Goal: Task Accomplishment & Management: Manage account settings

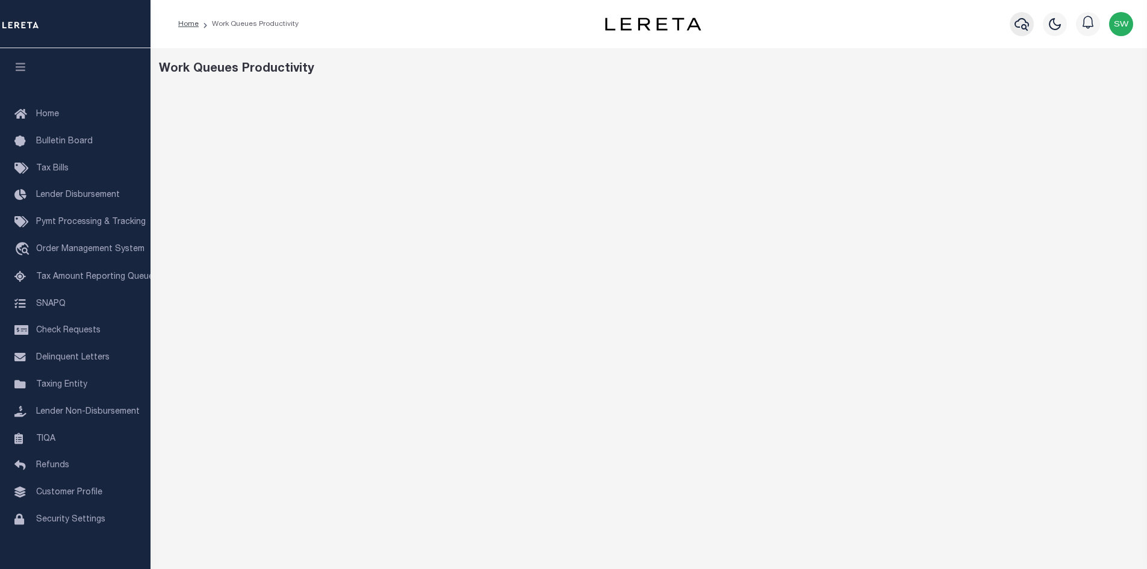
click at [1023, 26] on icon "button" at bounding box center [1021, 24] width 14 height 13
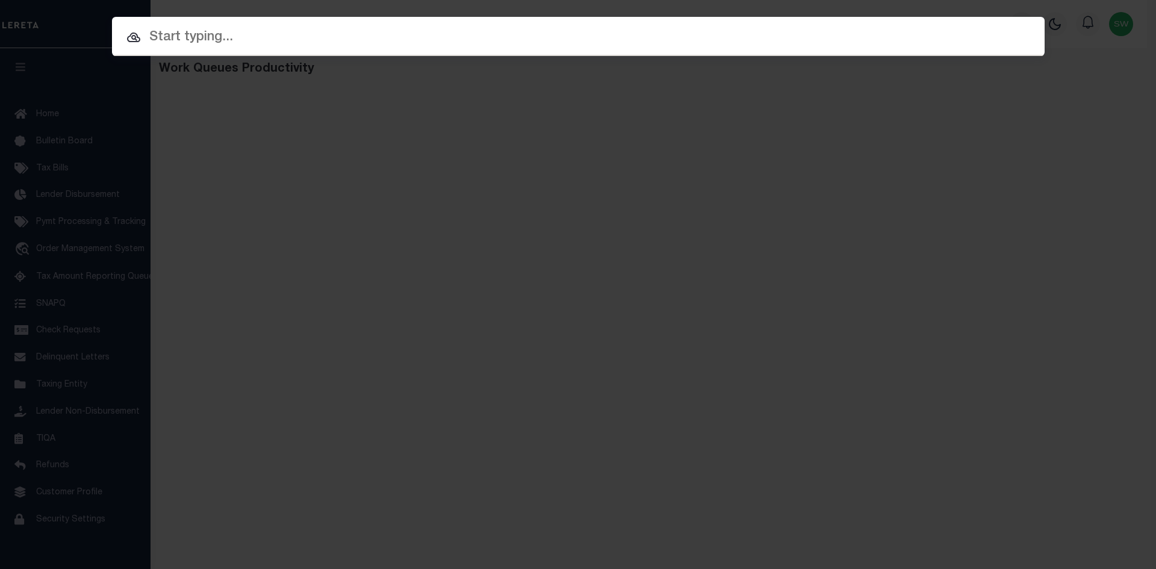
click at [170, 43] on input "text" at bounding box center [578, 37] width 932 height 21
paste input "11463850"
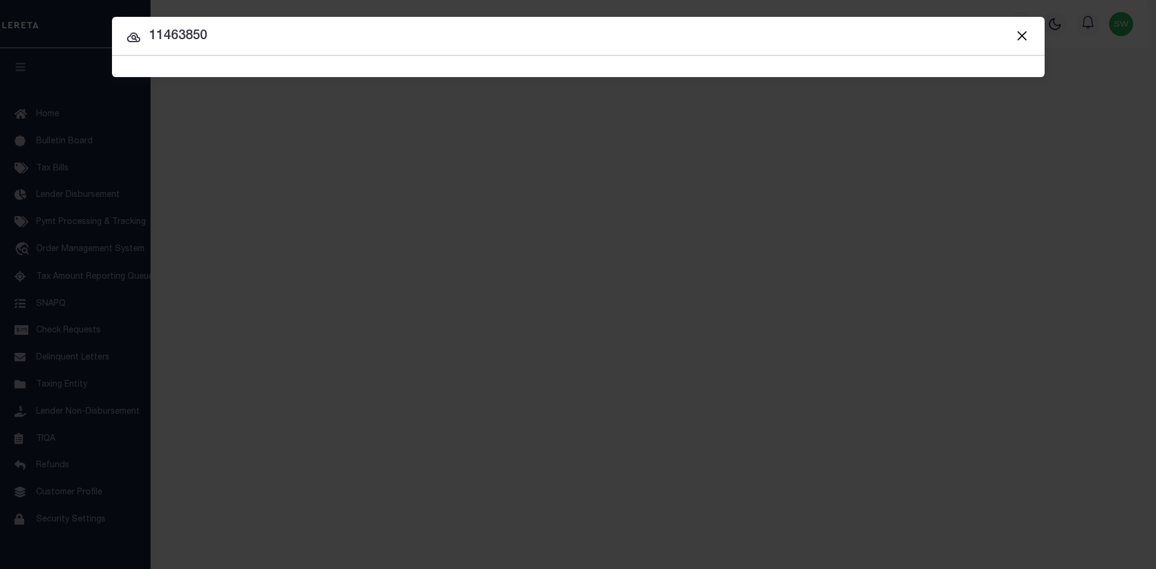
type input "11463850"
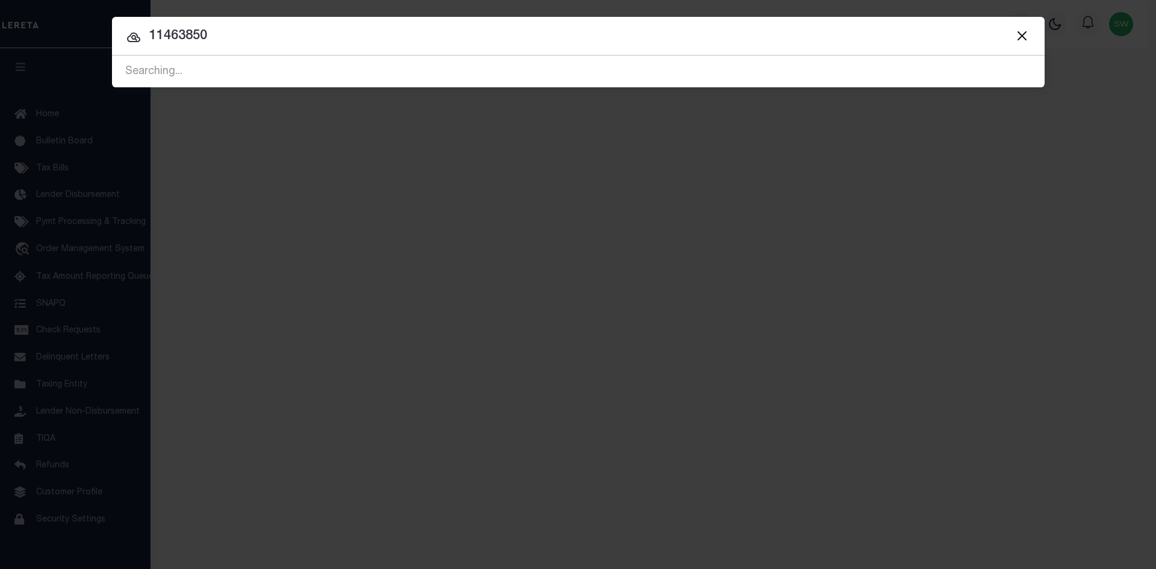
click at [134, 40] on icon at bounding box center [133, 37] width 14 height 14
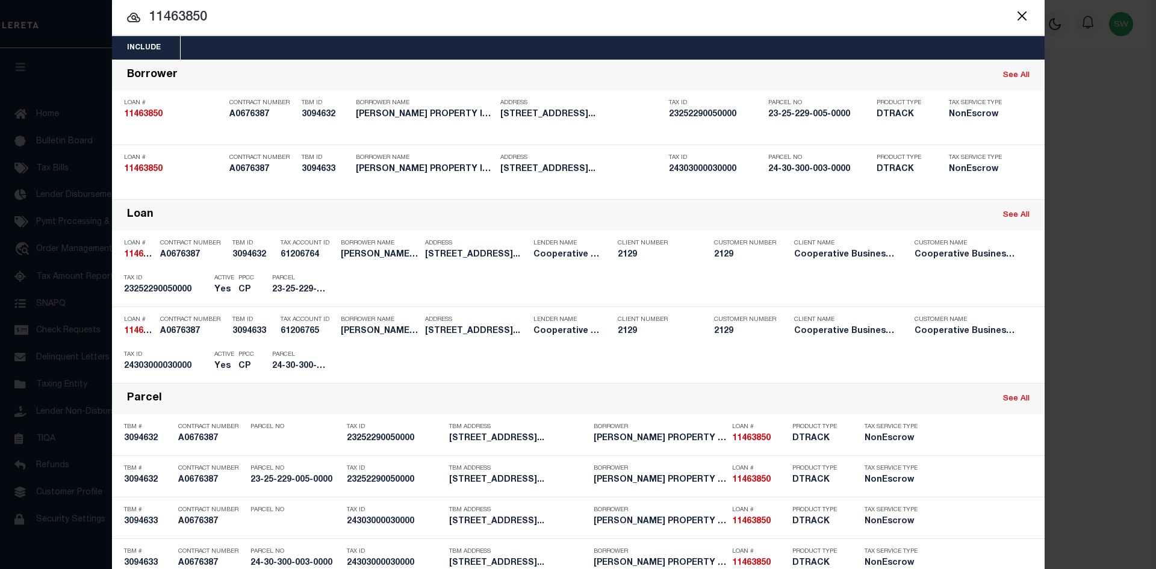
scroll to position [50, 0]
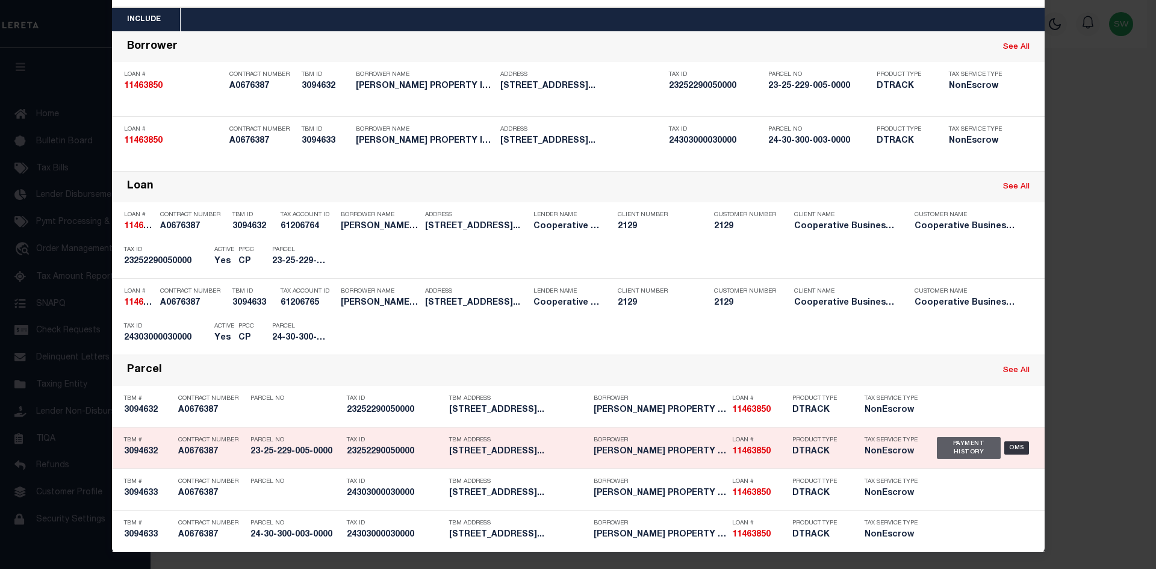
click at [950, 450] on div "Payment History" at bounding box center [969, 448] width 64 height 22
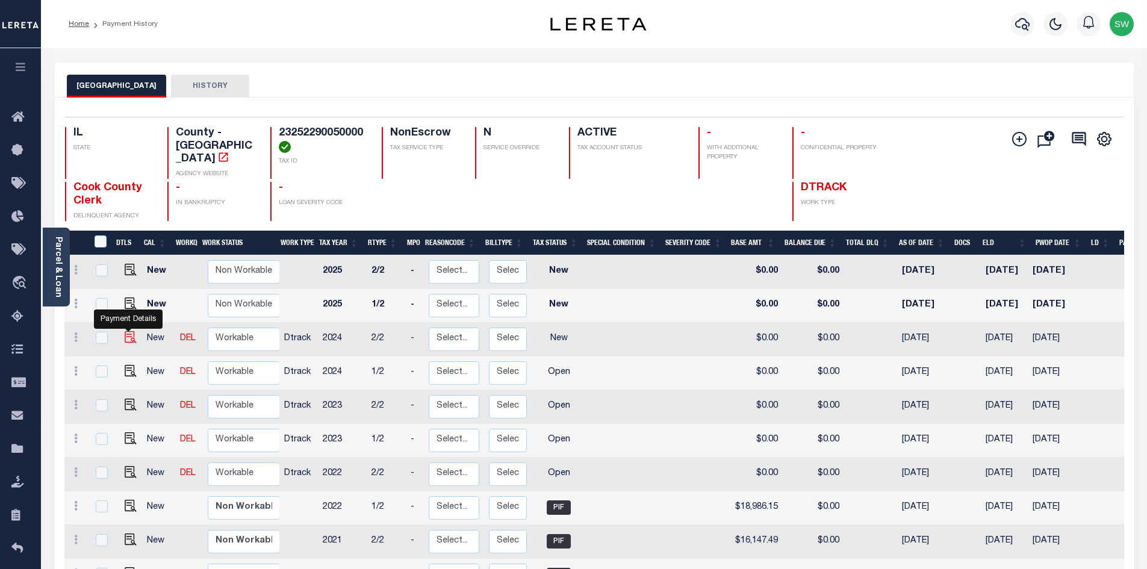
click at [125, 331] on img "" at bounding box center [131, 337] width 12 height 12
checkbox input "true"
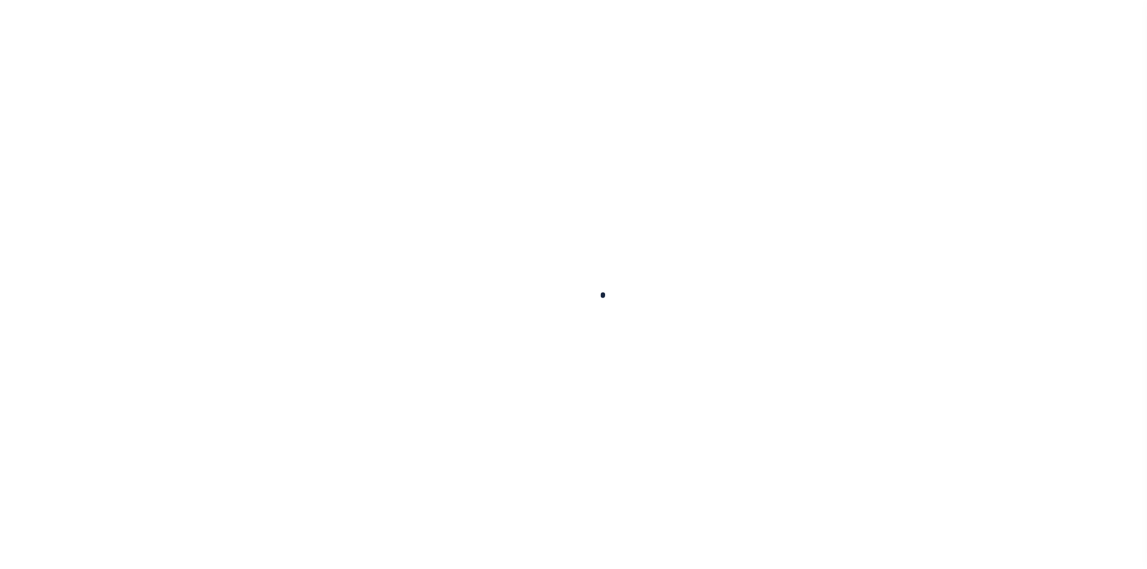
checkbox input "false"
type input "06/06/2025"
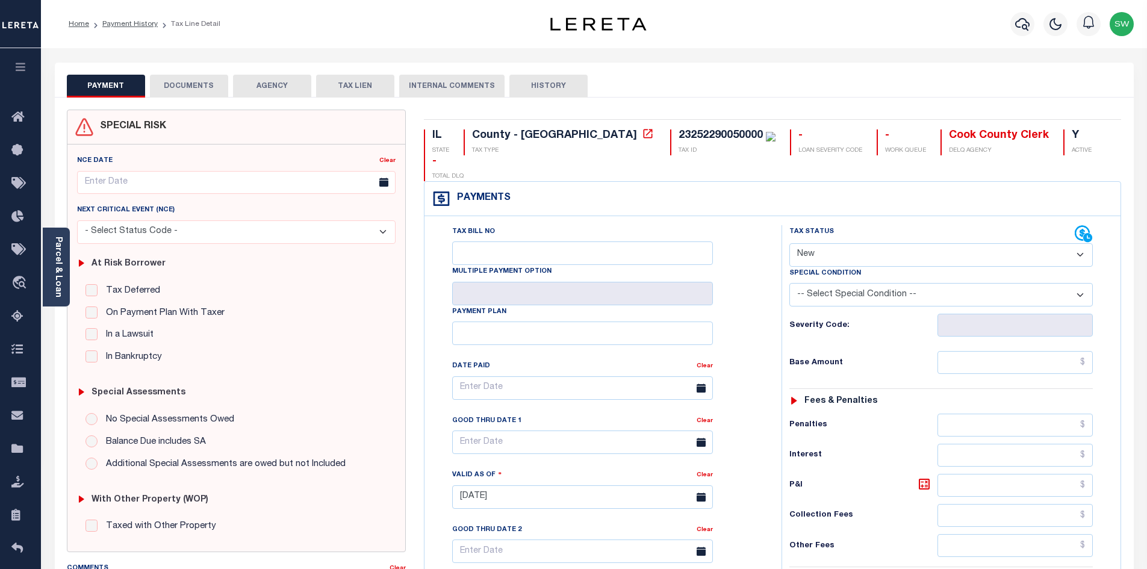
click at [1082, 243] on select "- Select Status Code - Open Due/Unpaid Paid Incomplete No Tax Due Internal Refu…" at bounding box center [940, 254] width 303 height 23
select select "DUE"
click at [789, 243] on select "- Select Status Code - Open Due/Unpaid Paid Incomplete No Tax Due Internal Refu…" at bounding box center [940, 254] width 303 height 23
type input "[DATE]"
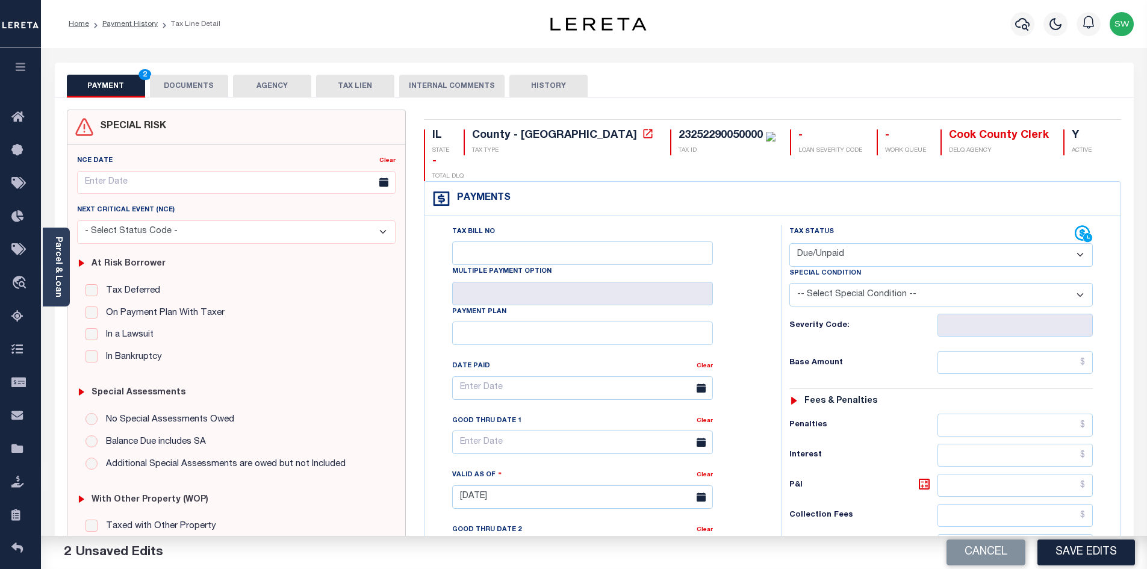
click at [1082, 283] on select "-- Select Special Condition -- 3RD PARTY TAX LIEN AGENCY TAX LIEN (A.K.A Inside…" at bounding box center [940, 294] width 303 height 23
select select "24"
click at [789, 283] on select "-- Select Special Condition -- 3RD PARTY TAX LIEN AGENCY TAX LIEN (A.K.A Inside…" at bounding box center [940, 294] width 303 height 23
click at [770, 249] on div "Tax Bill No Multiple Payment Option Payment Plan Clear" at bounding box center [599, 490] width 345 height 531
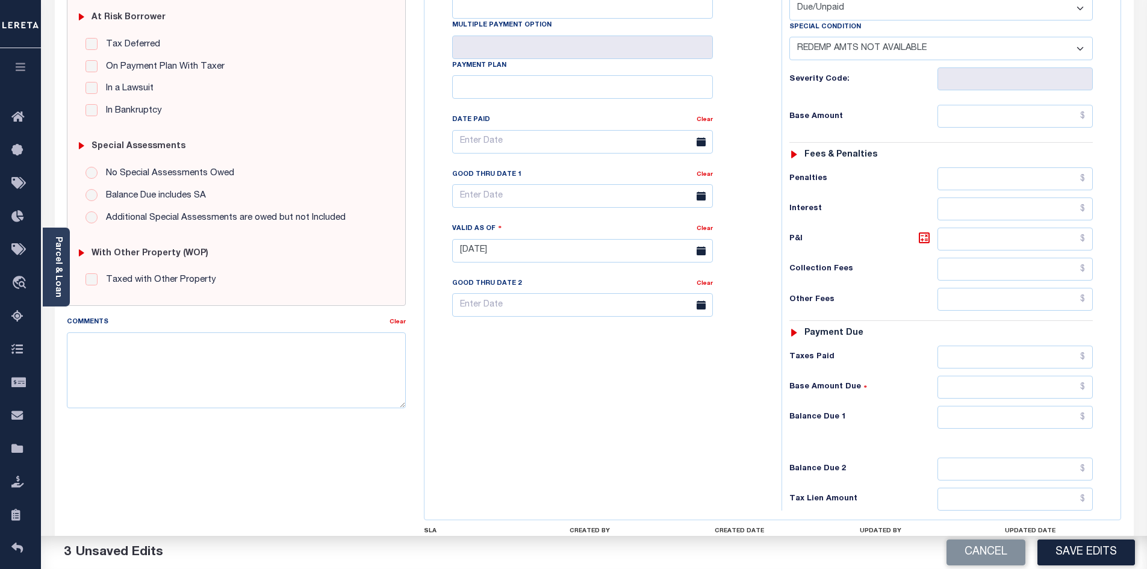
scroll to position [311, 0]
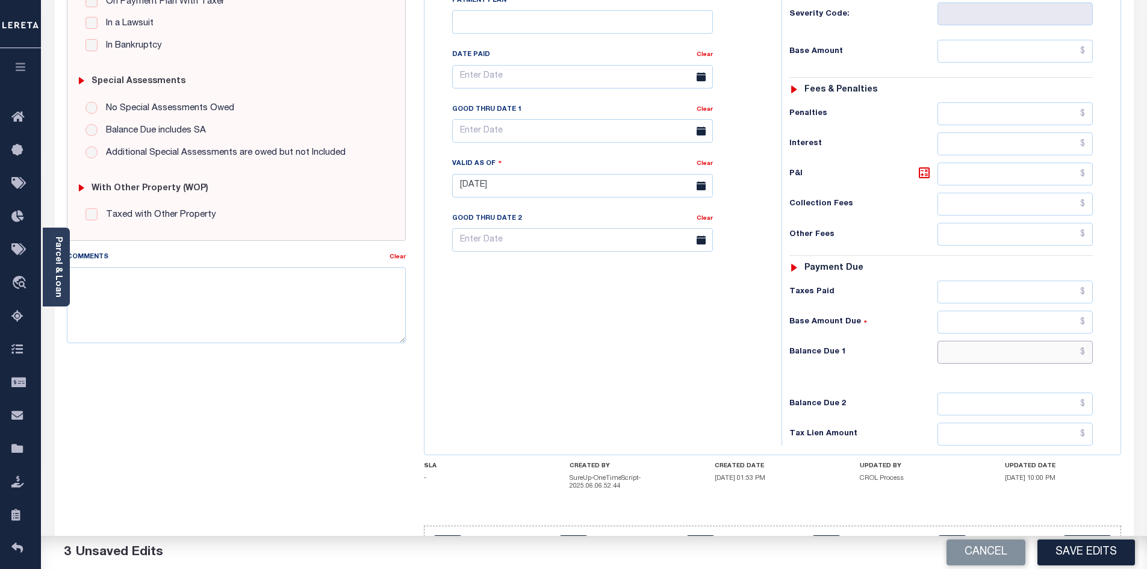
click at [1007, 341] on input "text" at bounding box center [1015, 352] width 156 height 23
type input "$0.00"
click at [684, 345] on div "Tax Bill No Multiple Payment Option Payment Plan Clear" at bounding box center [599, 179] width 345 height 531
click at [1068, 556] on button "Save Edits" at bounding box center [1086, 552] width 98 height 26
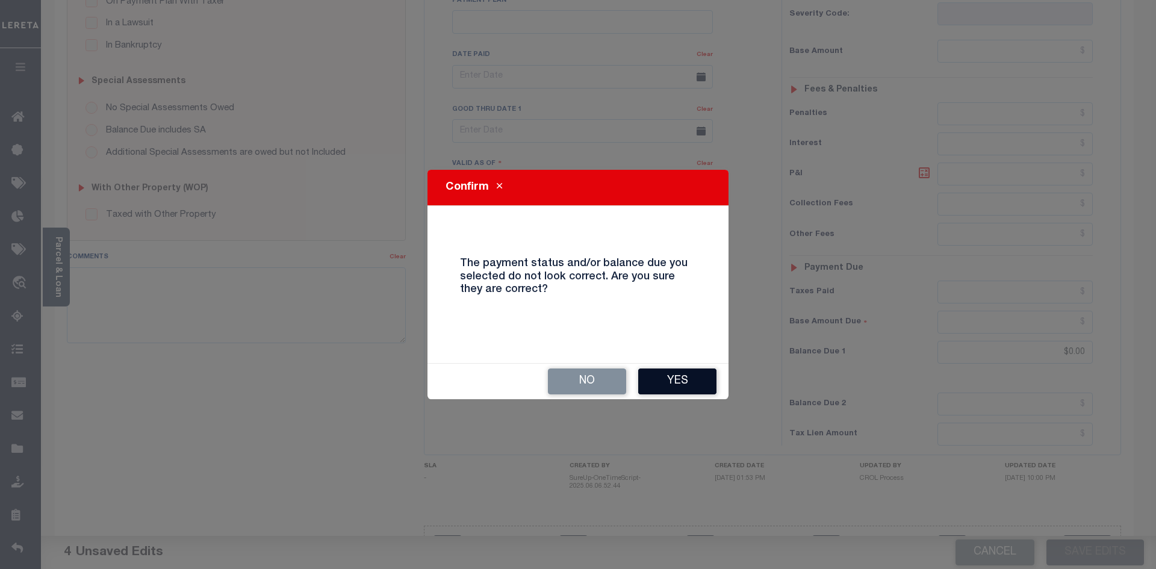
click at [674, 383] on button "Yes" at bounding box center [677, 381] width 78 height 26
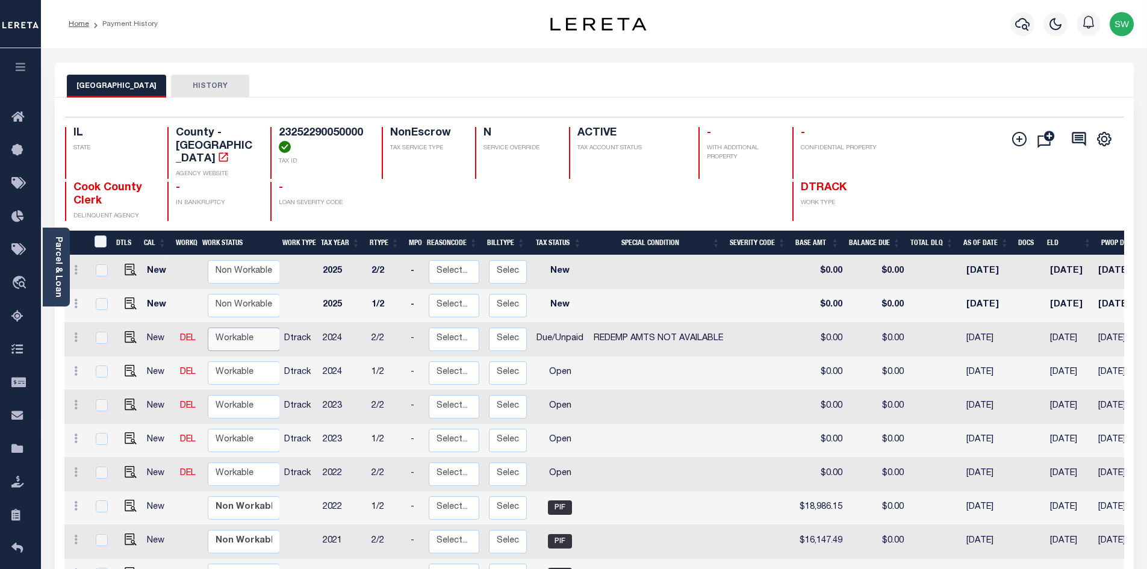
click at [244, 330] on select "Non Workable Workable" at bounding box center [244, 338] width 72 height 23
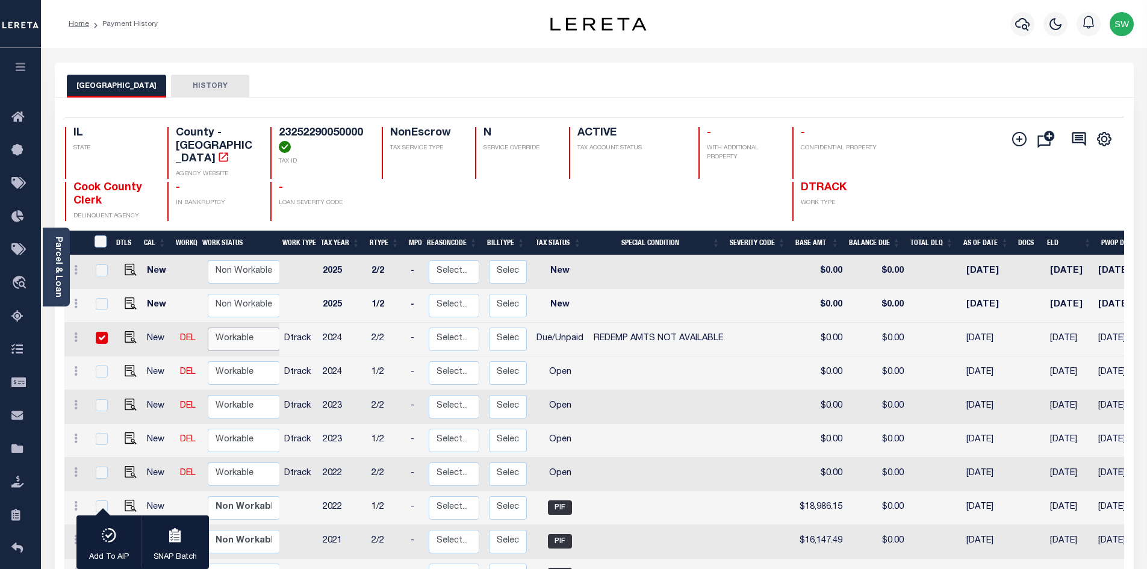
checkbox input "true"
select select "true"
click at [208, 327] on select "Non Workable Workable" at bounding box center [244, 338] width 72 height 23
checkbox input "false"
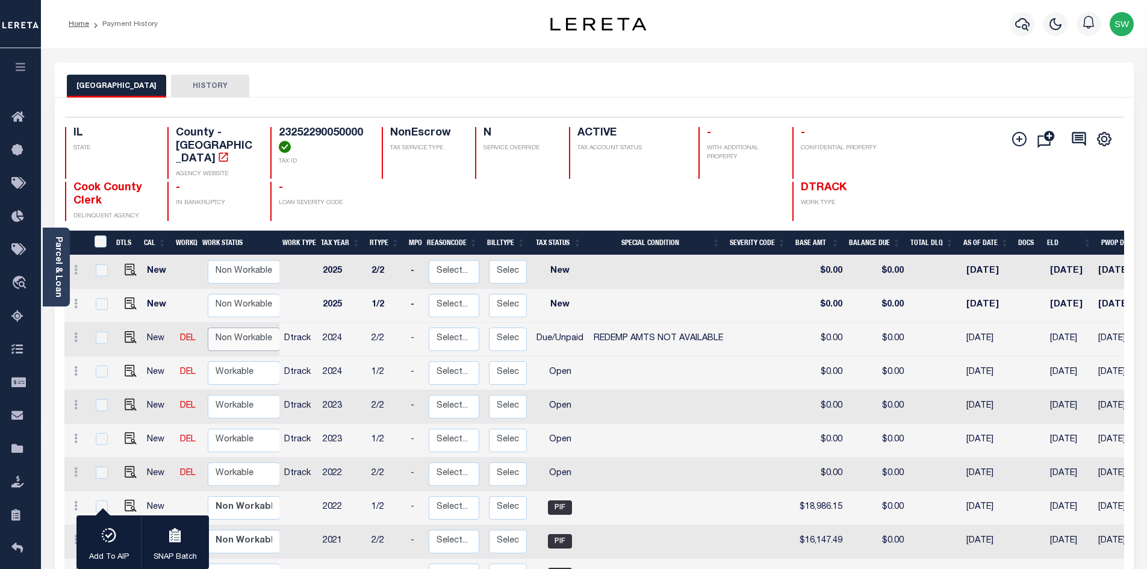
checkbox input "false"
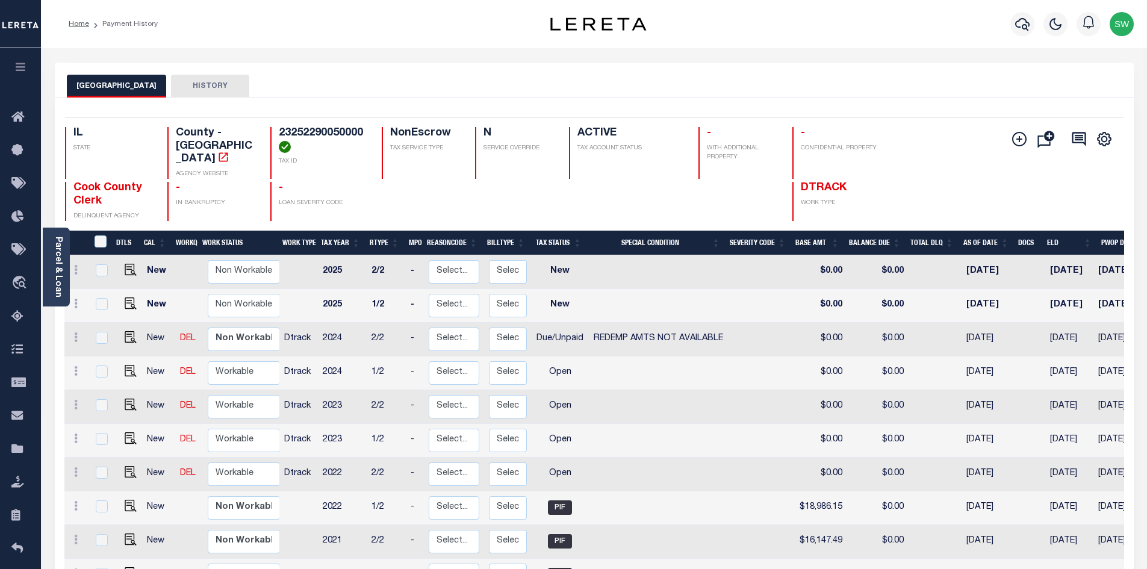
click at [683, 193] on div at bounding box center [626, 201] width 114 height 39
click at [122, 469] on link at bounding box center [128, 473] width 18 height 8
checkbox input "true"
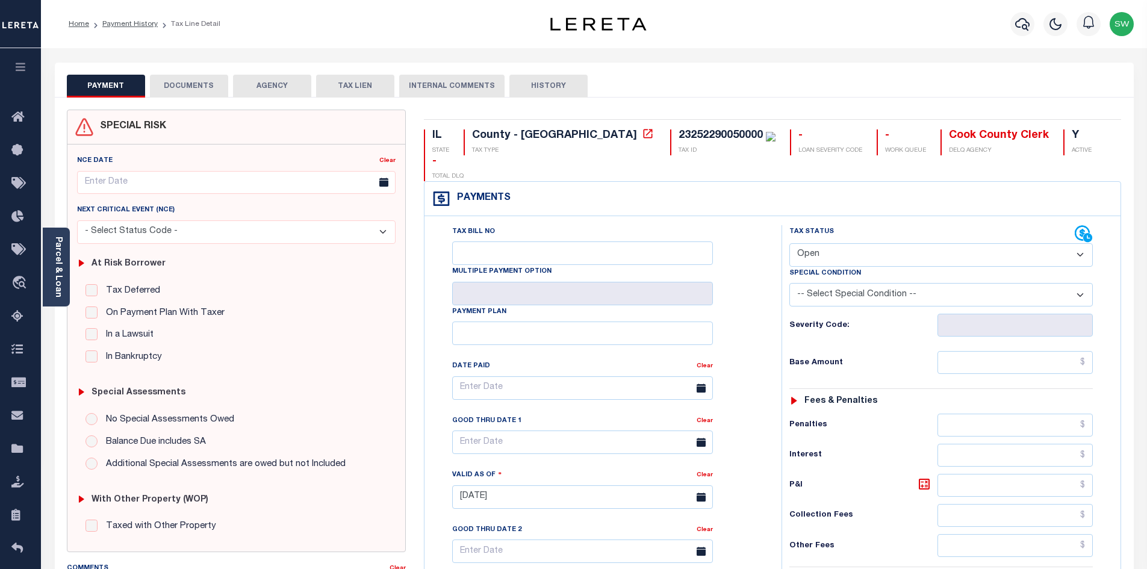
drag, startPoint x: 1081, startPoint y: 227, endPoint x: 1074, endPoint y: 235, distance: 11.1
click at [1081, 243] on select "- Select Status Code - Open Due/Unpaid Paid Incomplete No Tax Due Internal Refu…" at bounding box center [940, 254] width 303 height 23
select select "PYD"
click at [789, 243] on select "- Select Status Code - Open Due/Unpaid Paid Incomplete No Tax Due Internal Refu…" at bounding box center [940, 254] width 303 height 23
type input "[DATE]"
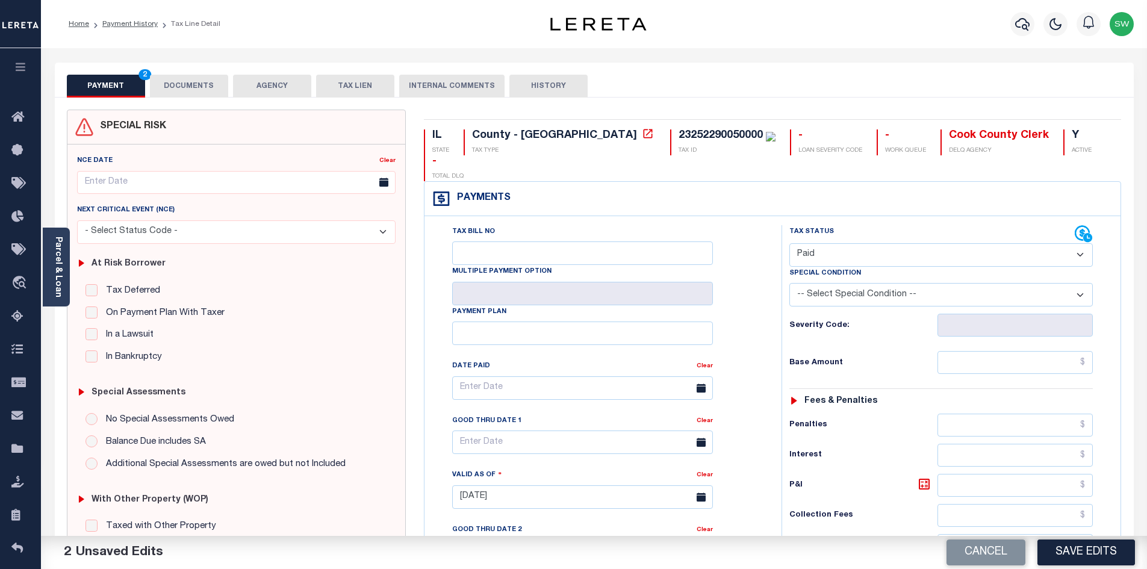
click at [747, 345] on div "Tax Bill No Multiple Payment Option Payment Plan Clear" at bounding box center [599, 394] width 327 height 338
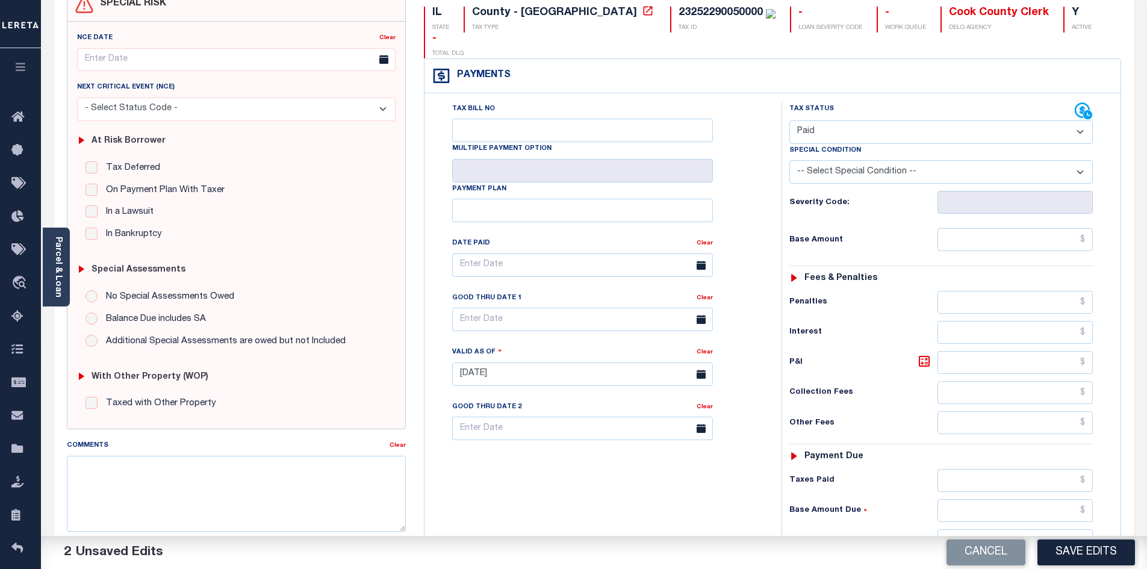
scroll to position [168, 0]
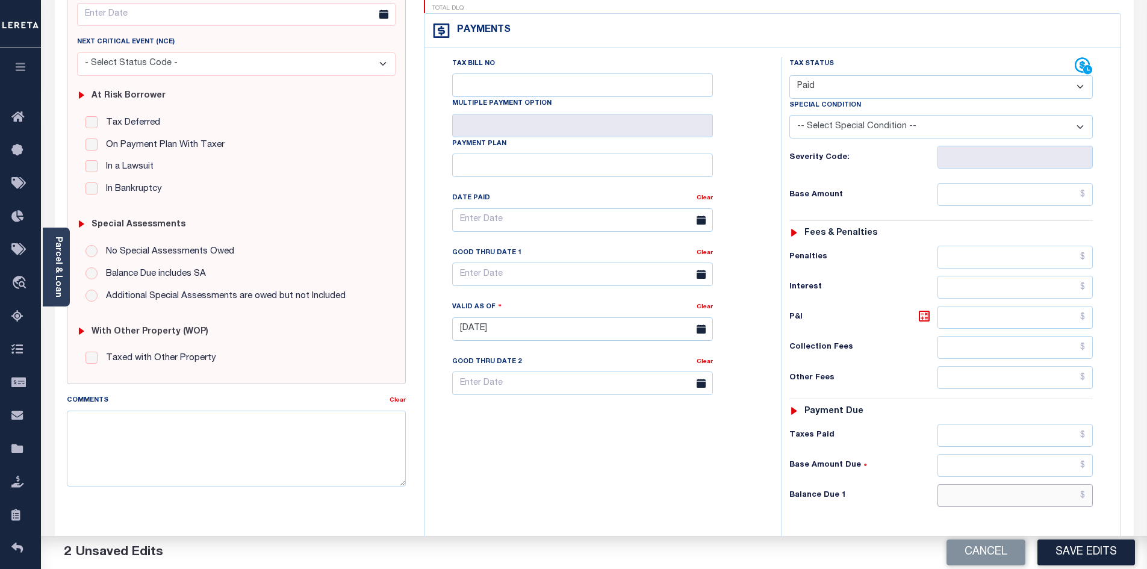
click at [993, 484] on input "text" at bounding box center [1015, 495] width 156 height 23
type input "$0.00"
click at [589, 488] on div "Tax Bill No Multiple Payment Option Payment Plan Clear" at bounding box center [599, 322] width 345 height 531
click at [1051, 550] on button "Save Edits" at bounding box center [1086, 552] width 98 height 26
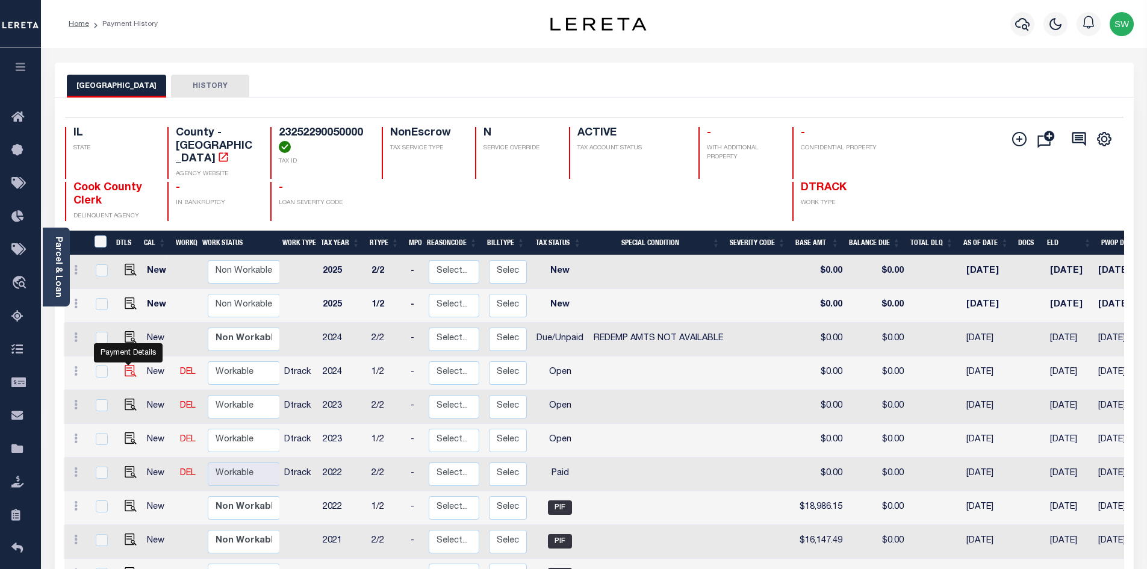
click at [126, 365] on img "" at bounding box center [131, 371] width 12 height 12
checkbox input "true"
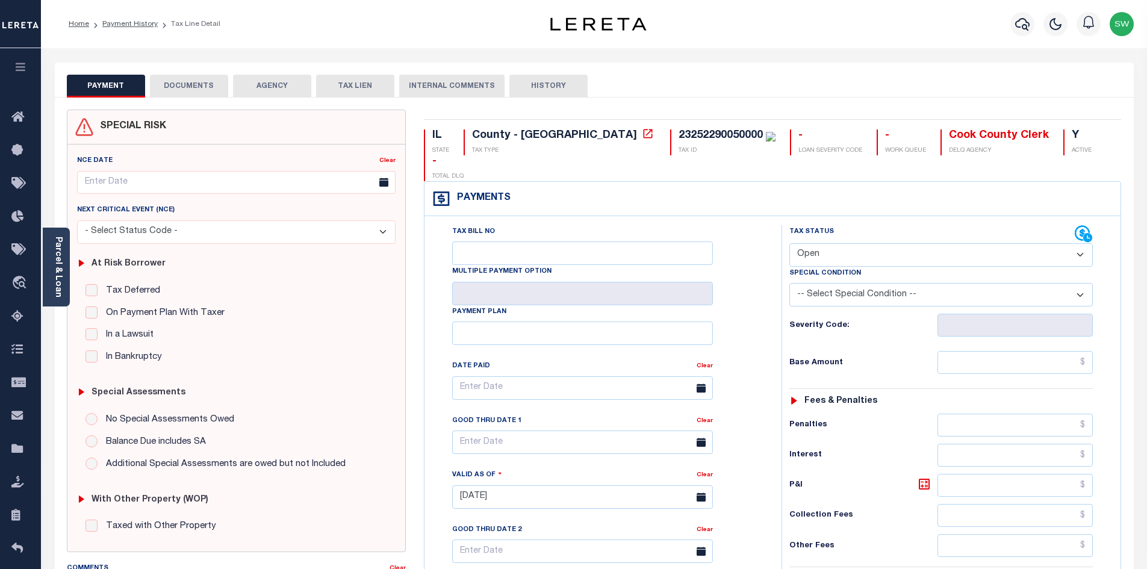
drag, startPoint x: 1080, startPoint y: 228, endPoint x: 1057, endPoint y: 239, distance: 25.3
click at [1080, 243] on select "- Select Status Code - Open Due/Unpaid Paid Incomplete No Tax Due Internal Refu…" at bounding box center [940, 254] width 303 height 23
select select "PYD"
click at [789, 243] on select "- Select Status Code - Open Due/Unpaid Paid Incomplete No Tax Due Internal Refu…" at bounding box center [940, 254] width 303 height 23
type input "[DATE]"
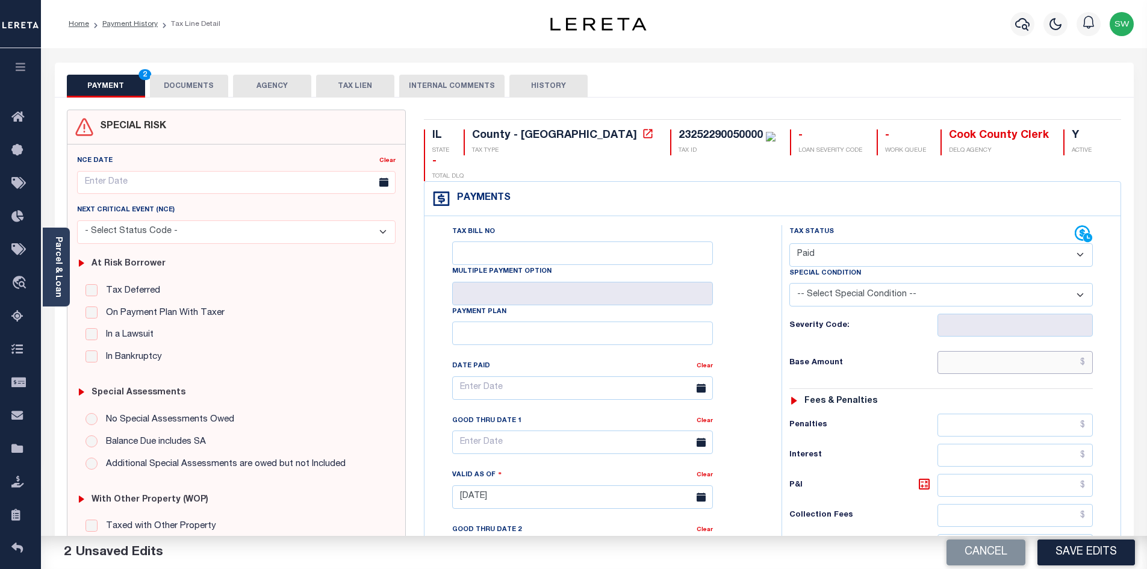
click at [999, 351] on input "text" at bounding box center [1015, 362] width 156 height 23
click at [974, 351] on input "text" at bounding box center [1015, 362] width 156 height 23
paste input "$21,353.48"
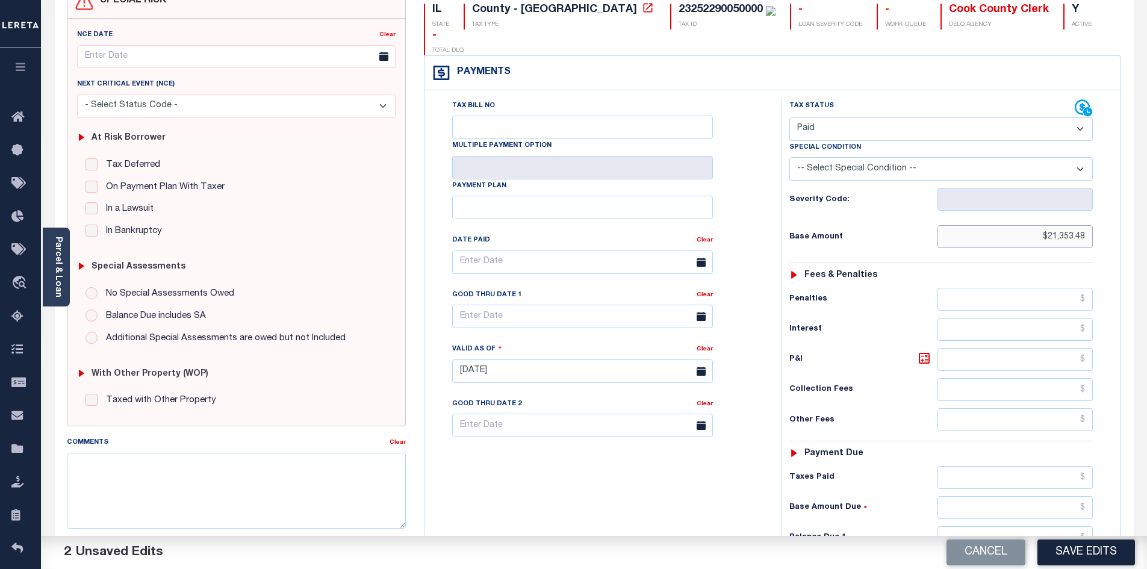
scroll to position [128, 0]
type input "$21,353.48"
click at [1001, 464] on input "text" at bounding box center [1015, 475] width 156 height 23
paste input "$21,353.48"
type input "$21,353.48"
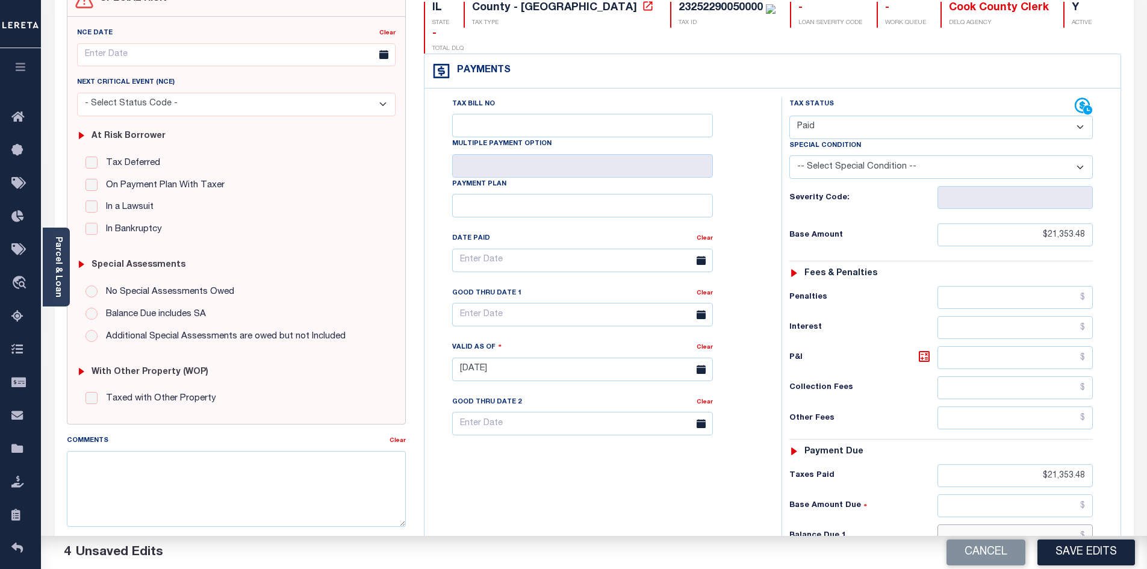
click at [1009, 524] on input "text" at bounding box center [1015, 535] width 156 height 23
type input "$0.00"
drag, startPoint x: 660, startPoint y: 482, endPoint x: 694, endPoint y: 462, distance: 39.4
click at [662, 478] on div "Tax Bill No Multiple Payment Option Payment Plan Clear" at bounding box center [599, 363] width 345 height 531
click at [366, 249] on div "Special Assessments No Special Assessments Owed Balance Due includes SA Additio…" at bounding box center [236, 298] width 329 height 107
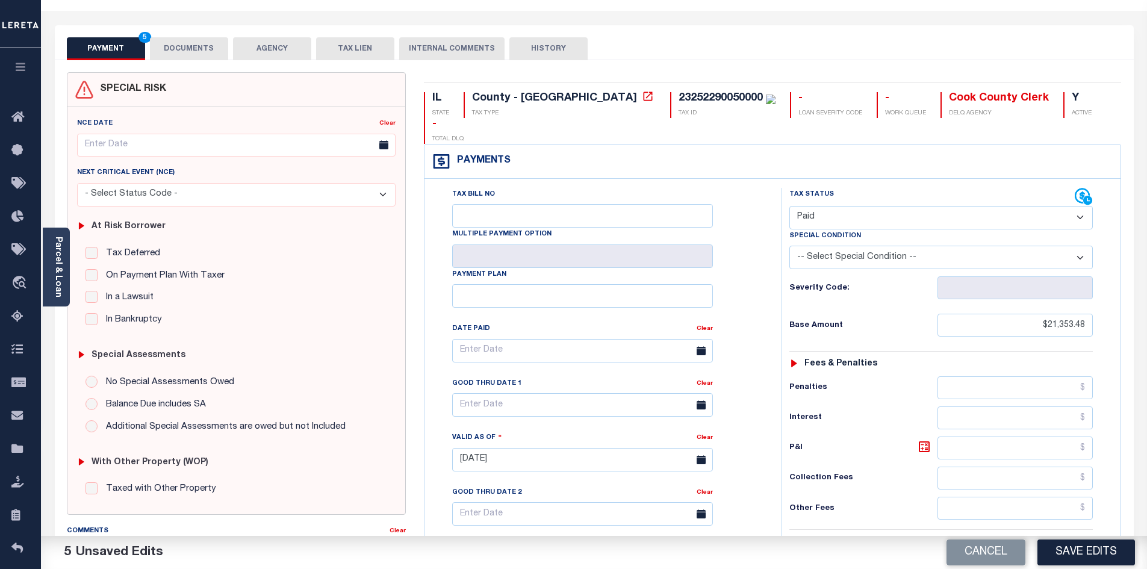
scroll to position [0, 0]
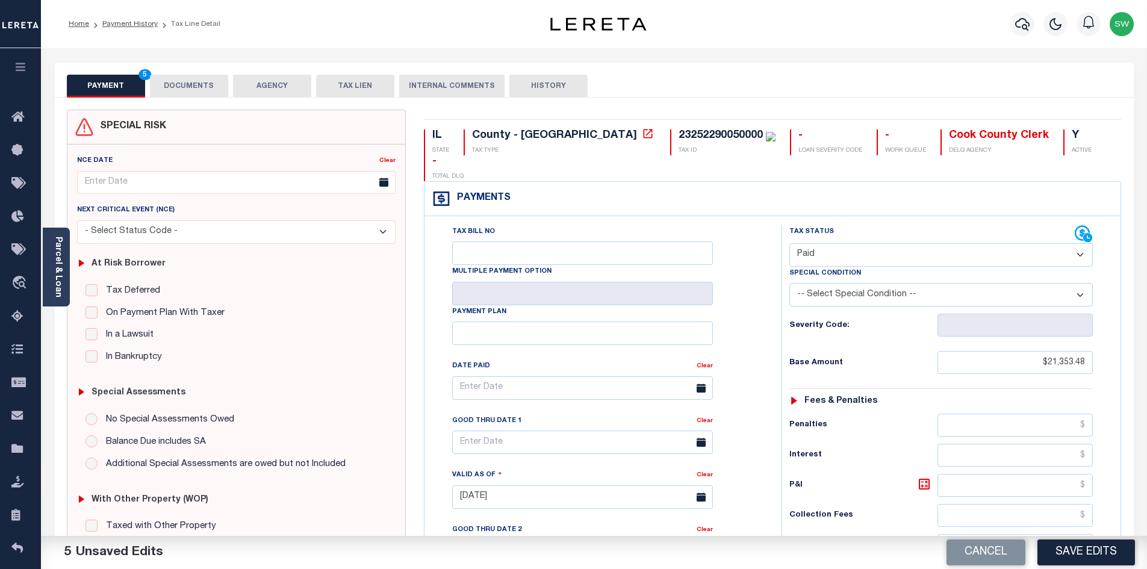
click at [190, 84] on button "DOCUMENTS" at bounding box center [189, 86] width 78 height 23
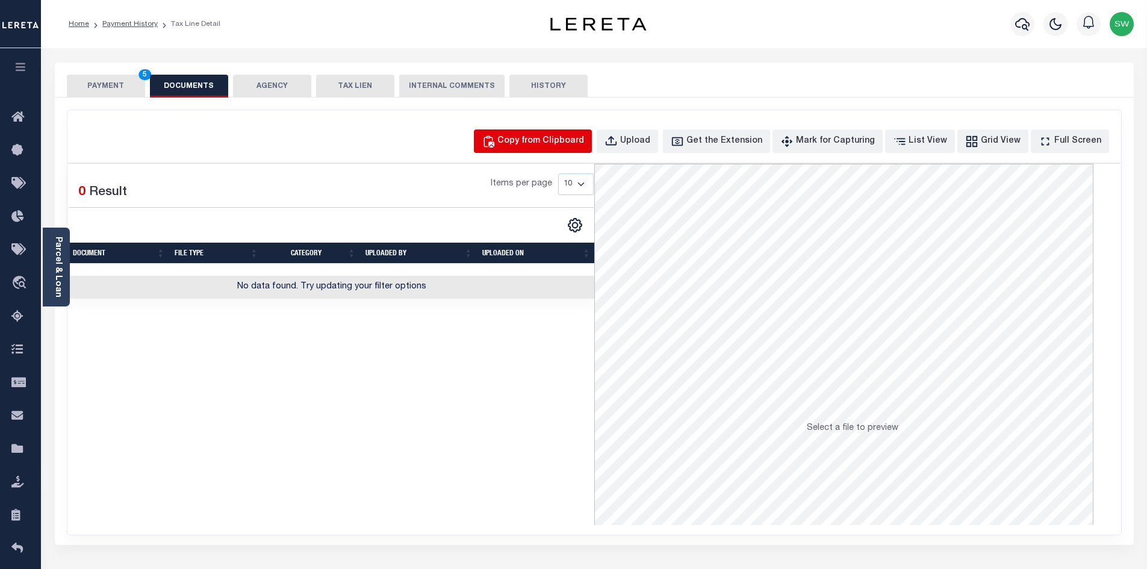
click at [573, 144] on div "Copy from Clipboard" at bounding box center [540, 141] width 87 height 13
select select "POP"
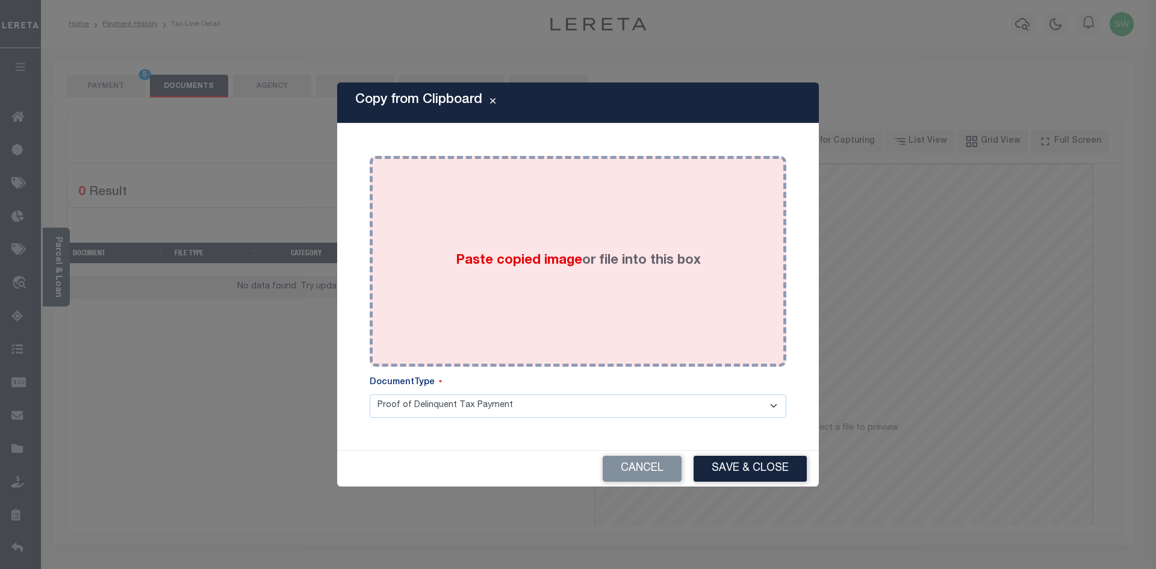
click at [557, 267] on span "Paste copied image" at bounding box center [519, 260] width 126 height 13
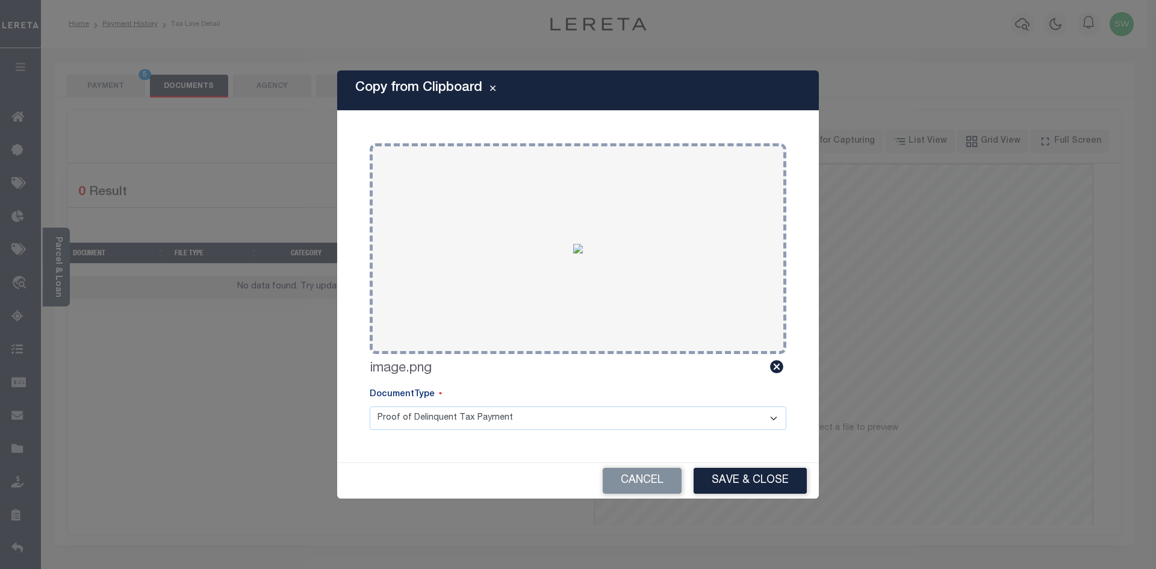
click at [757, 464] on div "Cancel Save & Close" at bounding box center [578, 481] width 482 height 36
click at [756, 475] on button "Save & Close" at bounding box center [749, 481] width 113 height 26
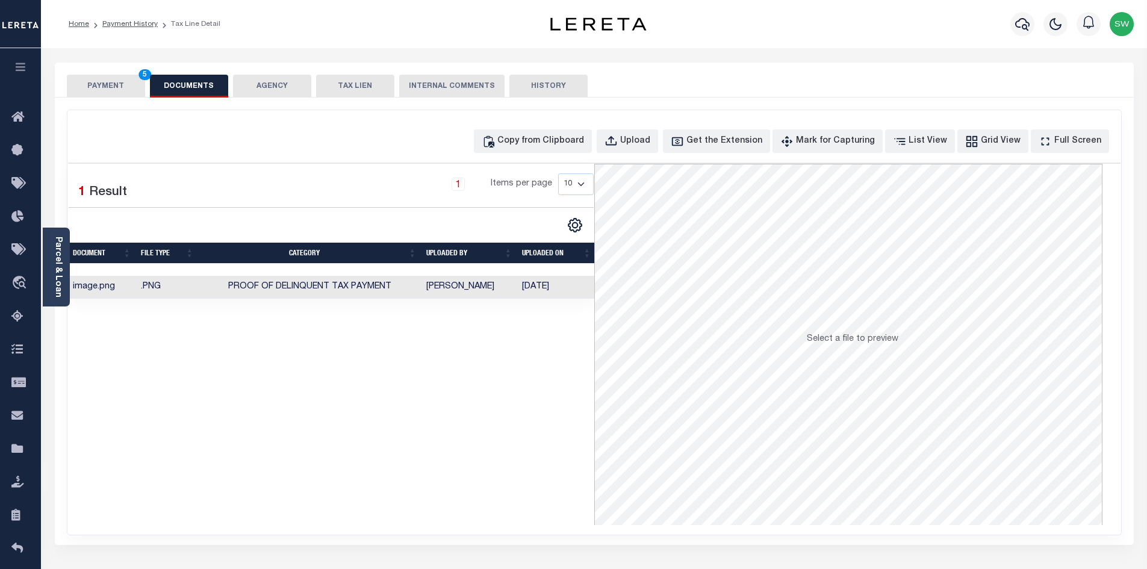
click at [129, 91] on button "PAYMENT 5" at bounding box center [106, 86] width 78 height 23
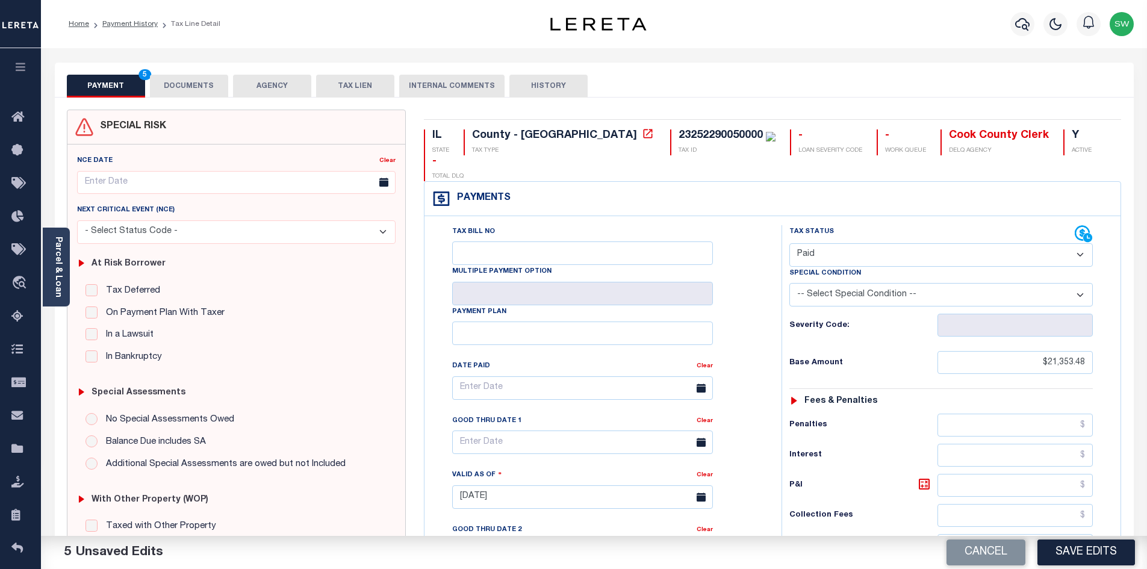
click at [1111, 552] on button "Save Edits" at bounding box center [1086, 552] width 98 height 26
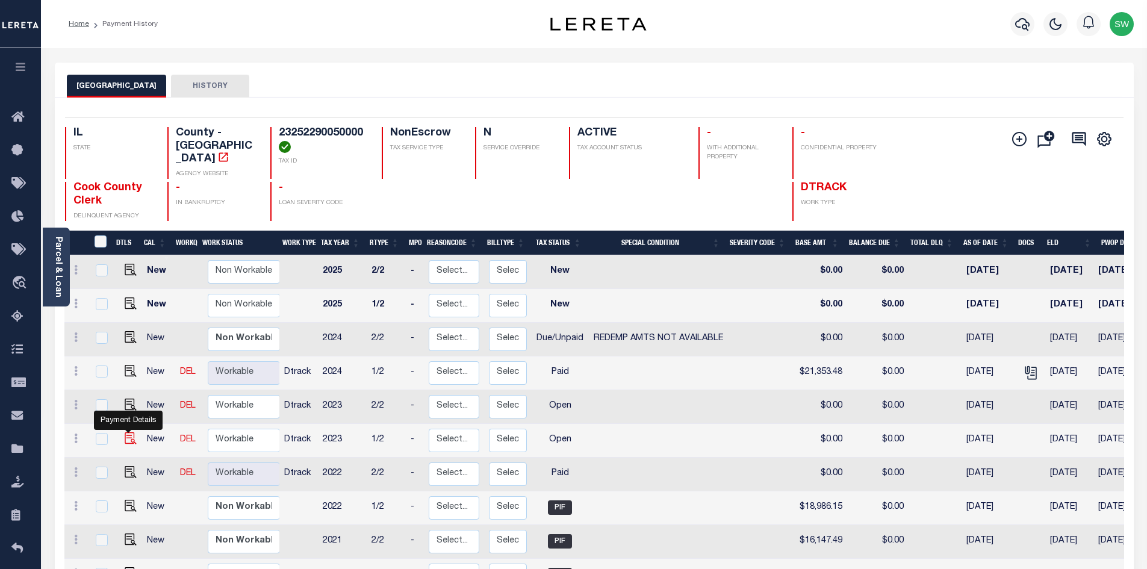
click at [129, 432] on img "" at bounding box center [131, 438] width 12 height 12
checkbox input "true"
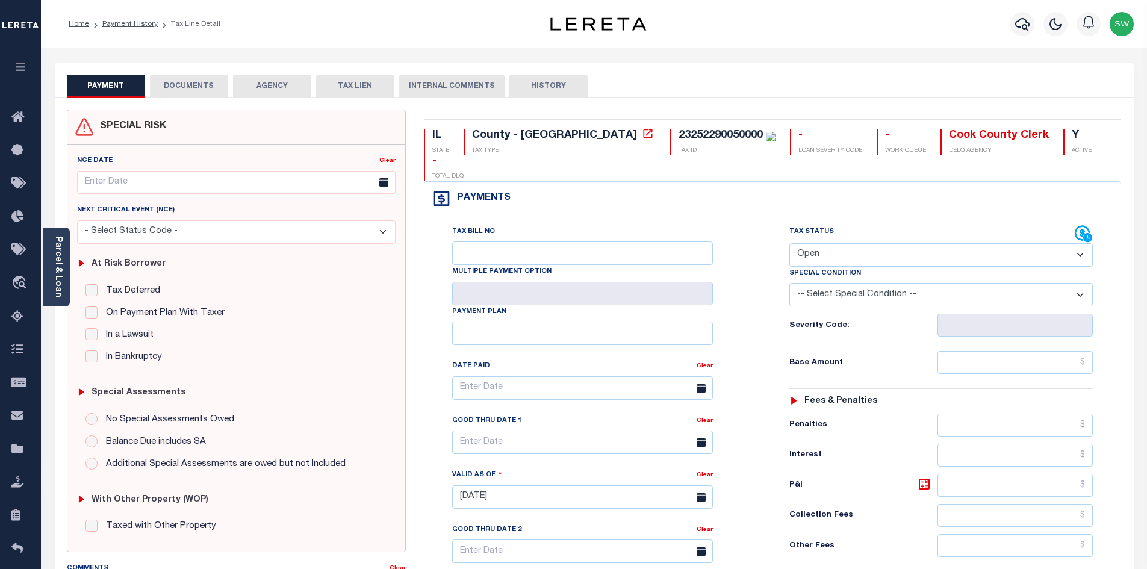
click at [1081, 243] on select "- Select Status Code - Open Due/Unpaid Paid Incomplete No Tax Due Internal Refu…" at bounding box center [940, 254] width 303 height 23
select select "PYD"
click at [789, 243] on select "- Select Status Code - Open Due/Unpaid Paid Incomplete No Tax Due Internal Refu…" at bounding box center [940, 254] width 303 height 23
type input "[DATE]"
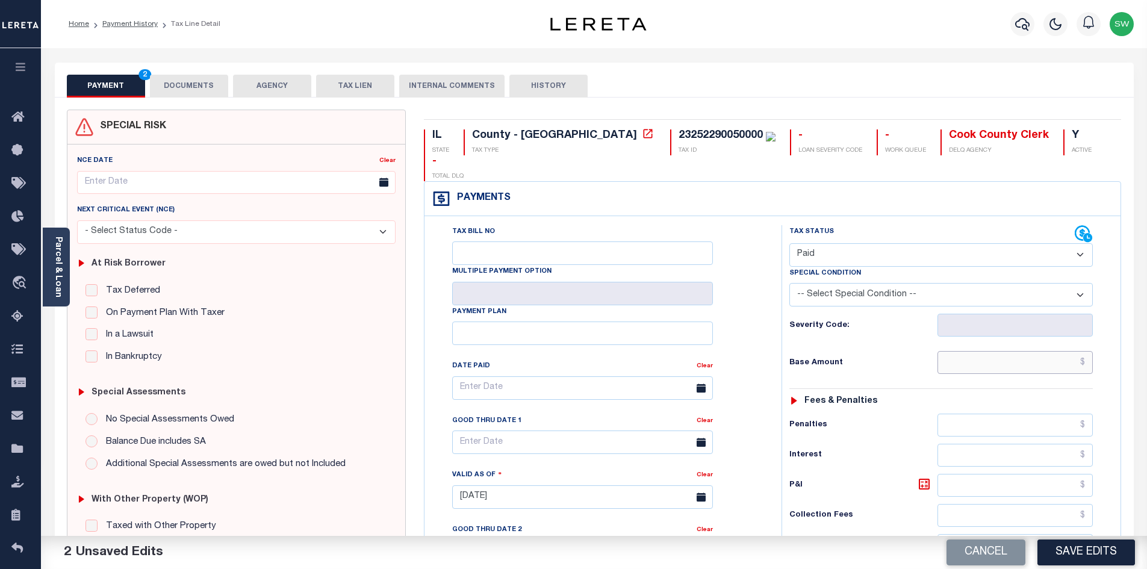
click at [962, 351] on input "text" at bounding box center [1015, 362] width 156 height 23
paste input "$20,242.76"
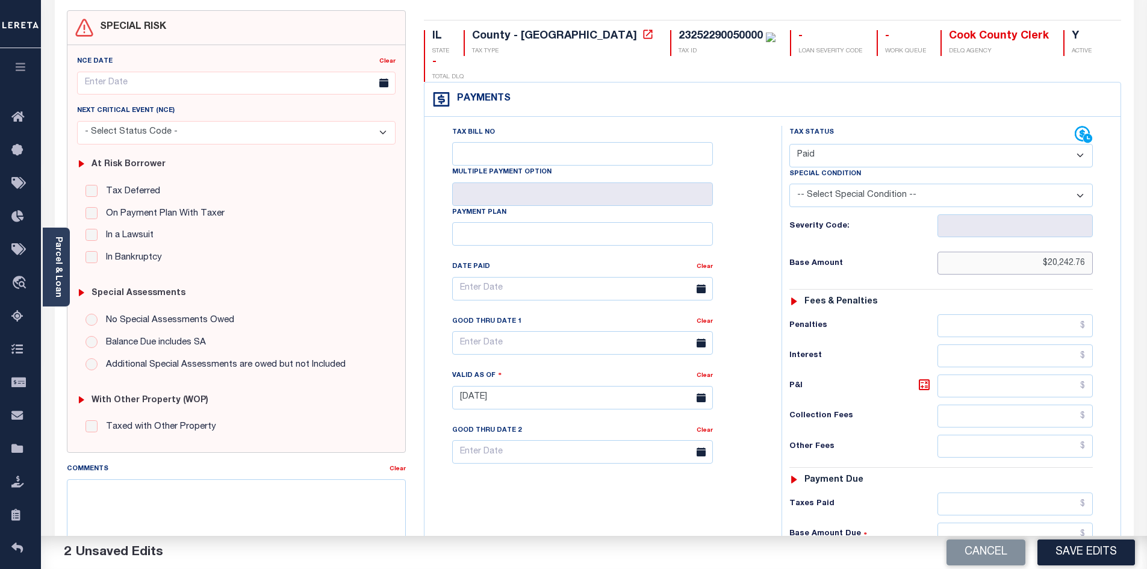
scroll to position [102, 0]
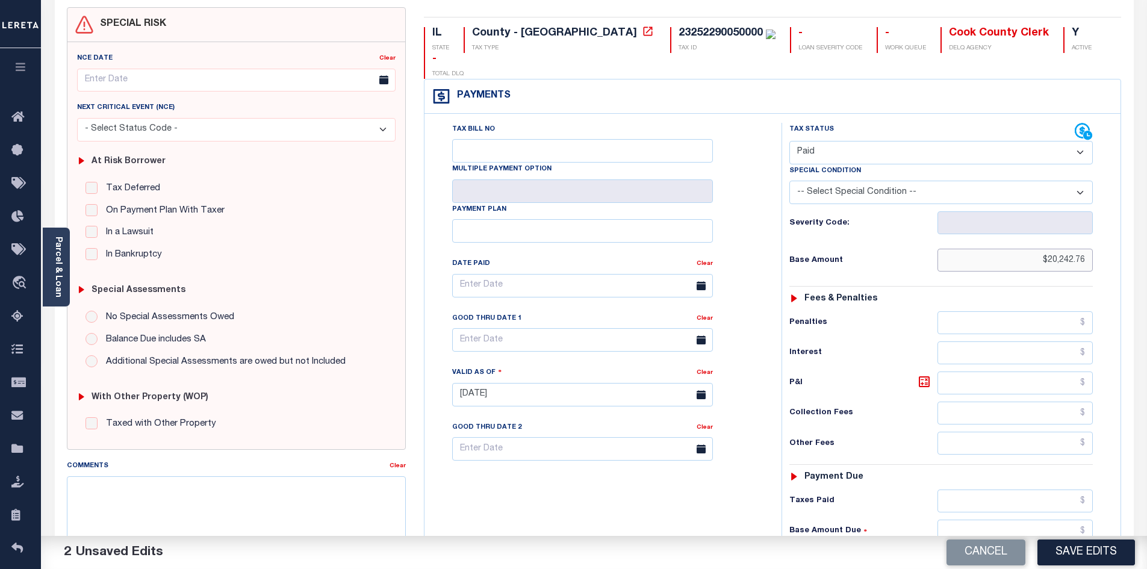
type input "$20,242.76"
click at [999, 489] on input "text" at bounding box center [1015, 500] width 156 height 23
paste input "$20,242.76"
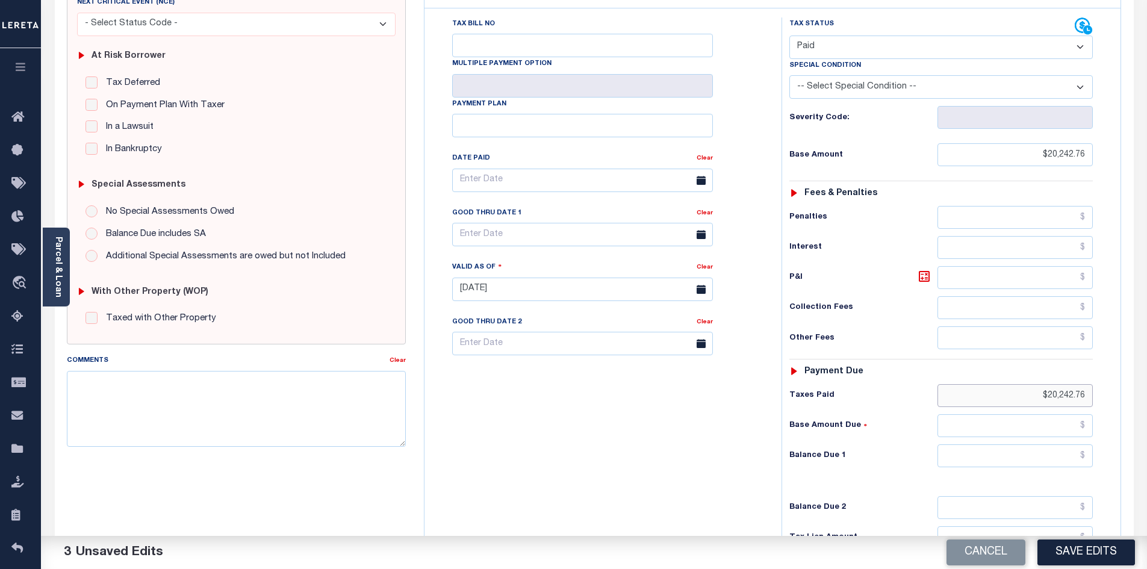
scroll to position [210, 0]
type input "$20,242.76"
click at [1039, 524] on input "text" at bounding box center [1015, 535] width 156 height 23
click at [1012, 442] on input "text" at bounding box center [1015, 453] width 156 height 23
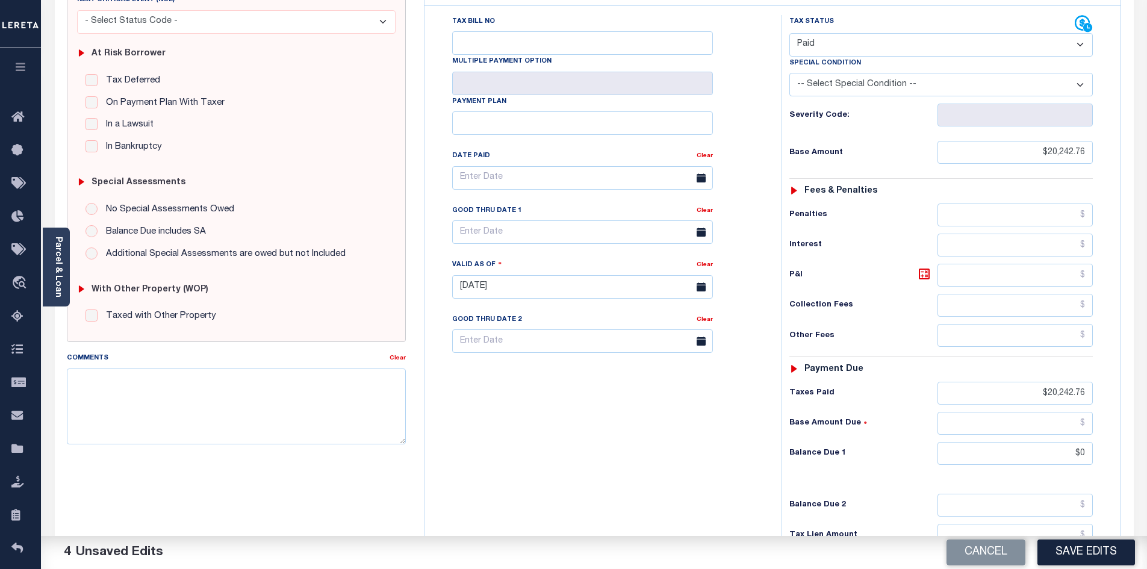
type input "$0.00"
click at [690, 459] on div "Tax Bill No Multiple Payment Option Payment Plan Clear" at bounding box center [599, 280] width 345 height 531
click at [1082, 556] on button "Save Edits" at bounding box center [1086, 552] width 98 height 26
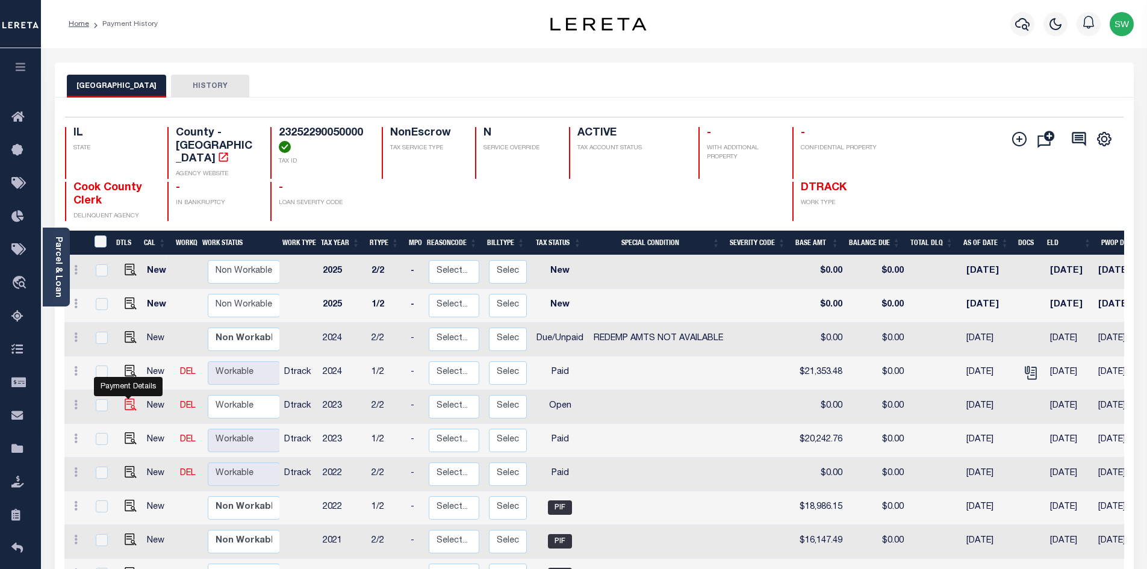
click at [128, 398] on img "" at bounding box center [131, 404] width 12 height 12
checkbox input "true"
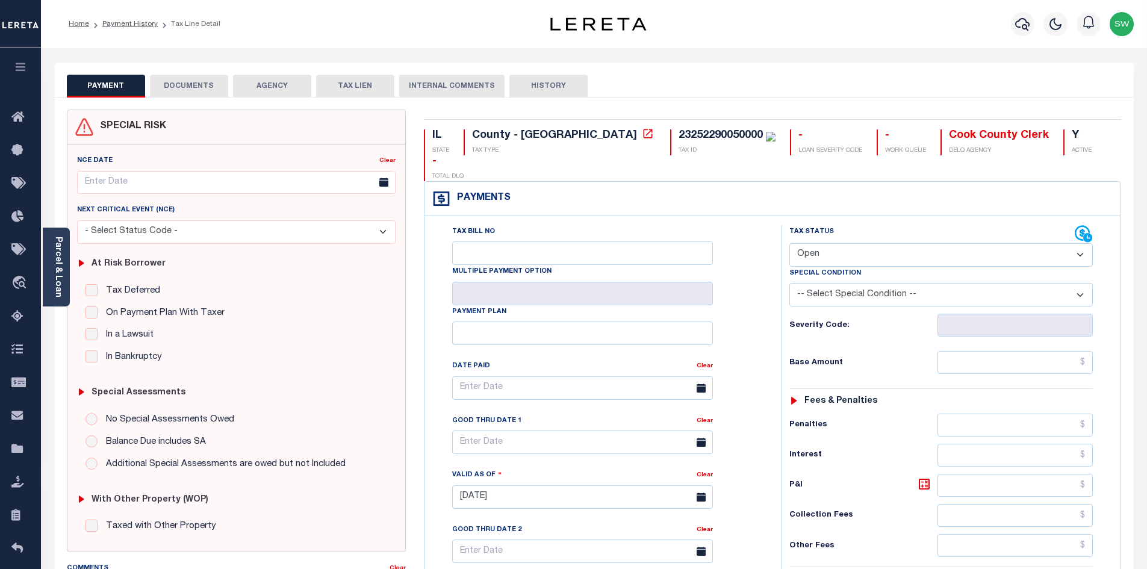
click at [1083, 243] on select "- Select Status Code - Open Due/Unpaid Paid Incomplete No Tax Due Internal Refu…" at bounding box center [940, 254] width 303 height 23
select select "PYD"
click at [789, 243] on select "- Select Status Code - Open Due/Unpaid Paid Incomplete No Tax Due Internal Refu…" at bounding box center [940, 254] width 303 height 23
type input "[DATE]"
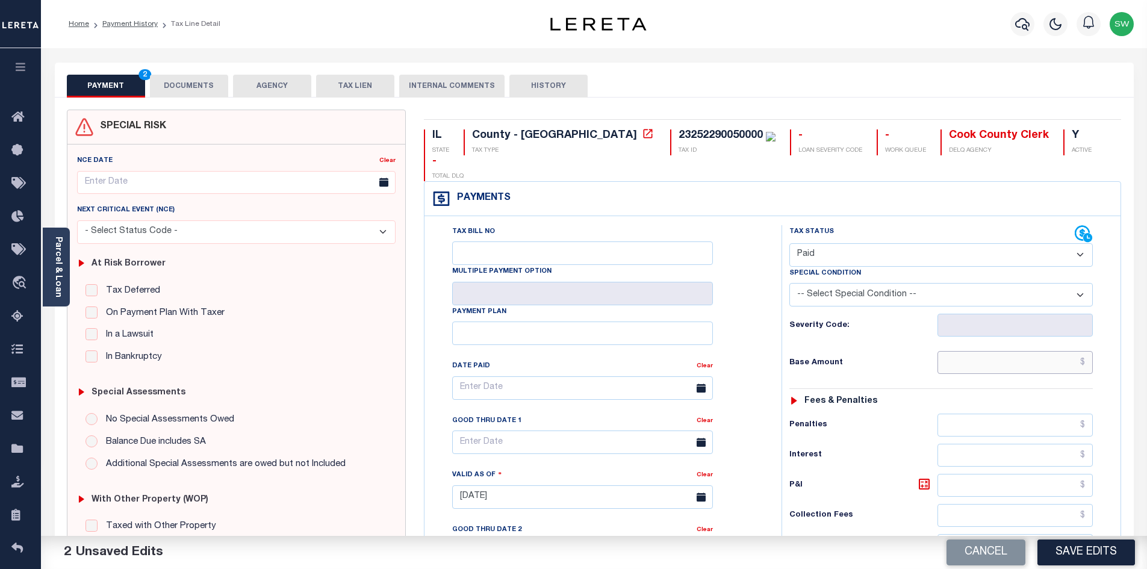
click at [989, 351] on input "text" at bounding box center [1015, 362] width 156 height 23
paste input "$18,581.75"
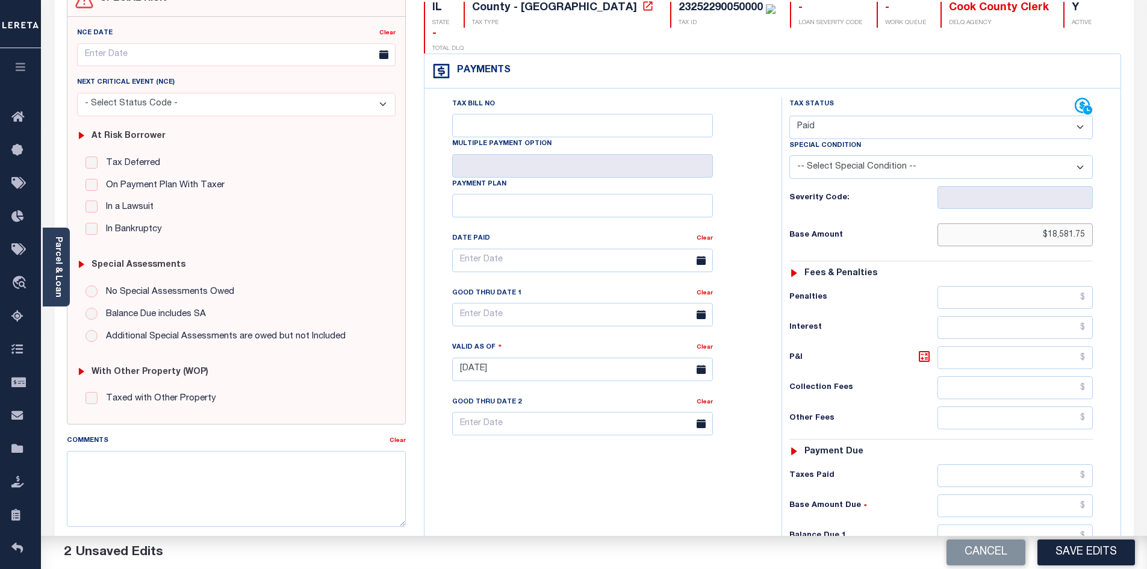
scroll to position [131, 0]
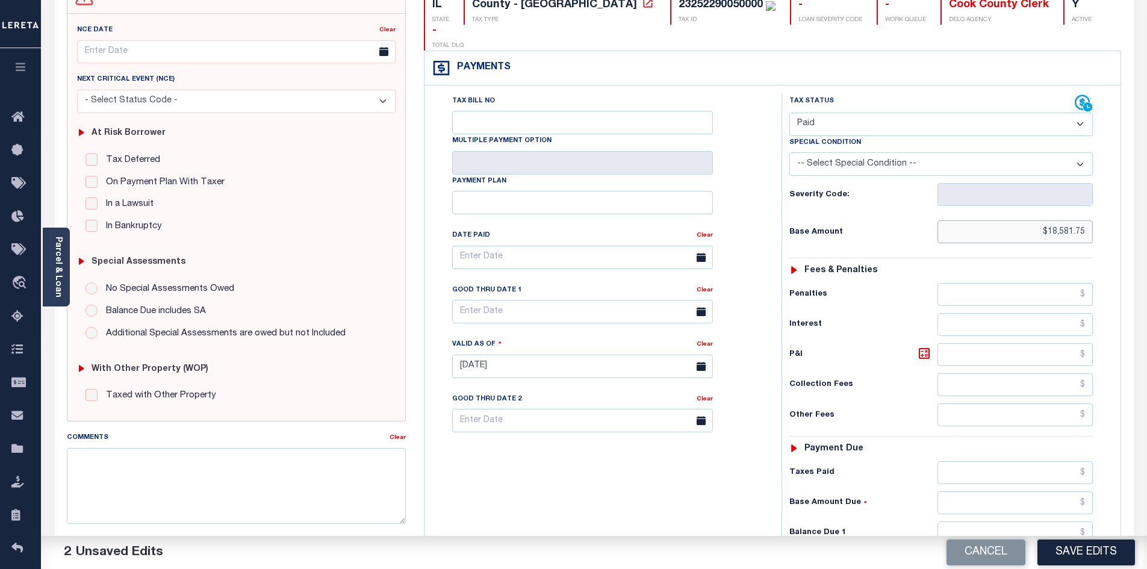
type input "$18,581.75"
click at [983, 461] on input "text" at bounding box center [1015, 472] width 156 height 23
paste input "$18,581.75"
type input "$18,581.75"
click at [1045, 521] on input "text" at bounding box center [1015, 532] width 156 height 23
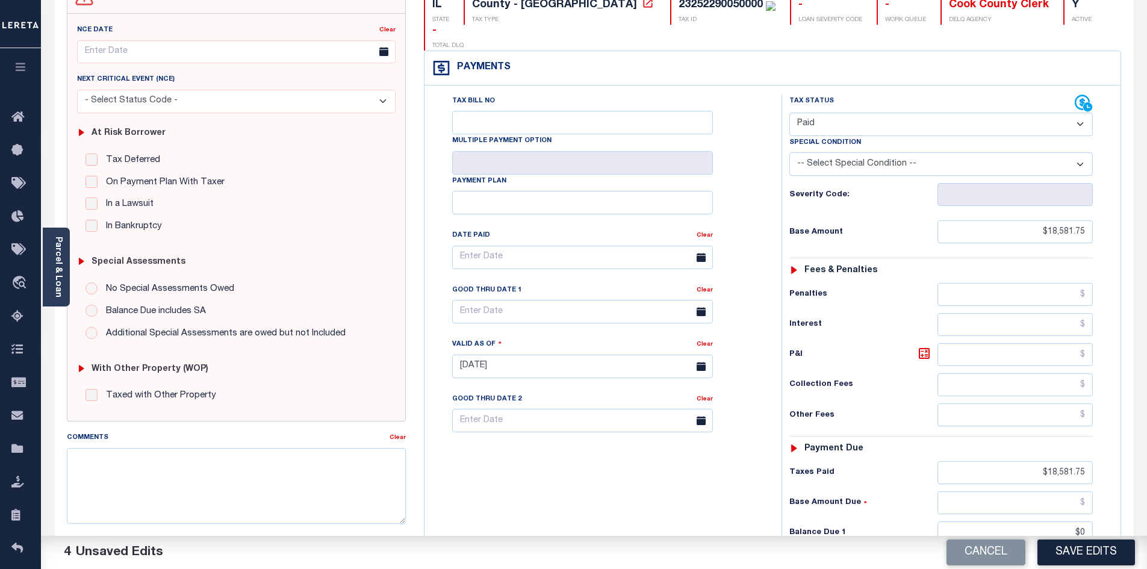
type input "$0.00"
click at [942, 498] on div "Tax Status Status - Select Status Code -" at bounding box center [944, 359] width 327 height 531
click at [758, 480] on div "Tax Bill No Multiple Payment Option Payment Plan Clear" at bounding box center [599, 359] width 345 height 531
click at [1102, 542] on button "Save Edits" at bounding box center [1086, 552] width 98 height 26
checkbox input "false"
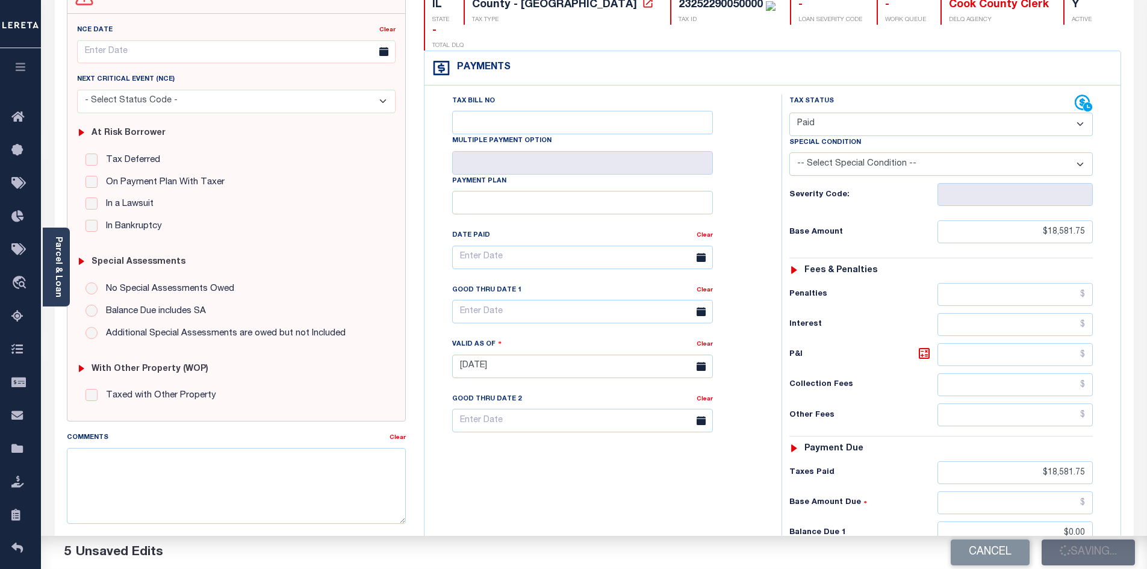
checkbox input "false"
type input "$18,581.75"
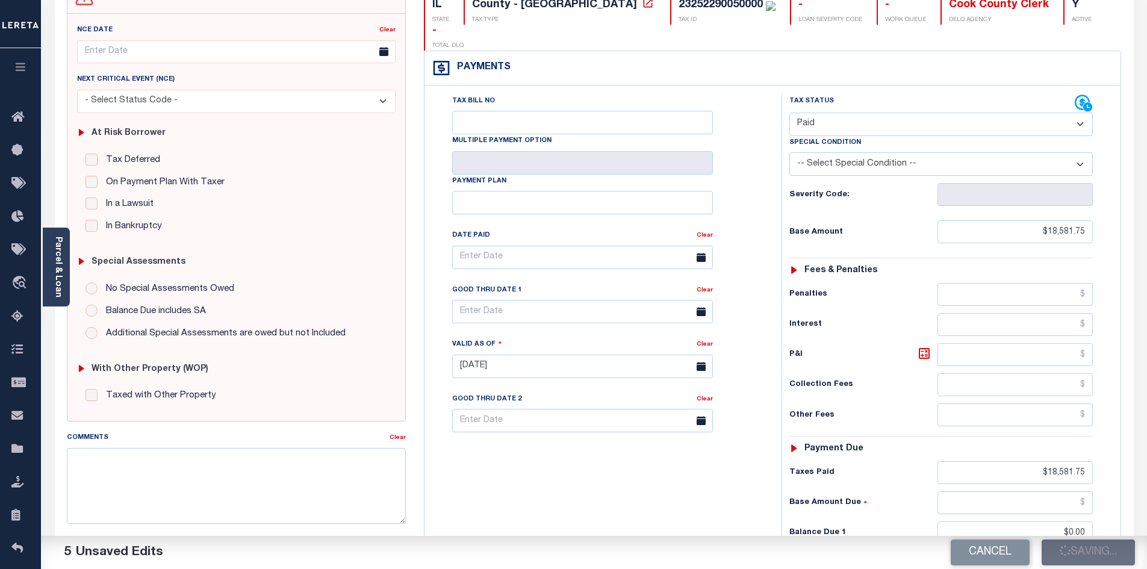
type input "$0"
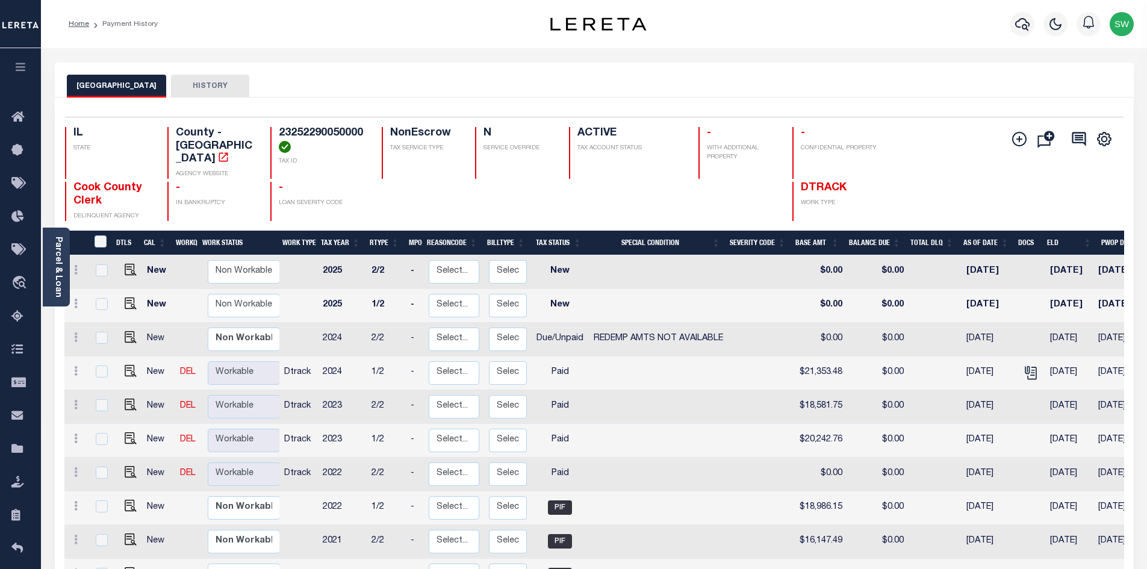
click at [761, 78] on div "COOK COUNTY HISTORY" at bounding box center [594, 86] width 1054 height 22
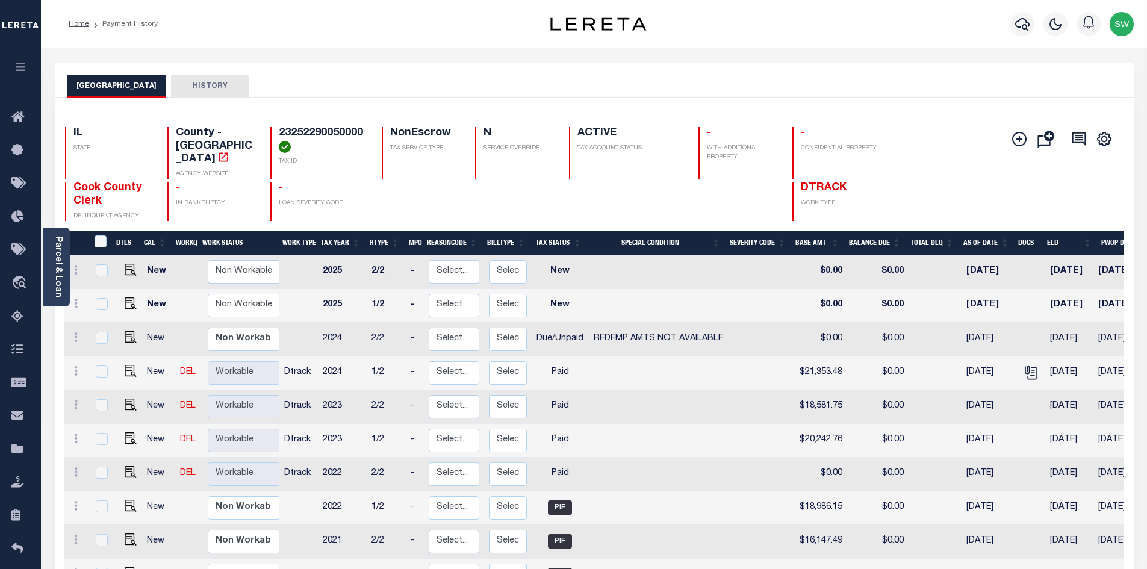
click at [761, 78] on div "COOK COUNTY HISTORY" at bounding box center [594, 86] width 1054 height 22
click at [1021, 26] on icon "button" at bounding box center [1022, 24] width 14 height 14
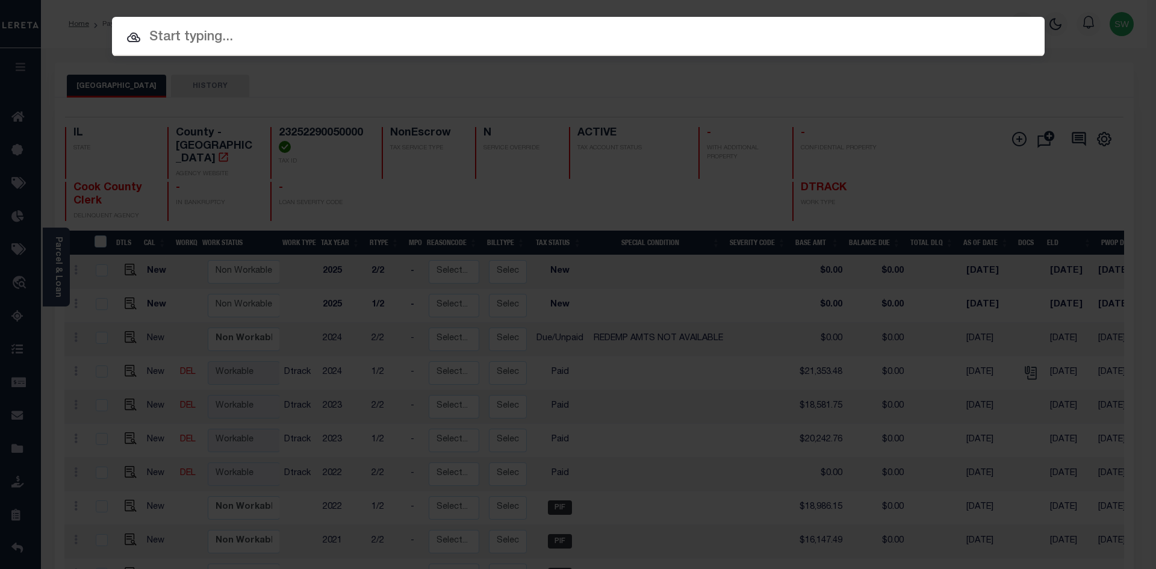
click at [206, 40] on input "text" at bounding box center [578, 37] width 932 height 21
paste input "11463850"
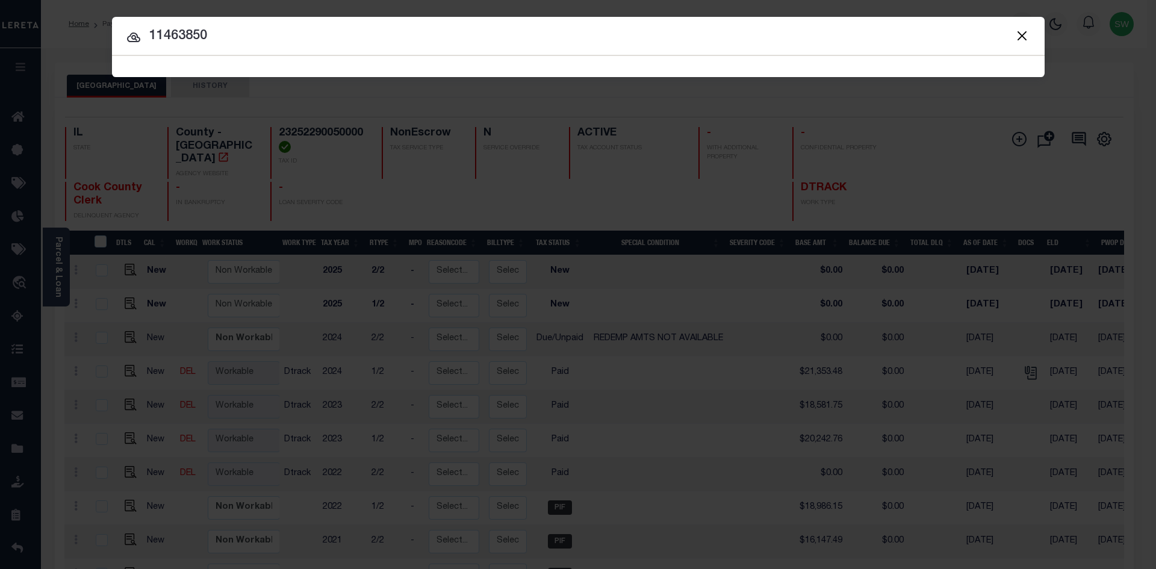
type input "11463850"
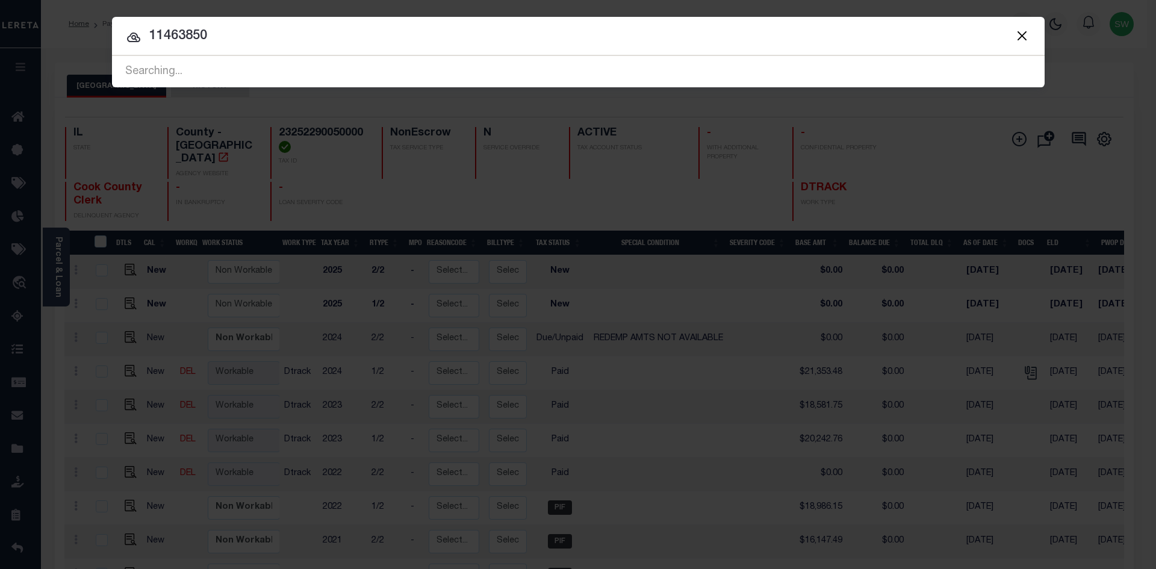
click at [132, 41] on icon at bounding box center [133, 38] width 13 height 10
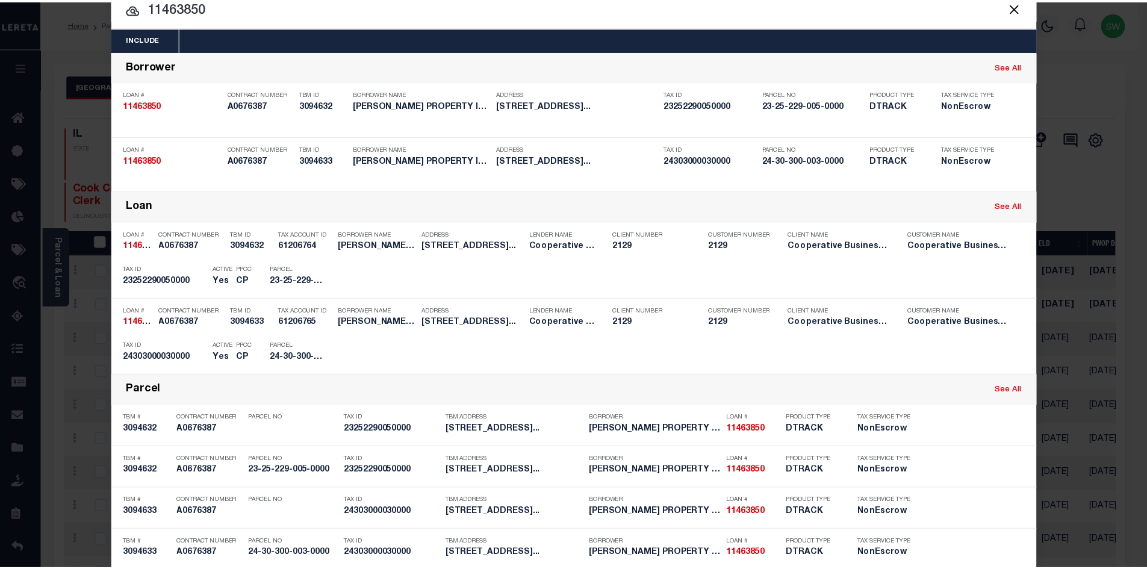
scroll to position [50, 0]
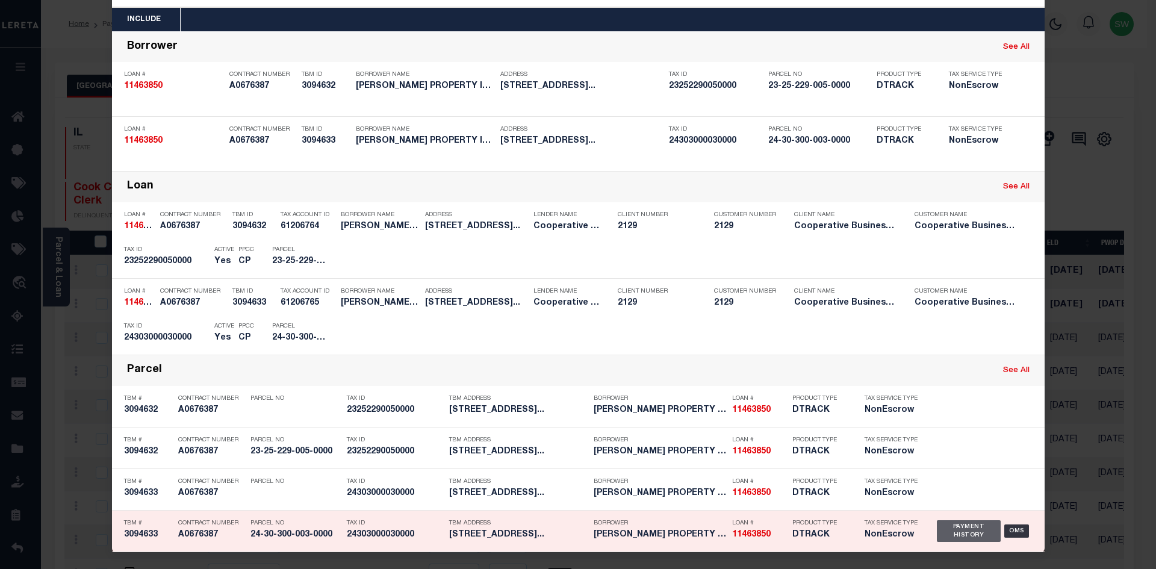
click at [963, 528] on div "Payment History" at bounding box center [969, 531] width 64 height 22
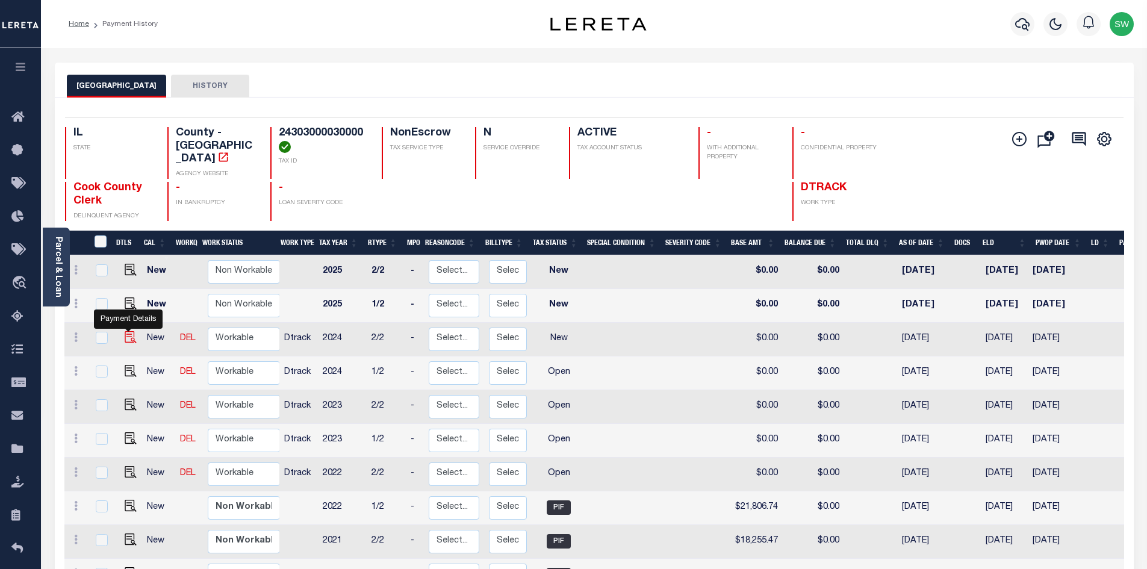
click at [125, 331] on img "" at bounding box center [131, 337] width 12 height 12
checkbox input "true"
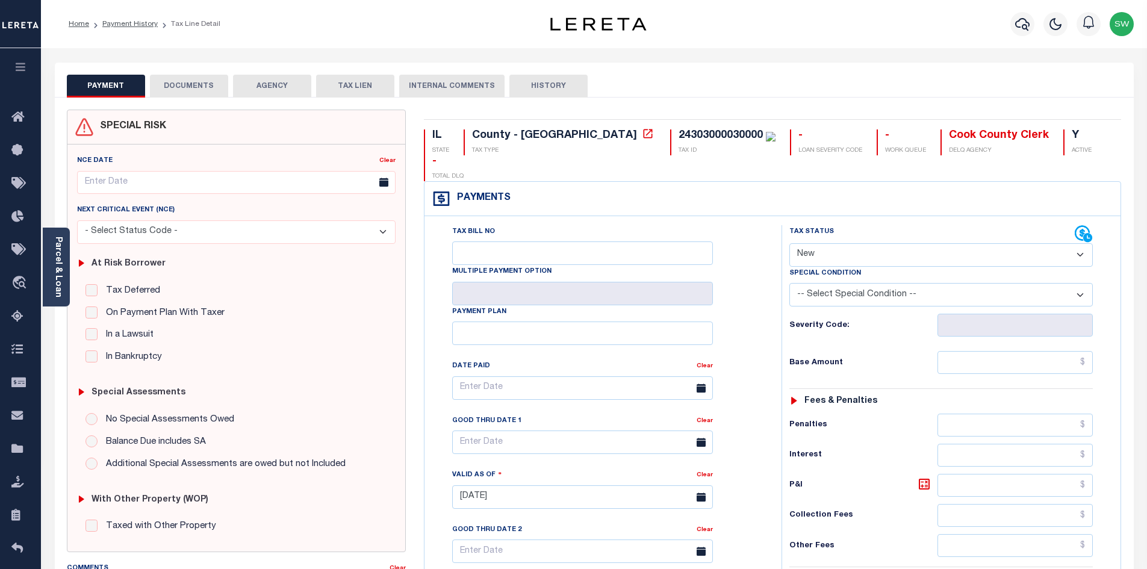
drag, startPoint x: 1077, startPoint y: 229, endPoint x: 1072, endPoint y: 238, distance: 11.0
click at [1077, 243] on select "- Select Status Code - Open Due/Unpaid Paid Incomplete No Tax Due Internal Refu…" at bounding box center [940, 254] width 303 height 23
select select "DUE"
click at [789, 243] on select "- Select Status Code - Open Due/Unpaid Paid Incomplete No Tax Due Internal Refu…" at bounding box center [940, 254] width 303 height 23
type input "[DATE]"
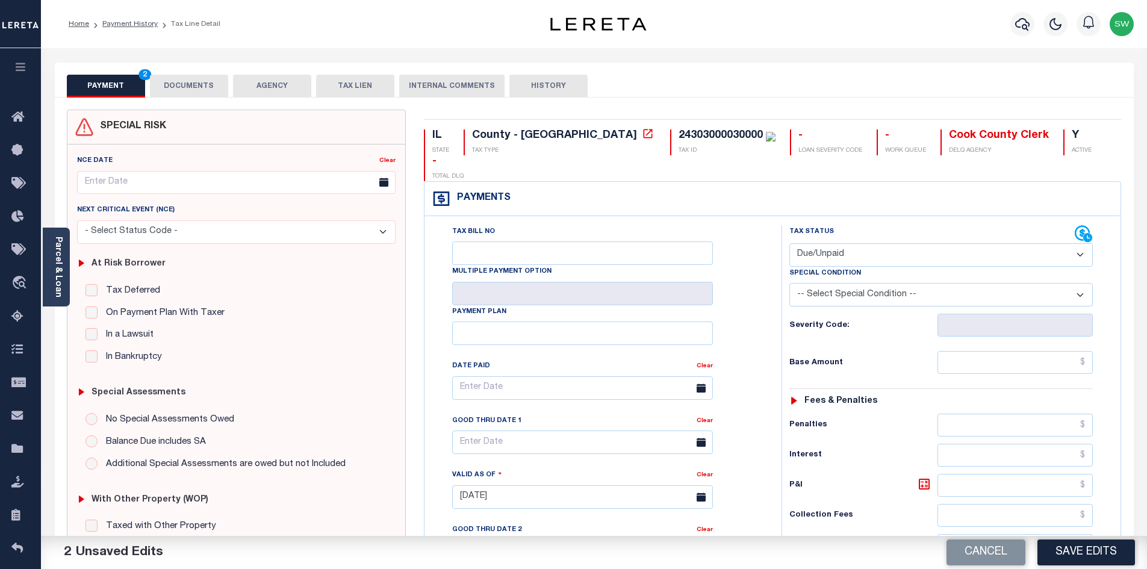
click at [1081, 283] on select "-- Select Special Condition -- 3RD PARTY TAX LIEN AGENCY TAX LIEN (A.K.A Inside…" at bounding box center [940, 294] width 303 height 23
select select "24"
click at [789, 283] on select "-- Select Special Condition -- 3RD PARTY TAX LIEN AGENCY TAX LIEN (A.K.A Inside…" at bounding box center [940, 294] width 303 height 23
click at [749, 231] on div "Tax Bill No Multiple Payment Option Payment Plan Clear" at bounding box center [599, 394] width 327 height 338
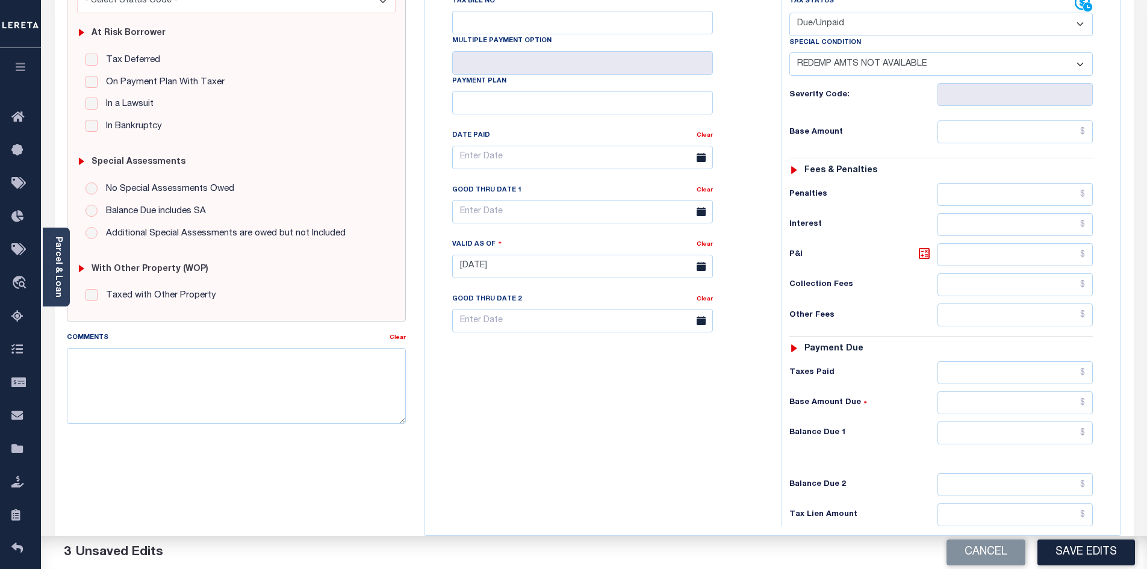
scroll to position [236, 0]
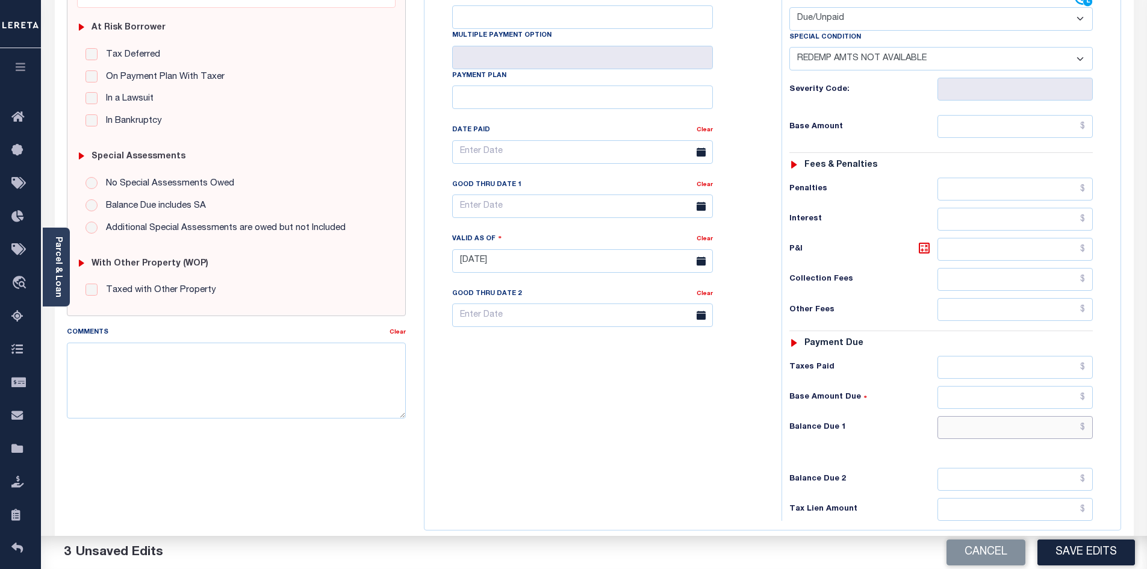
click at [1014, 416] on input "text" at bounding box center [1015, 427] width 156 height 23
type input "$0.00"
click at [664, 425] on div "Tax Bill No Multiple Payment Option Payment Plan Clear" at bounding box center [599, 254] width 345 height 531
click at [1098, 556] on button "Save Edits" at bounding box center [1086, 552] width 98 height 26
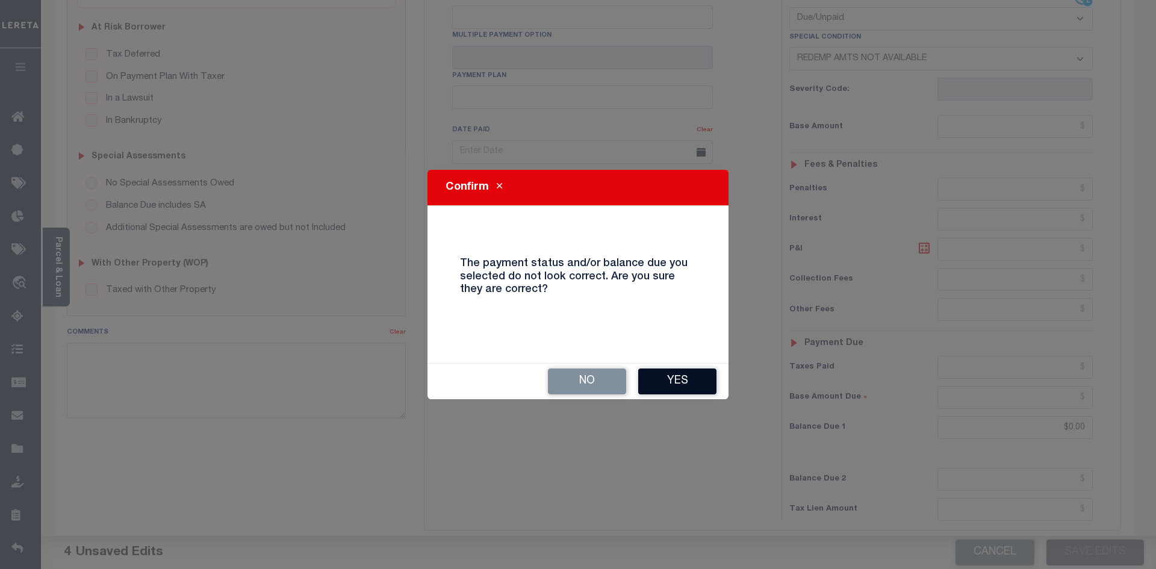
click at [675, 380] on button "Yes" at bounding box center [677, 381] width 78 height 26
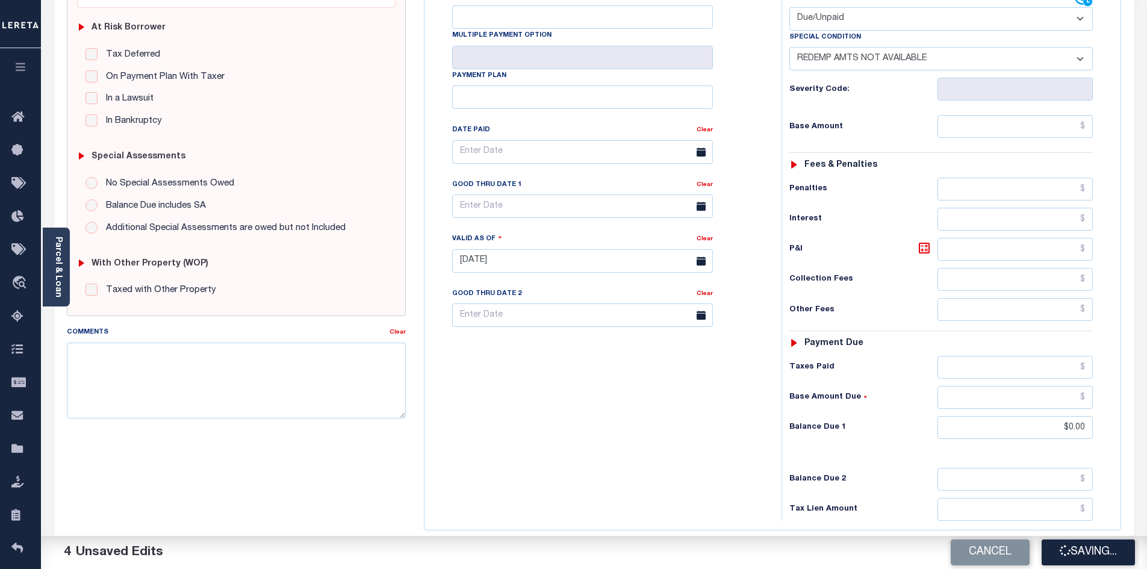
checkbox input "false"
type input "$0"
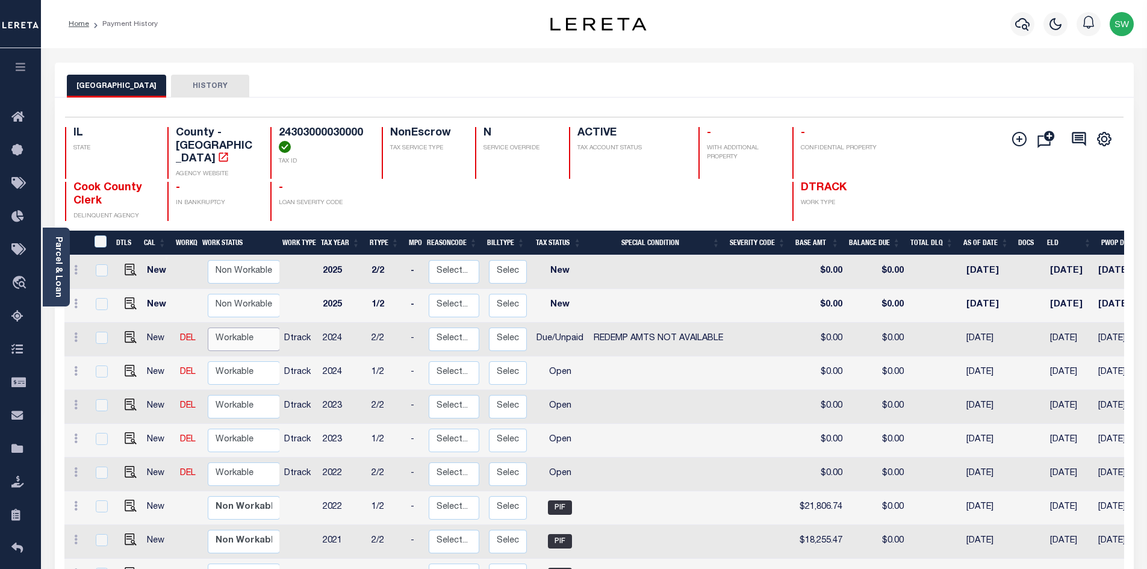
drag, startPoint x: 241, startPoint y: 330, endPoint x: 264, endPoint y: 333, distance: 23.7
click at [241, 330] on select "Non Workable Workable" at bounding box center [244, 338] width 72 height 23
checkbox input "true"
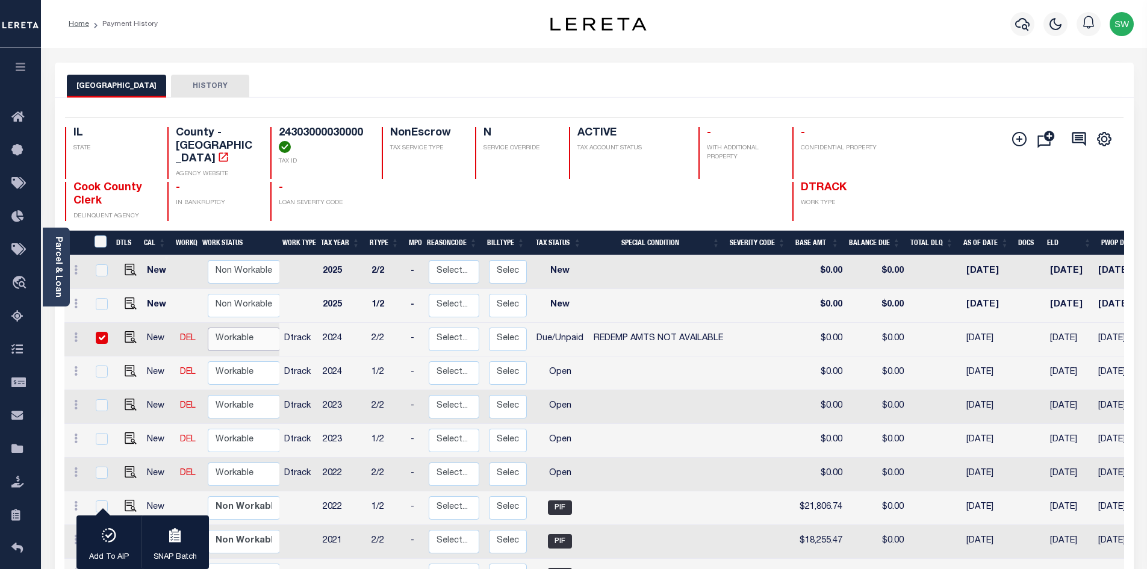
select select "true"
click at [208, 327] on select "Non Workable Workable" at bounding box center [244, 338] width 72 height 23
checkbox input "false"
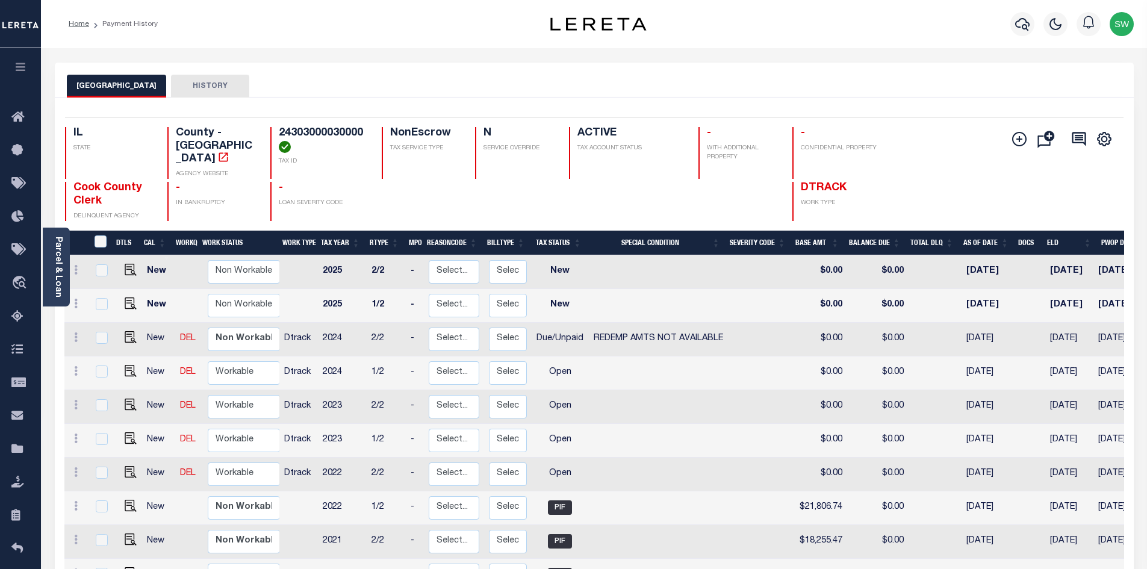
click at [128, 367] on td at bounding box center [128, 373] width 29 height 34
checkbox input "true"
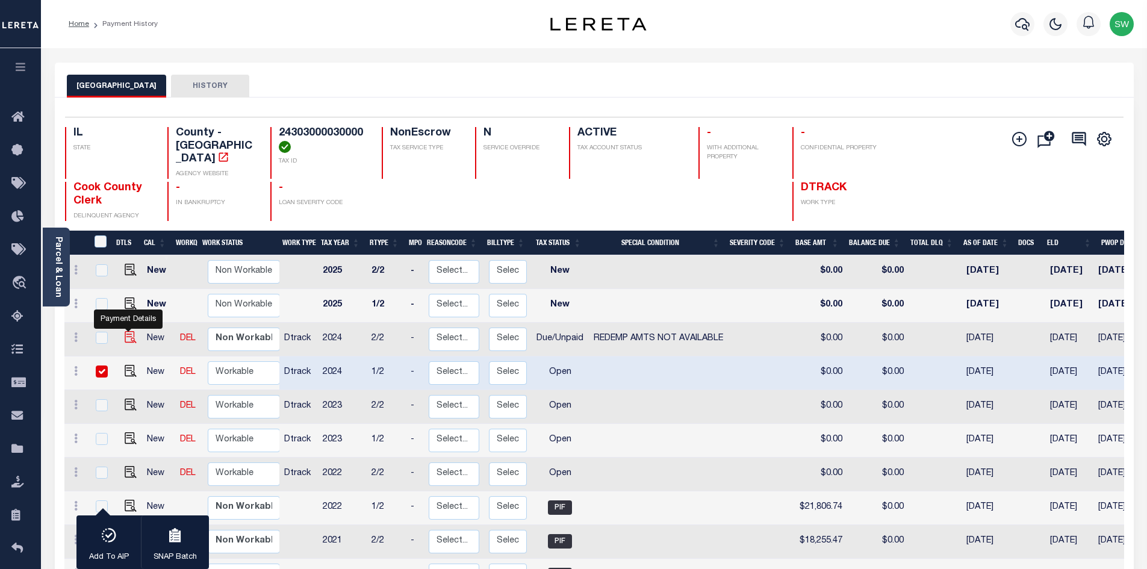
click at [126, 331] on img "" at bounding box center [131, 337] width 12 height 12
checkbox input "true"
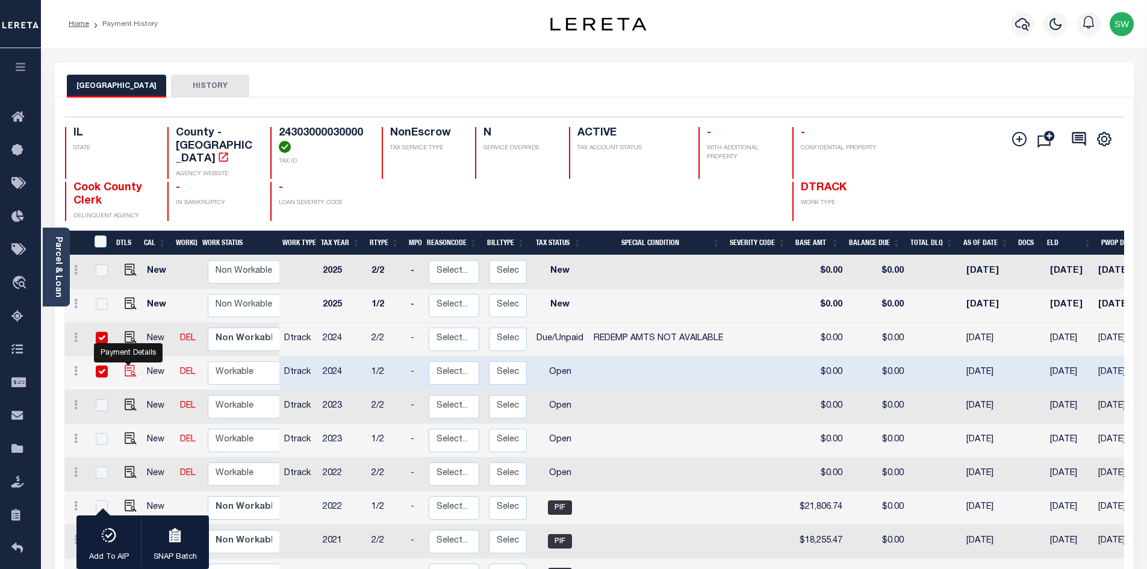
click at [126, 366] on img "" at bounding box center [131, 371] width 12 height 12
checkbox input "false"
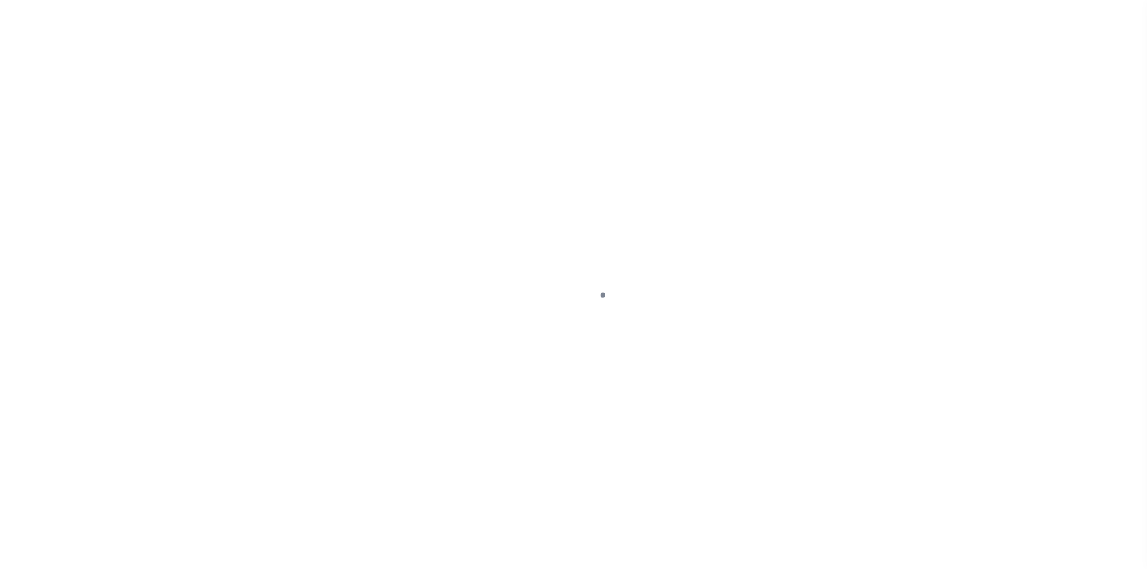
select select "DUE"
select select "24"
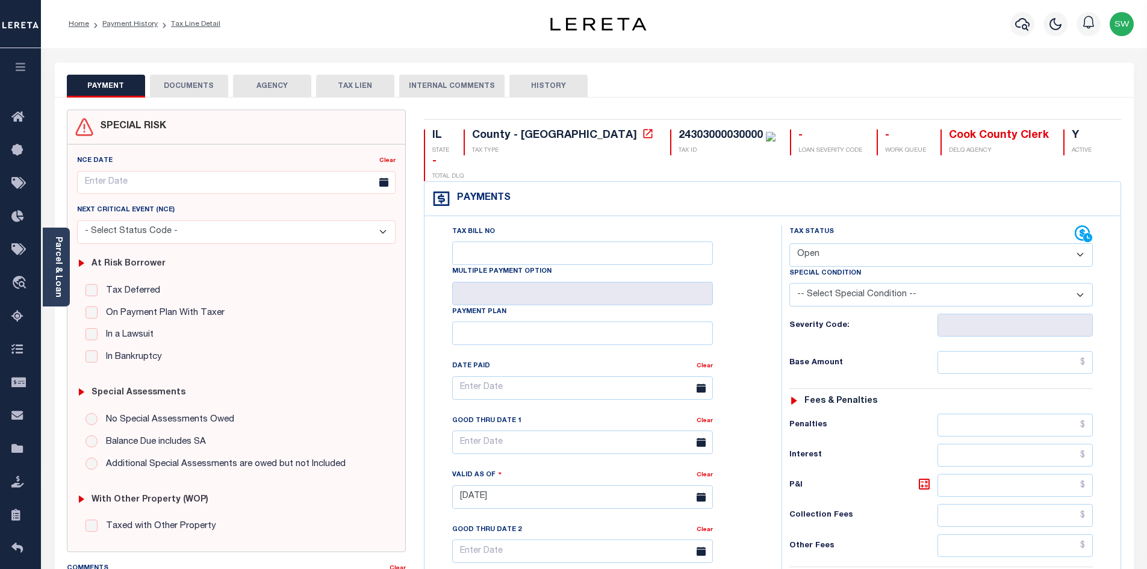
click at [1077, 243] on select "- Select Status Code - Open Due/Unpaid Paid Incomplete No Tax Due Internal Refu…" at bounding box center [940, 254] width 303 height 23
select select "PYD"
click at [789, 243] on select "- Select Status Code - Open Due/Unpaid Paid Incomplete No Tax Due Internal Refu…" at bounding box center [940, 254] width 303 height 23
type input "[DATE]"
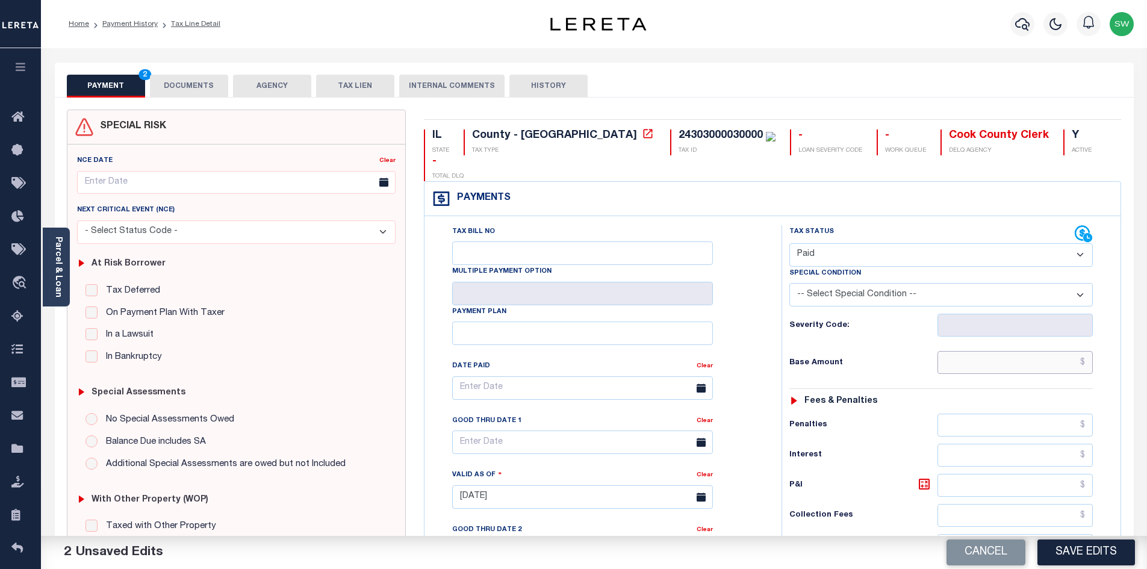
click at [987, 351] on input "text" at bounding box center [1015, 362] width 156 height 23
paste input "$13,485.98"
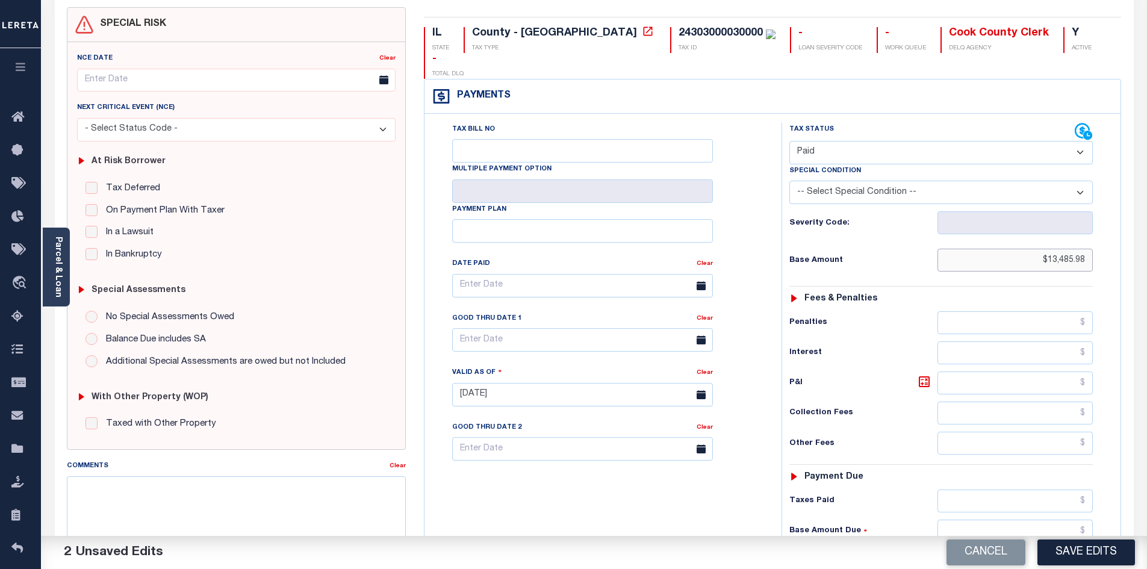
scroll to position [120, 0]
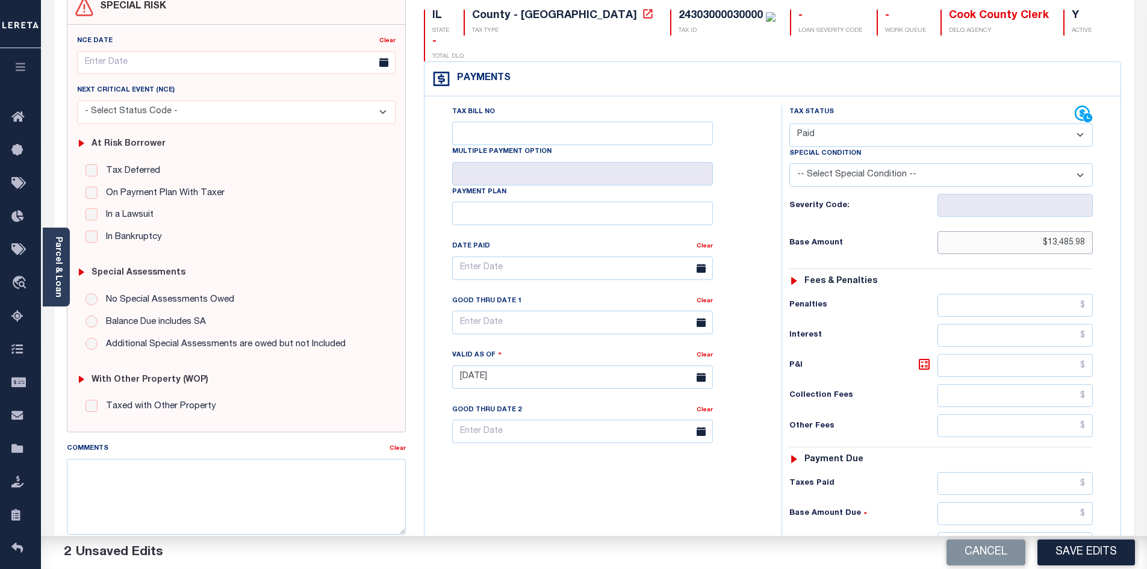
type input "$13,485.98"
click at [966, 472] on input "text" at bounding box center [1015, 483] width 156 height 23
paste input "$13,485.98"
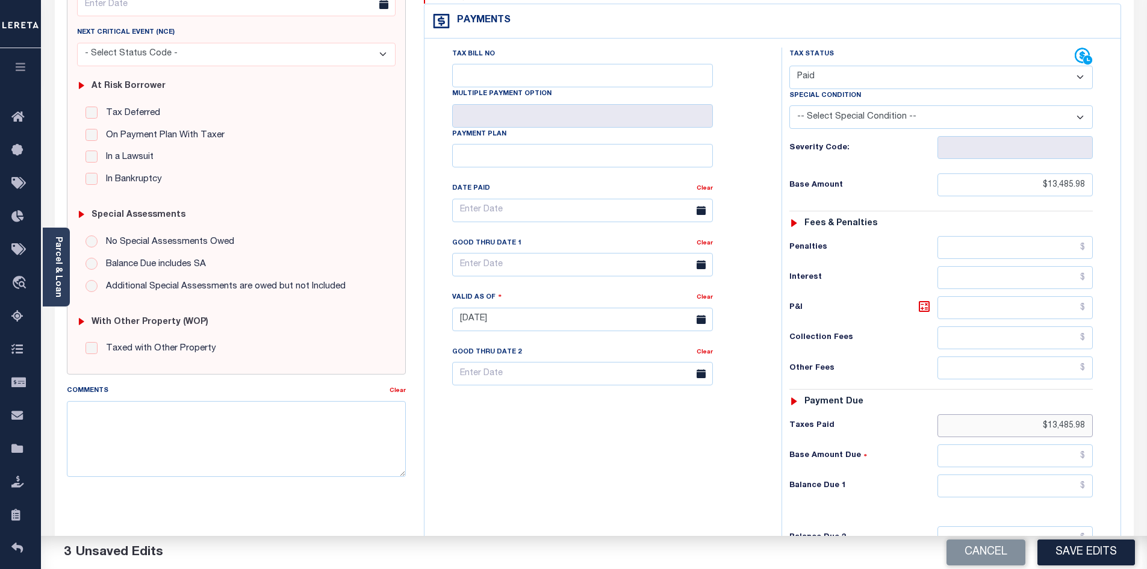
scroll to position [193, 0]
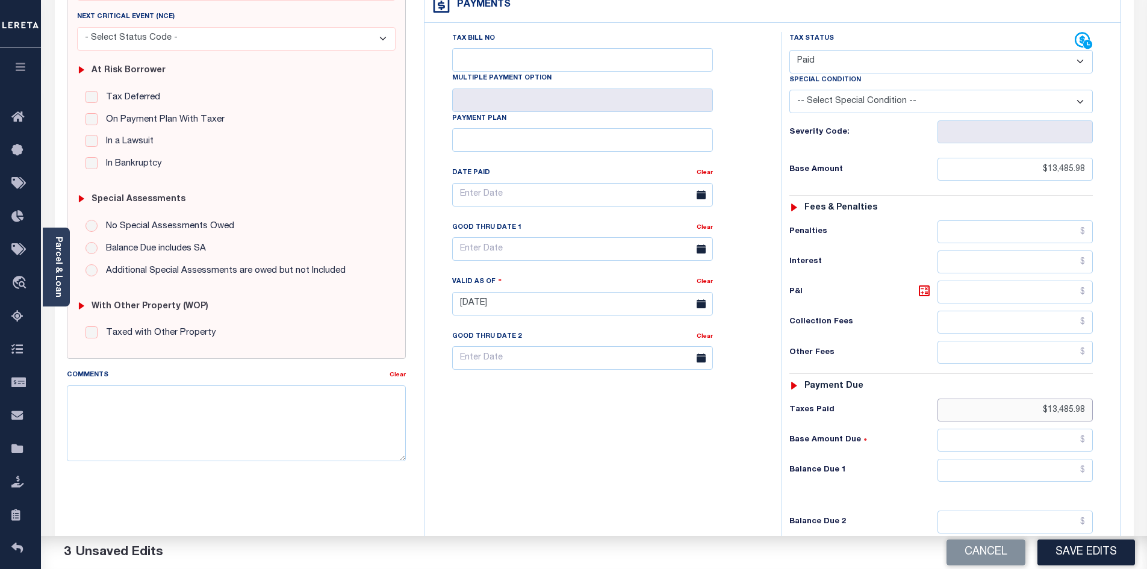
type input "$13,485.98"
click at [996, 459] on input "text" at bounding box center [1015, 470] width 156 height 23
type input "$0.00"
drag, startPoint x: 550, startPoint y: 462, endPoint x: 897, endPoint y: 494, distance: 349.3
click at [550, 463] on div "Tax Bill No Multiple Payment Option Payment Plan Clear" at bounding box center [599, 297] width 345 height 531
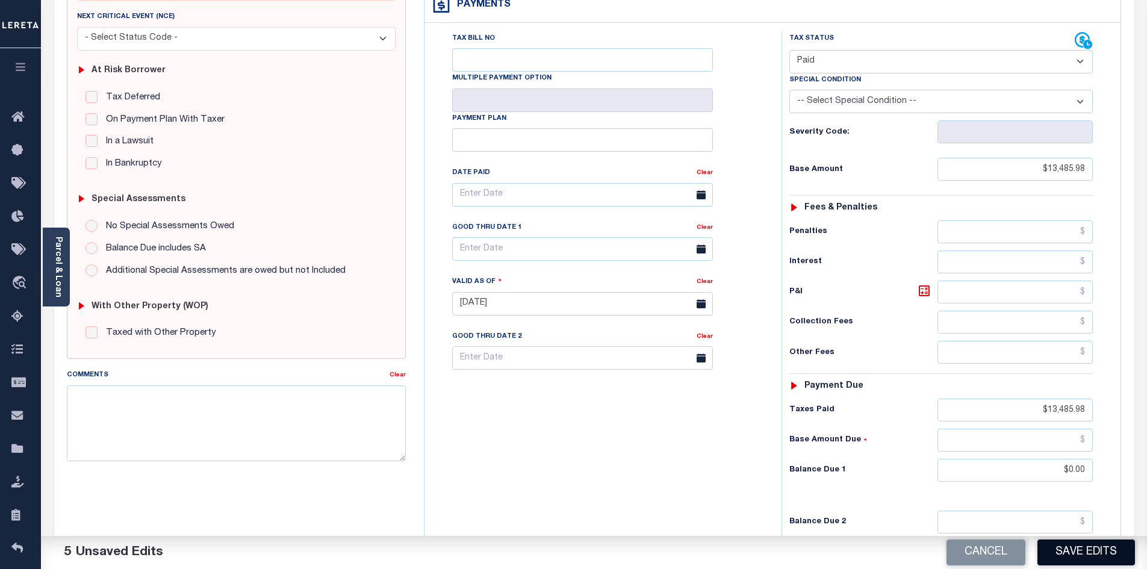
click at [1070, 548] on button "Save Edits" at bounding box center [1086, 552] width 98 height 26
checkbox input "false"
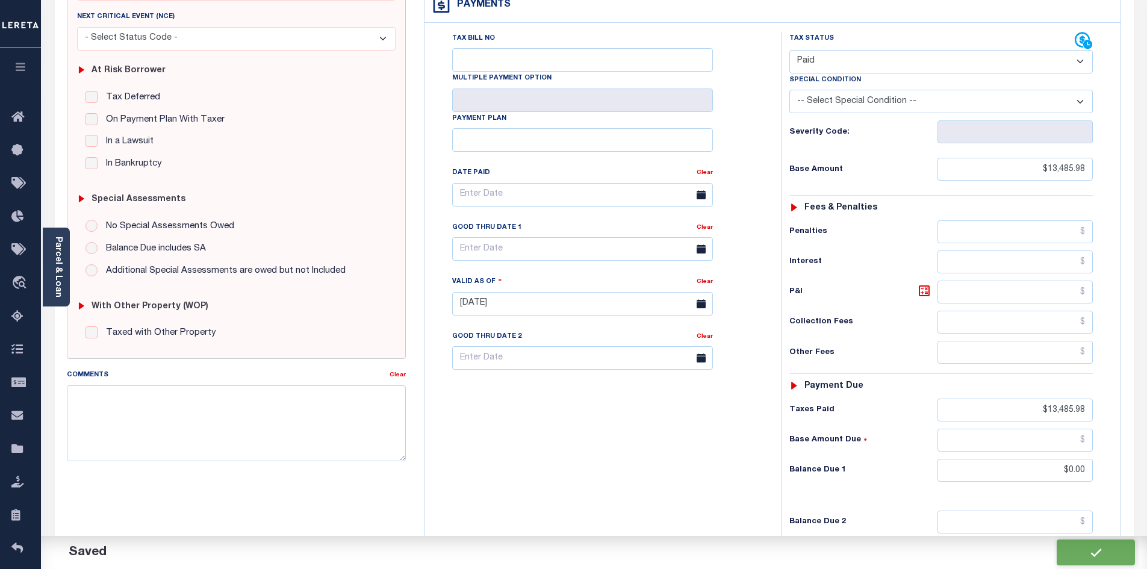
type input "$13,485.98"
type input "$0"
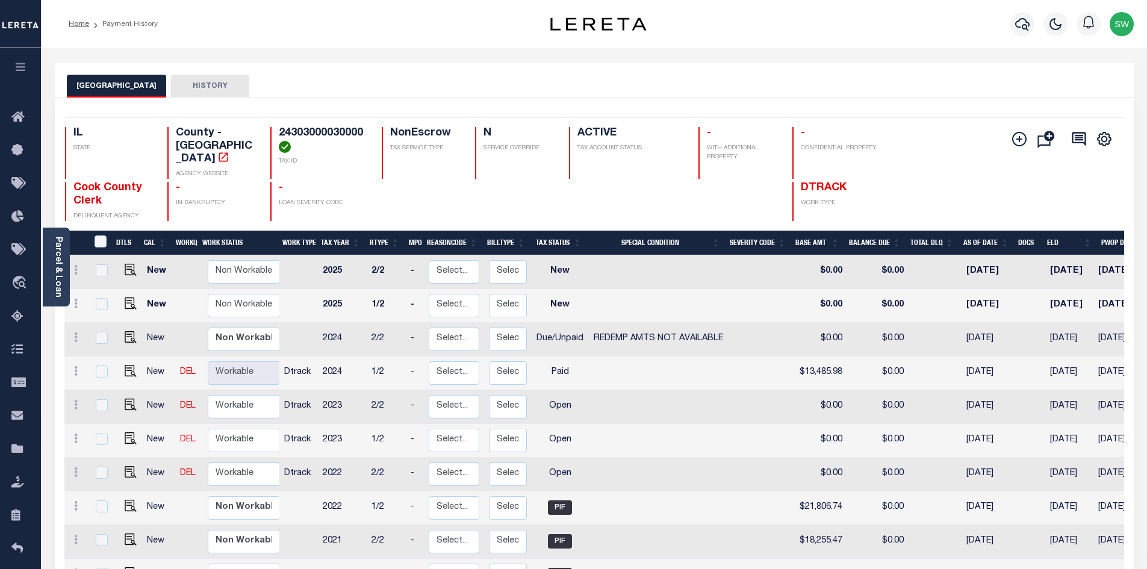
drag, startPoint x: 299, startPoint y: 81, endPoint x: 345, endPoint y: 79, distance: 46.4
click at [299, 81] on div "COOK COUNTY HISTORY" at bounding box center [594, 86] width 1054 height 22
drag, startPoint x: 130, startPoint y: 361, endPoint x: 138, endPoint y: 356, distance: 10.0
click at [130, 365] on img "" at bounding box center [131, 371] width 12 height 12
checkbox input "true"
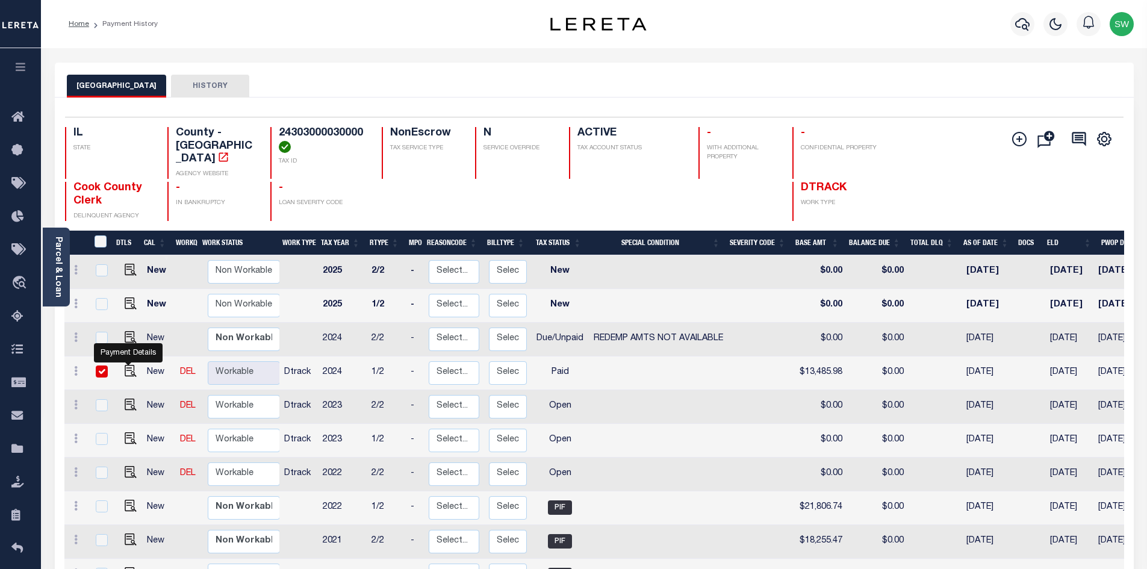
checkbox input "true"
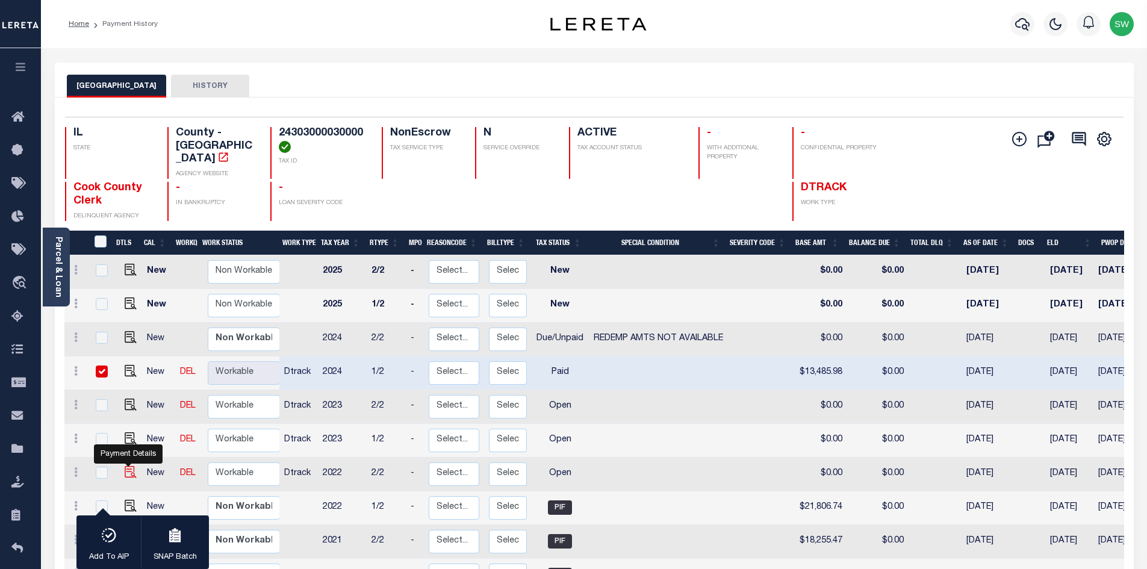
click at [129, 466] on img "" at bounding box center [131, 472] width 12 height 12
checkbox input "true"
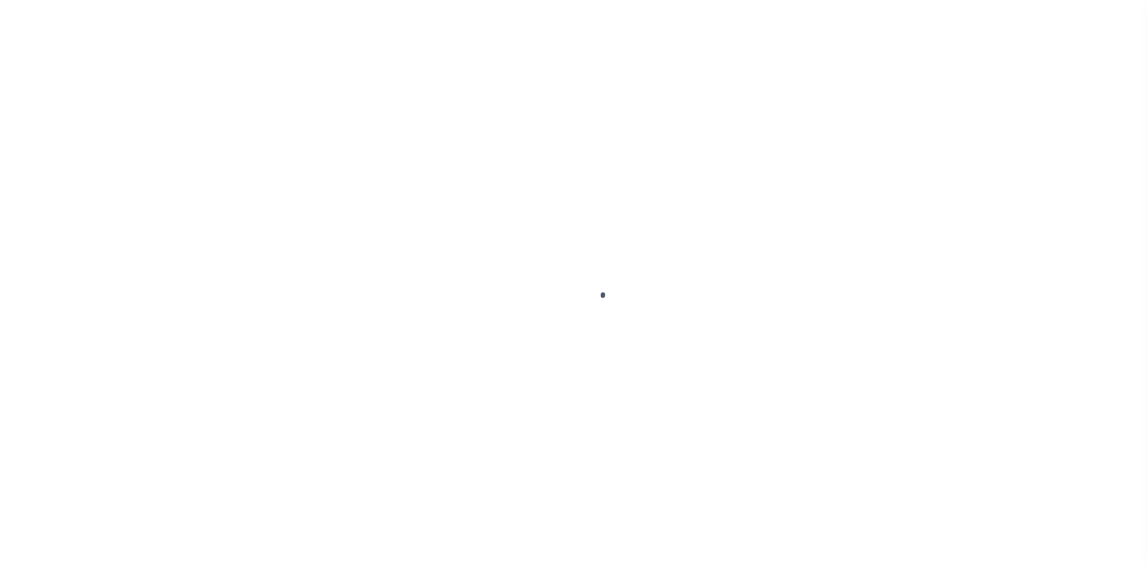
select select "PYD"
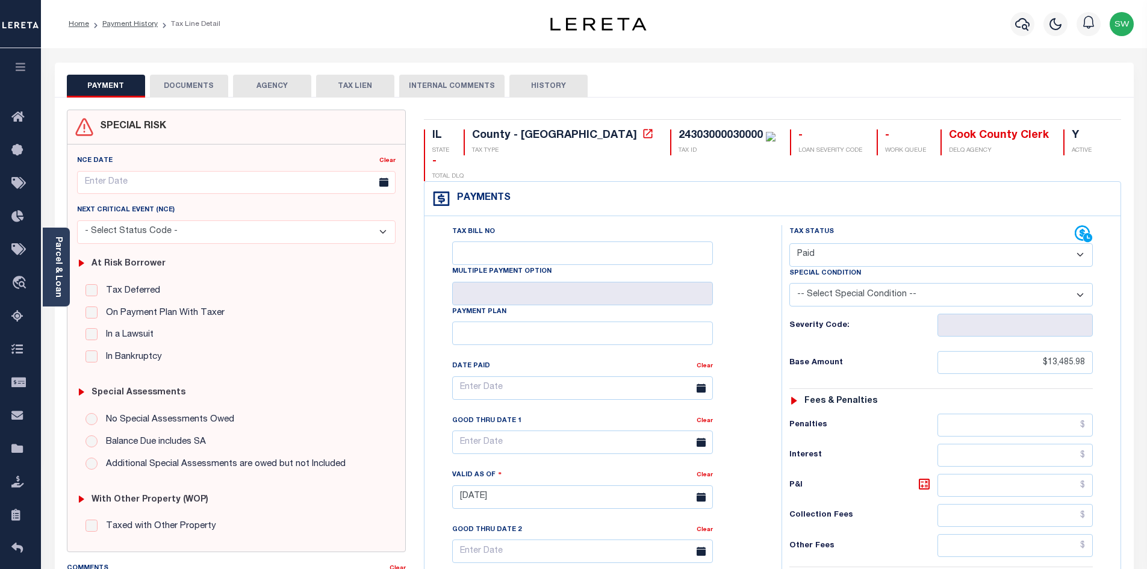
click at [193, 89] on button "DOCUMENTS" at bounding box center [189, 86] width 78 height 23
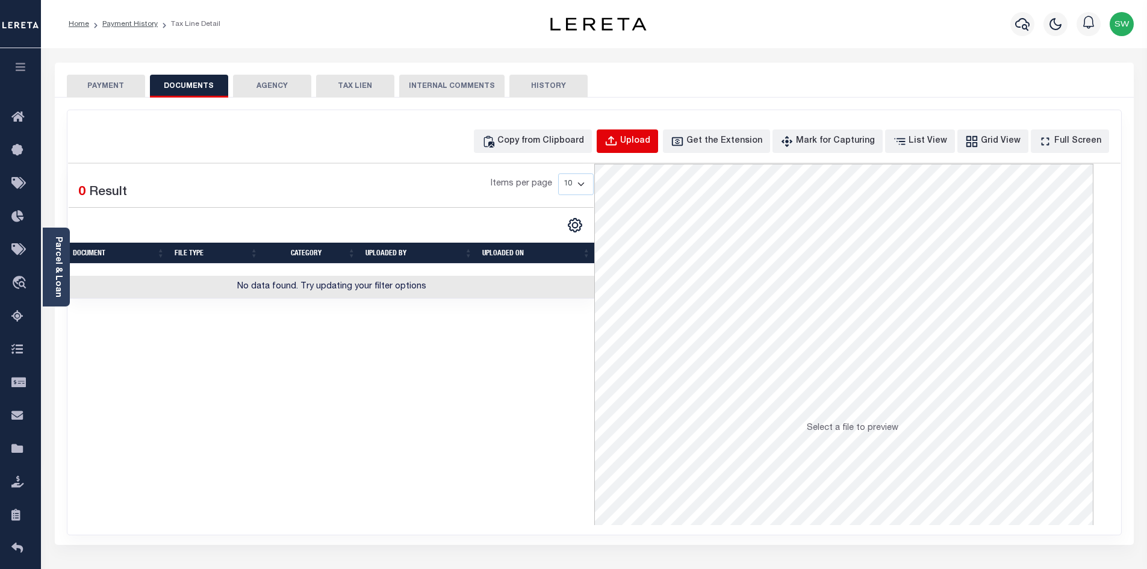
click at [650, 140] on div "Upload" at bounding box center [635, 141] width 30 height 13
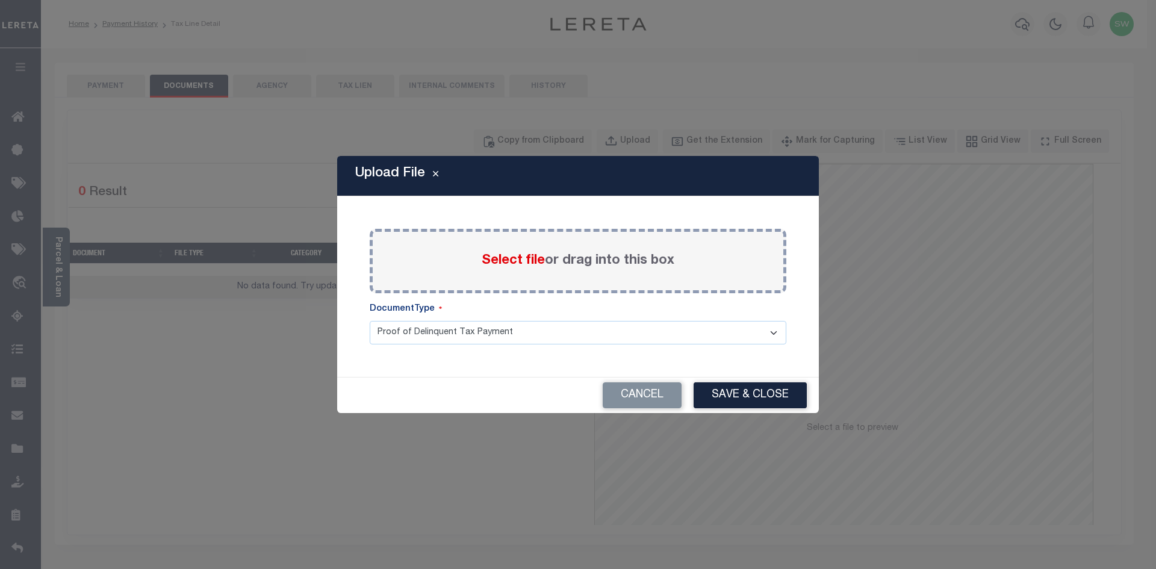
click at [484, 263] on span "Select file" at bounding box center [513, 260] width 63 height 13
click at [0, 0] on input "Select file or drag into this box" at bounding box center [0, 0] width 0 height 0
click at [660, 398] on button "Cancel" at bounding box center [641, 395] width 79 height 26
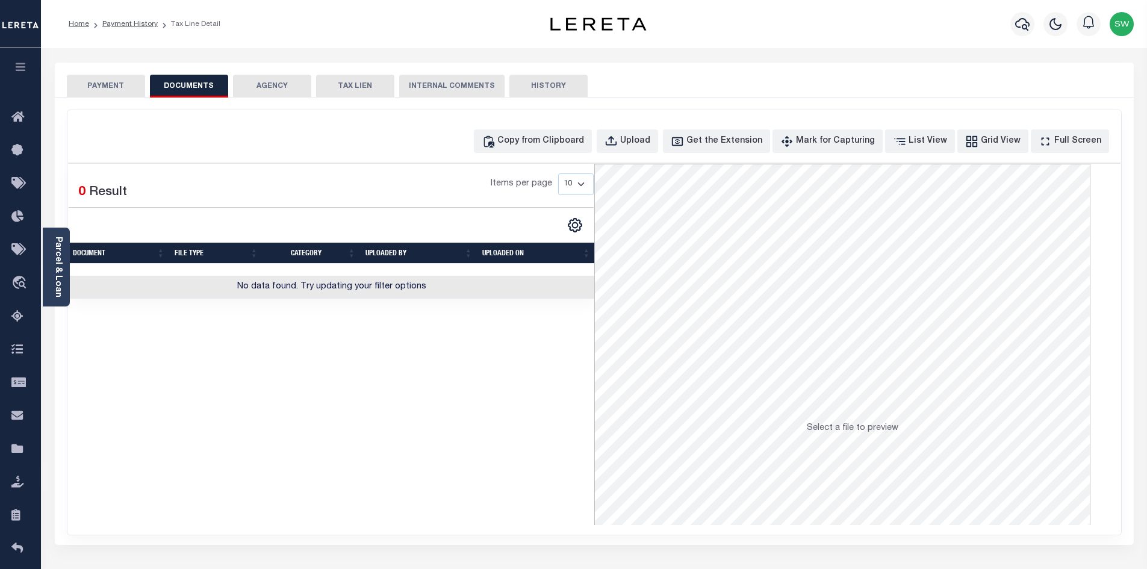
click at [460, 440] on div "Selected 0 Result Items per page 10 25 50 100" at bounding box center [331, 344] width 526 height 361
click at [537, 143] on div "Copy from Clipboard" at bounding box center [540, 141] width 87 height 13
select select "POP"
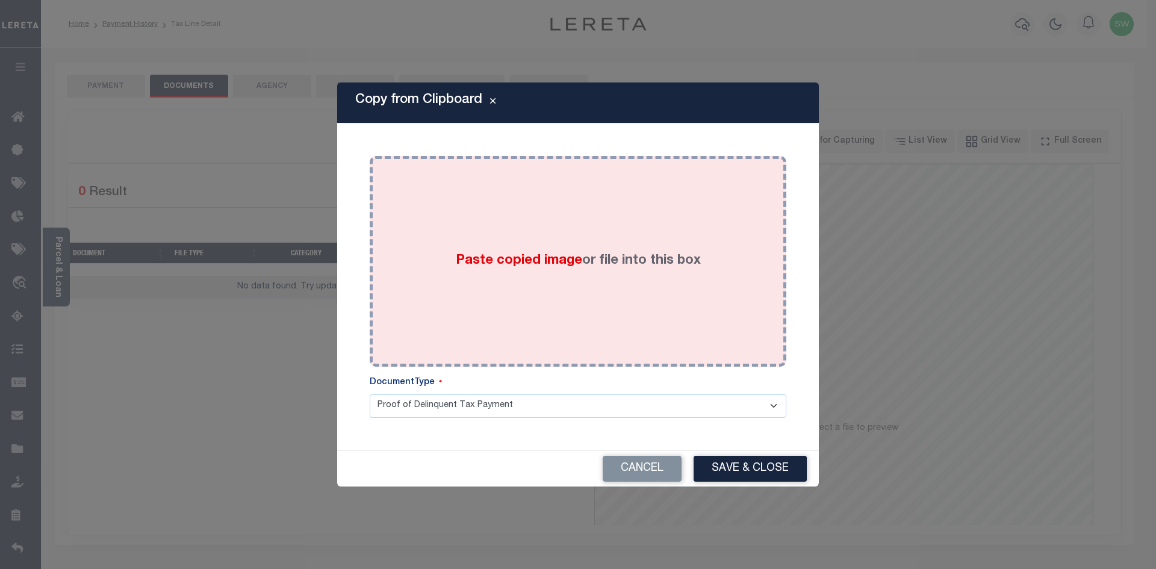
click at [553, 262] on span "Paste copied image" at bounding box center [519, 260] width 126 height 13
click at [553, 261] on span "Paste copied image" at bounding box center [519, 260] width 126 height 13
click at [479, 271] on div "Paste copied image or file into this box" at bounding box center [578, 261] width 398 height 193
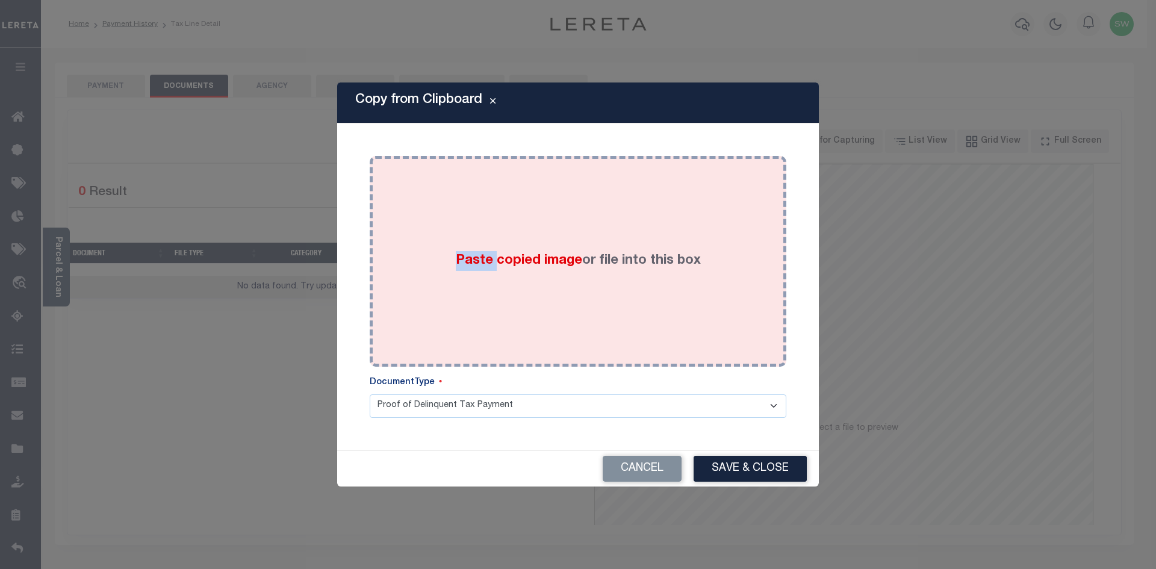
click at [478, 271] on div "Paste copied image or file into this box" at bounding box center [578, 261] width 398 height 193
click at [421, 258] on div "Paste copied image or file into this box" at bounding box center [578, 261] width 398 height 193
click at [420, 258] on div "Paste copied image or file into this box" at bounding box center [578, 261] width 398 height 193
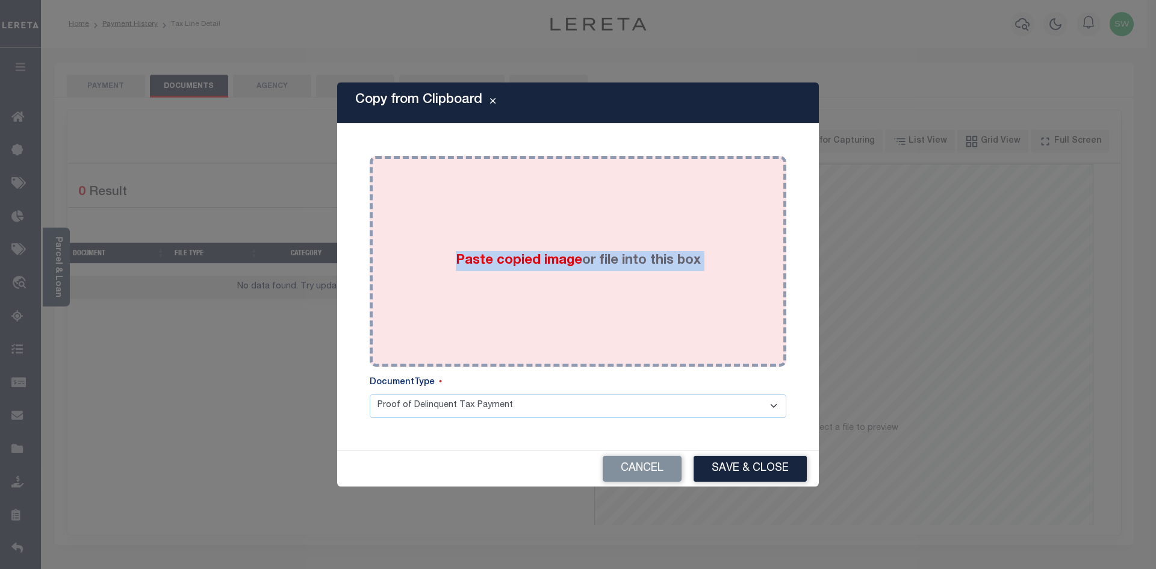
click at [523, 214] on div "Paste copied image or file into this box" at bounding box center [578, 261] width 398 height 193
click at [567, 288] on div "Paste copied image or file into this box" at bounding box center [578, 261] width 398 height 193
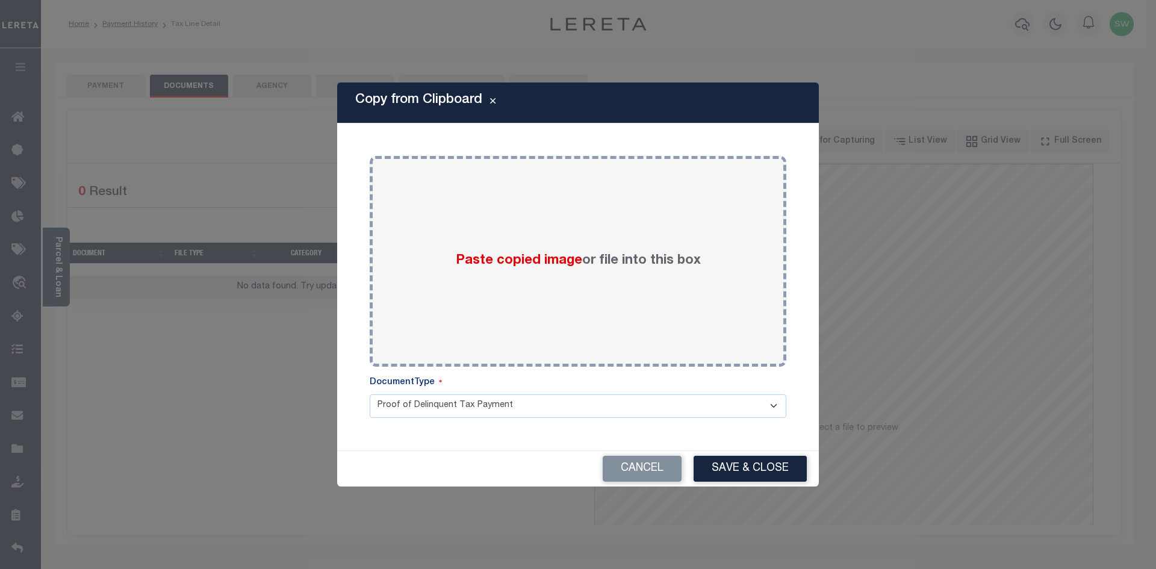
click at [834, 276] on div "Copy from Clipboard Paste copied image or file into this box Select file or dra…" at bounding box center [578, 284] width 1156 height 569
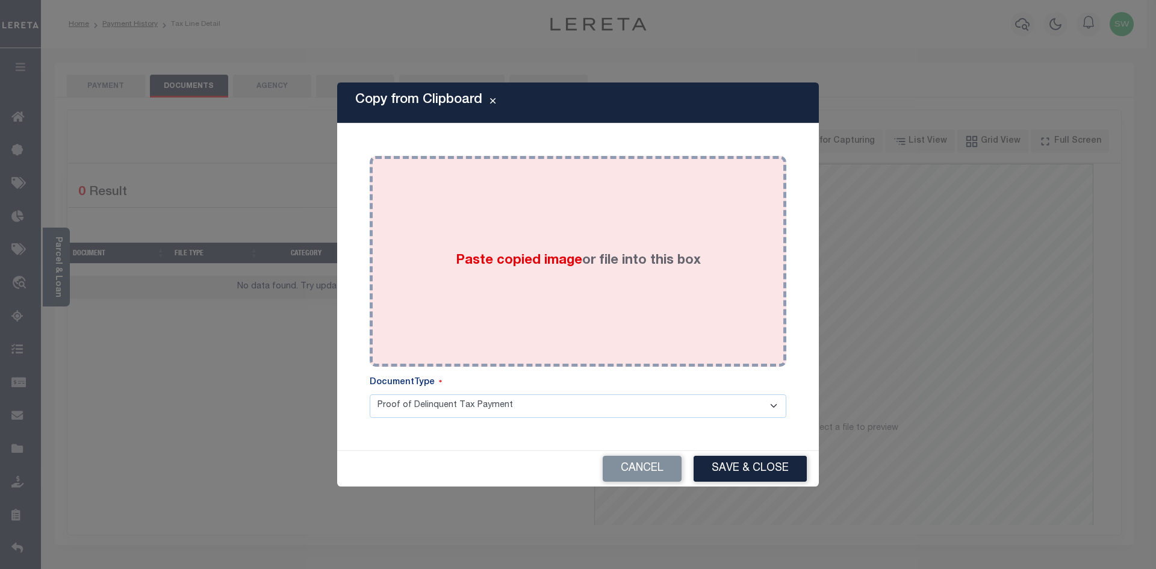
click at [593, 309] on div "Paste copied image or file into this box" at bounding box center [578, 261] width 398 height 193
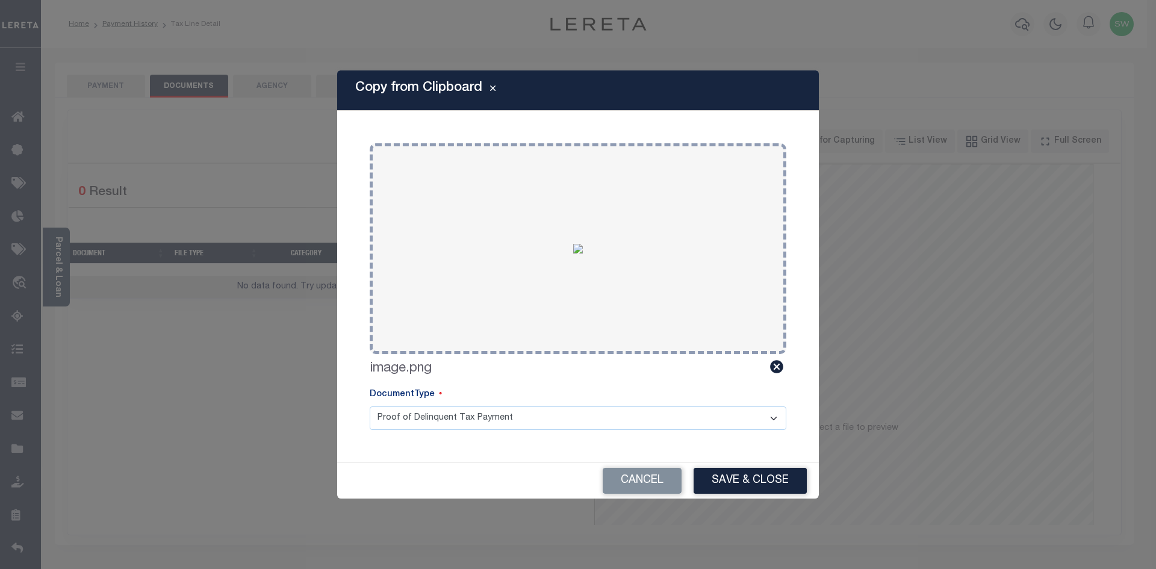
click at [758, 478] on button "Save & Close" at bounding box center [749, 481] width 113 height 26
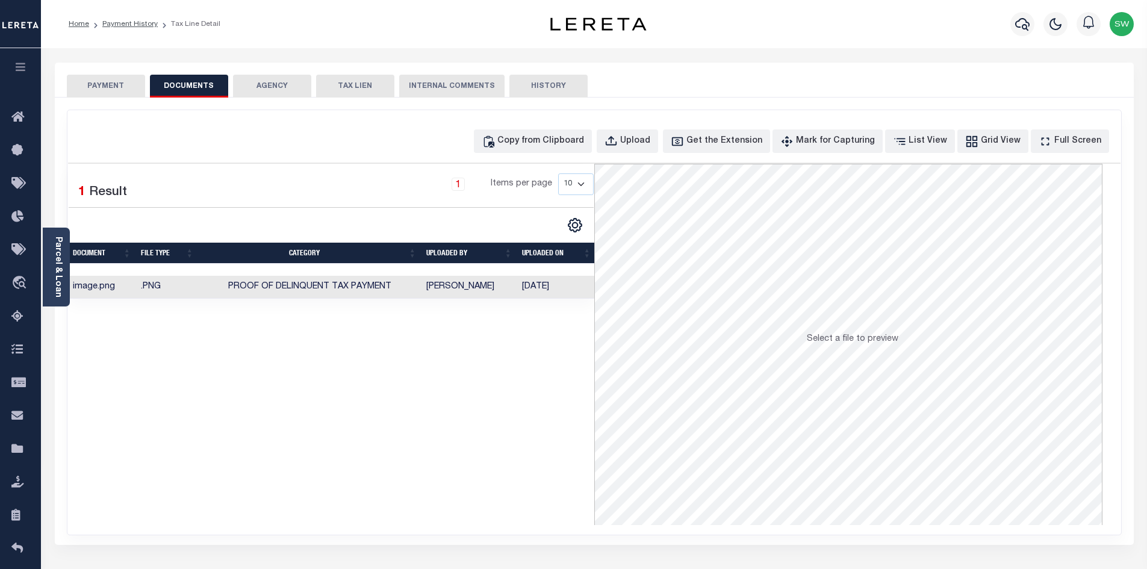
click at [99, 93] on button "PAYMENT" at bounding box center [106, 86] width 78 height 23
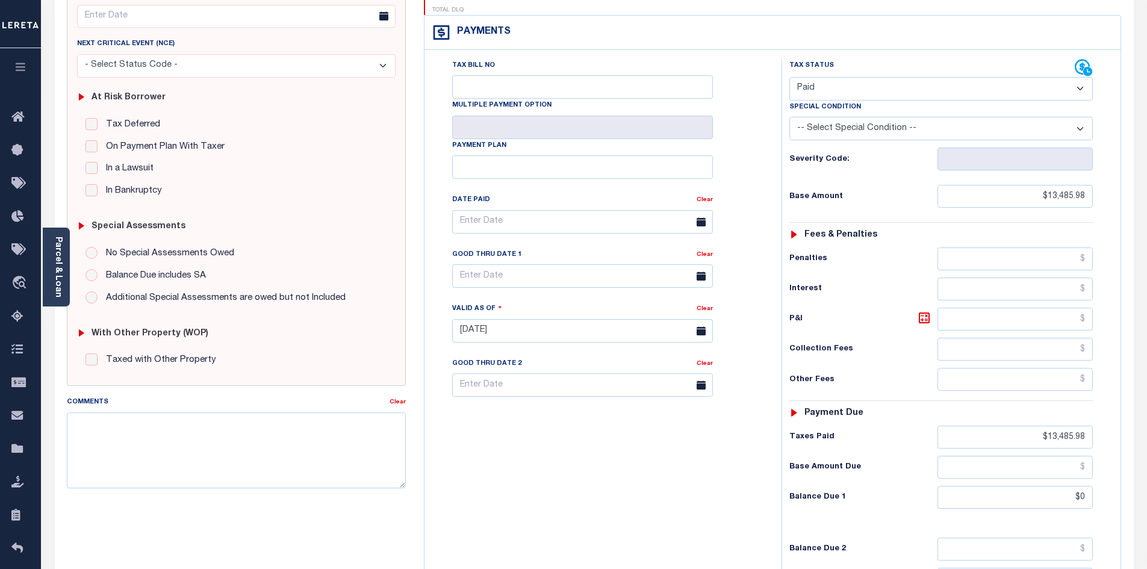
scroll to position [167, 0]
click at [1141, 453] on div "PAYMENT DOCUMENTS AGENCY DELINQUENT PAYEE" at bounding box center [594, 318] width 1097 height 844
click at [651, 503] on div "Tax Bill No Multiple Payment Option Payment Plan Clear" at bounding box center [599, 323] width 345 height 531
drag, startPoint x: 1147, startPoint y: 479, endPoint x: 1142, endPoint y: 517, distance: 38.2
click at [1142, 517] on div "Parcel & Loan Tax Bill Details 24303000030000 TAX ID" at bounding box center [594, 310] width 1106 height 858
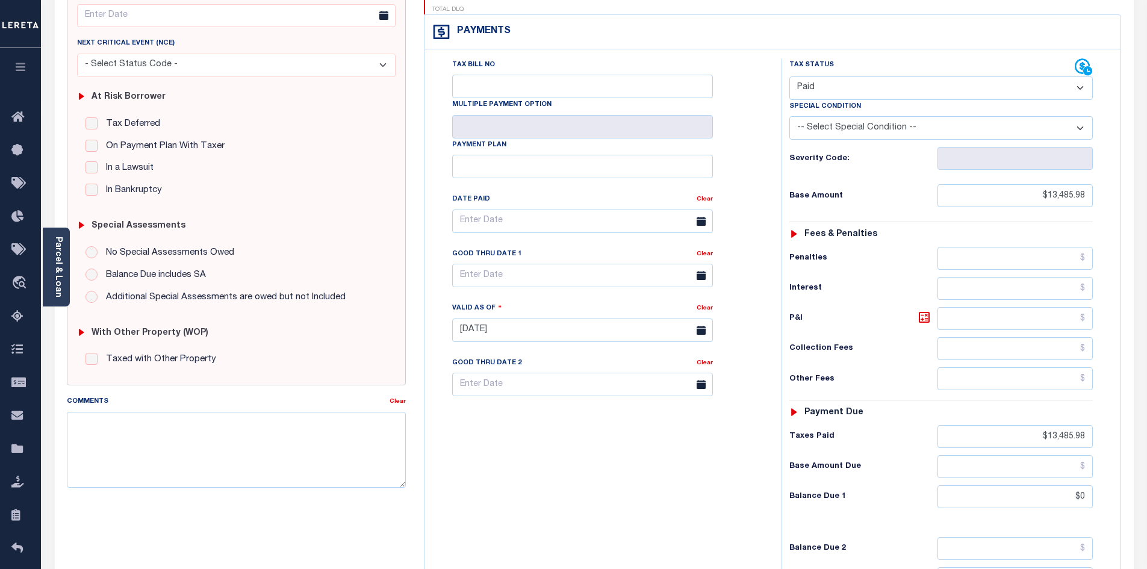
click at [526, 453] on div "Tax Bill No Multiple Payment Option Payment Plan Clear" at bounding box center [599, 323] width 345 height 531
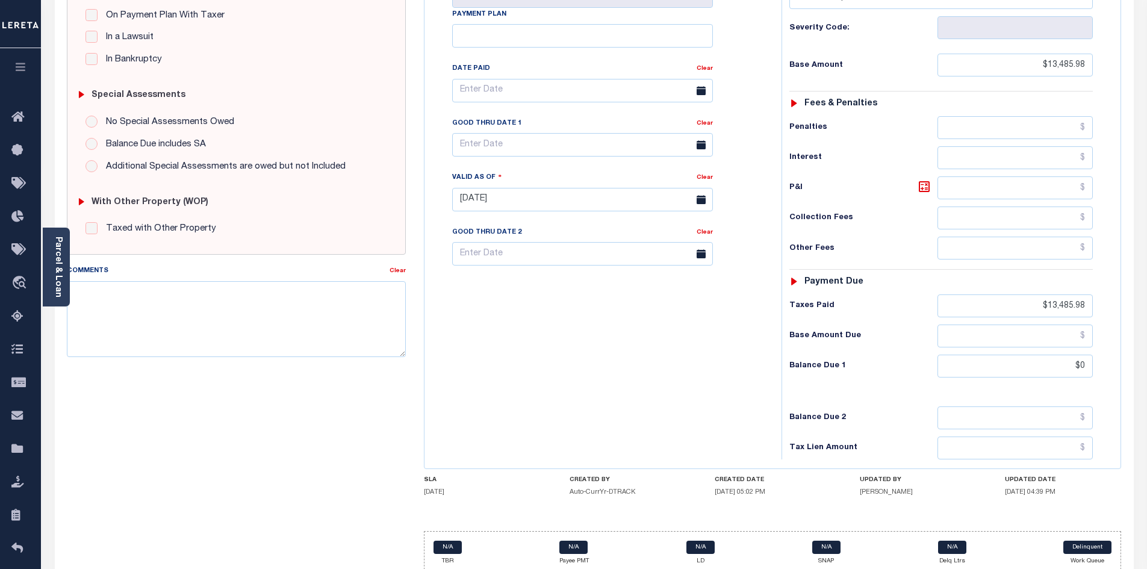
scroll to position [314, 0]
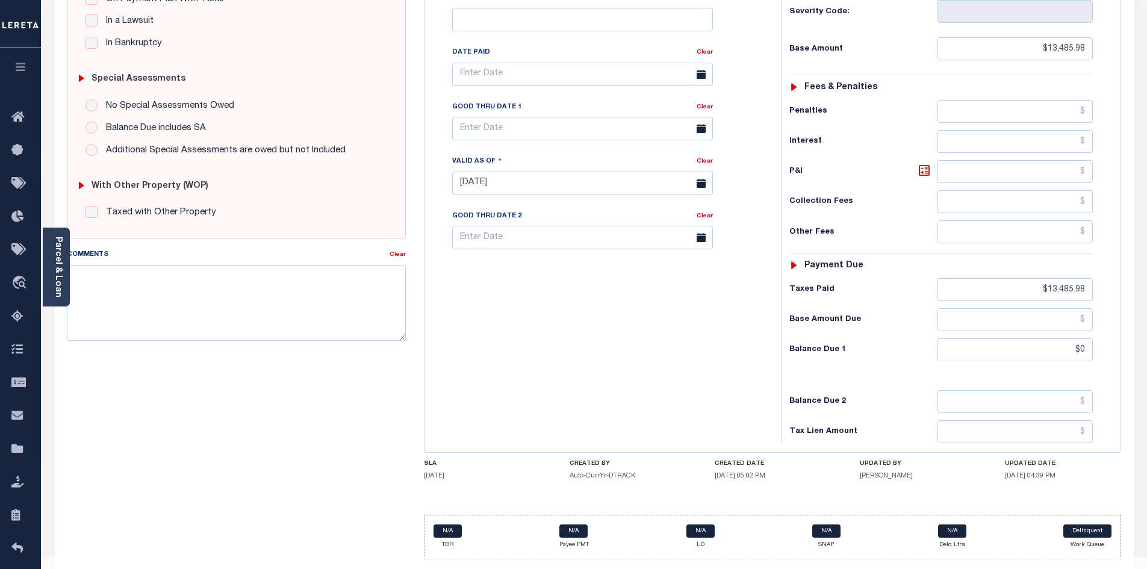
click at [600, 348] on div "Tax Bill No Multiple Payment Option Payment Plan Clear" at bounding box center [599, 177] width 345 height 531
click at [279, 375] on div "SPECIAL RISK NCE Date Clear - Select Status Code -" at bounding box center [237, 182] width 358 height 773
click at [549, 323] on div "Tax Bill No Multiple Payment Option Payment Plan Clear" at bounding box center [599, 177] width 345 height 531
click at [604, 265] on div "Tax Bill No Multiple Payment Option Payment Plan Clear" at bounding box center [599, 177] width 345 height 531
click at [613, 261] on div "Tax Bill No Multiple Payment Option Payment Plan Clear" at bounding box center [599, 177] width 345 height 531
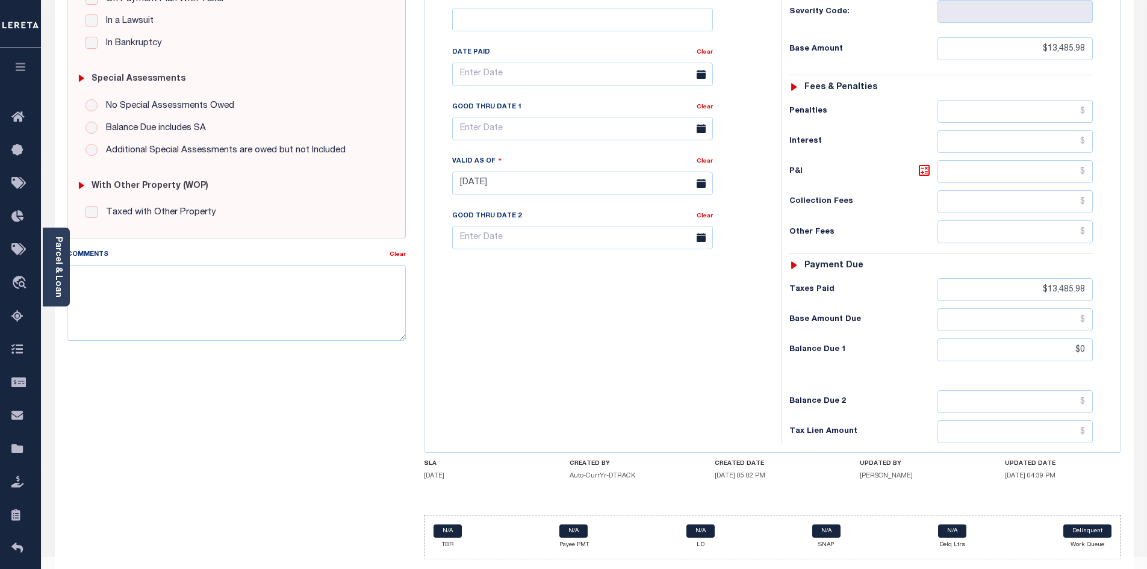
click at [629, 264] on div "Tax Bill No Multiple Payment Option Payment Plan Clear" at bounding box center [599, 177] width 345 height 531
click at [659, 321] on div "Tax Bill No Multiple Payment Option Payment Plan Clear" at bounding box center [599, 177] width 345 height 531
click at [565, 341] on div "Tax Bill No Multiple Payment Option Payment Plan Clear" at bounding box center [599, 177] width 345 height 531
click at [683, 275] on div "Tax Bill No Multiple Payment Option Payment Plan Clear" at bounding box center [599, 177] width 345 height 531
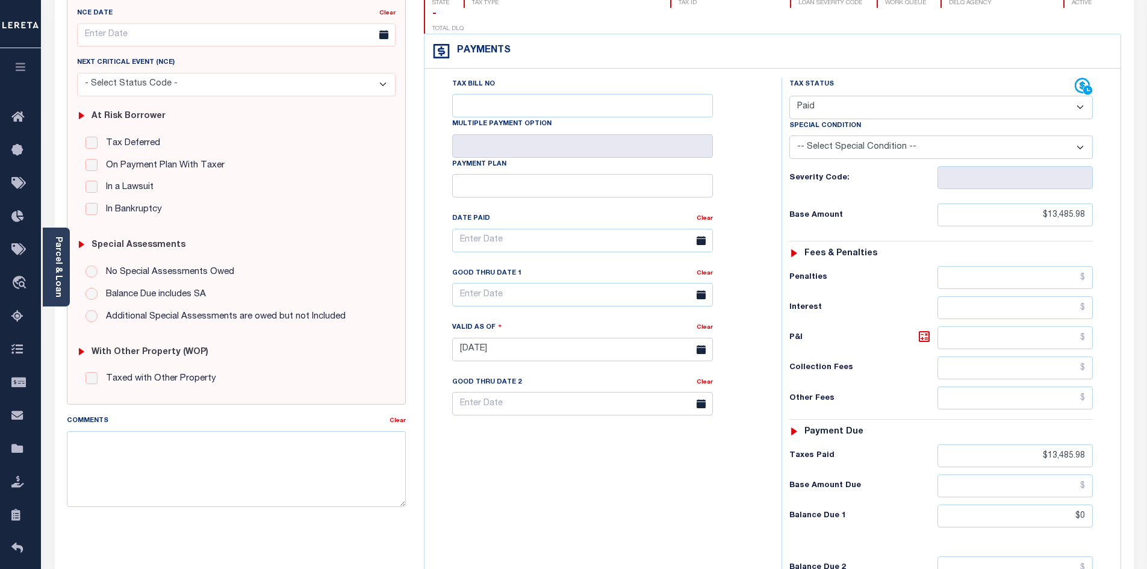
scroll to position [144, 0]
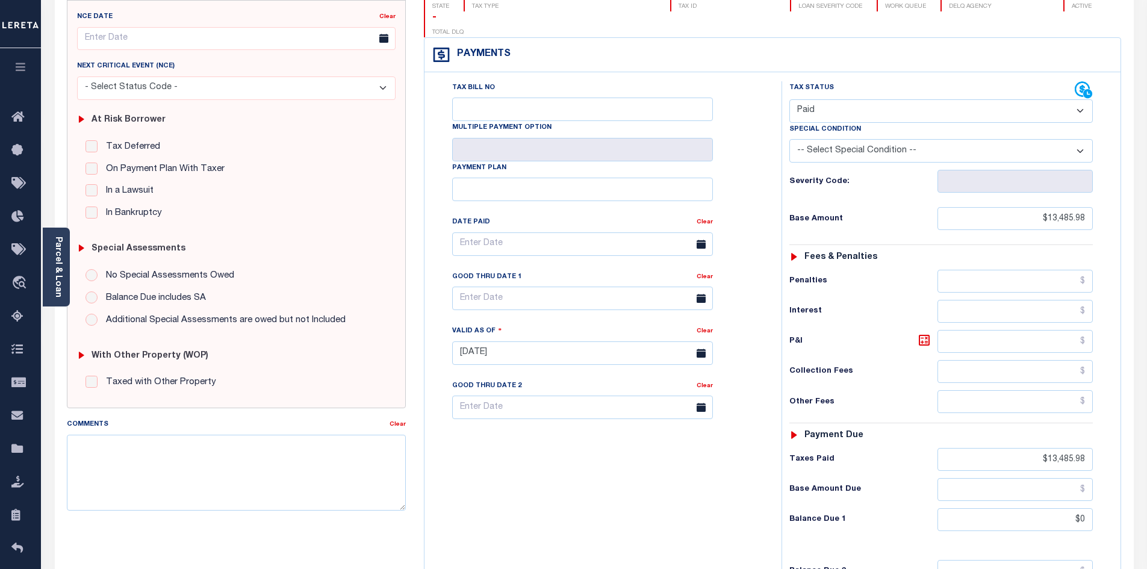
click at [542, 484] on div "Tax Bill No Multiple Payment Option Payment Plan Clear" at bounding box center [599, 346] width 345 height 531
click at [528, 495] on div "Tax Bill No Multiple Payment Option Payment Plan Clear" at bounding box center [599, 346] width 345 height 531
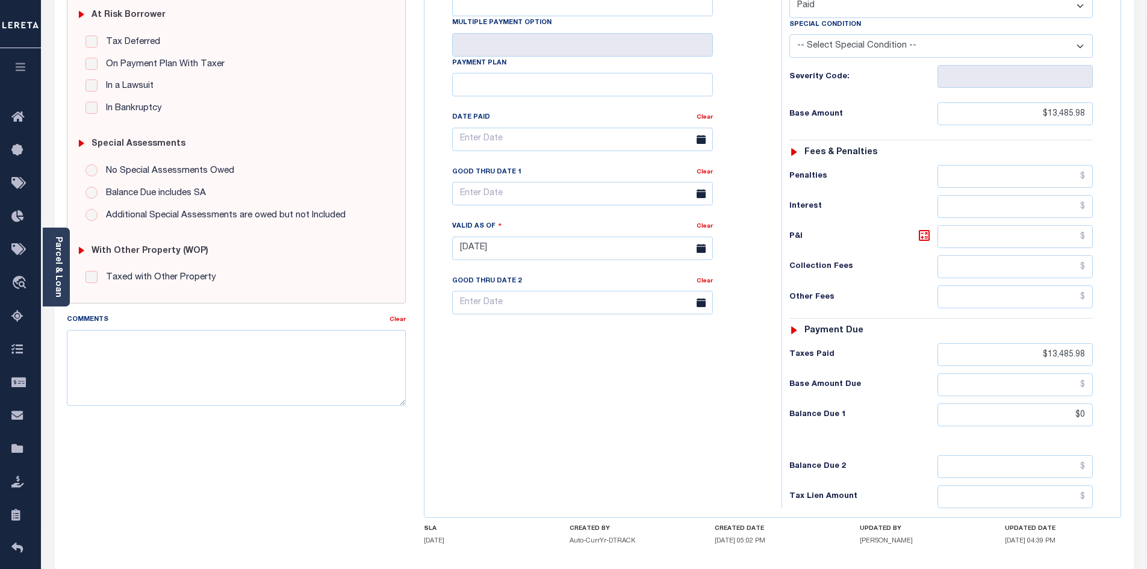
scroll to position [271, 0]
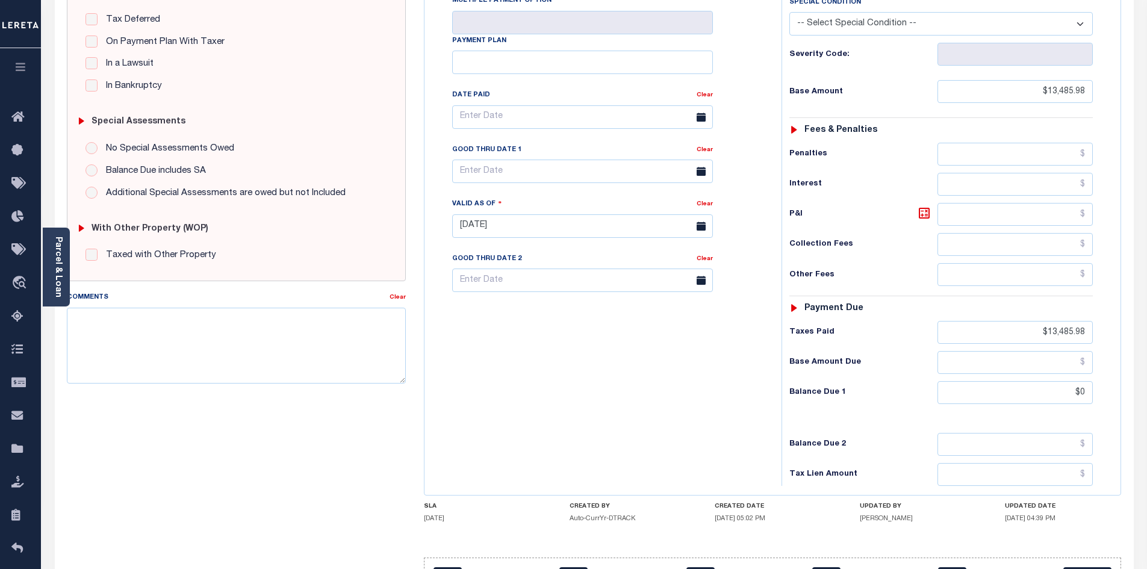
click at [703, 395] on div "Tax Bill No Multiple Payment Option Payment Plan Clear" at bounding box center [599, 219] width 345 height 531
click at [683, 409] on div "Tax Bill No Multiple Payment Option Payment Plan Clear" at bounding box center [599, 219] width 345 height 531
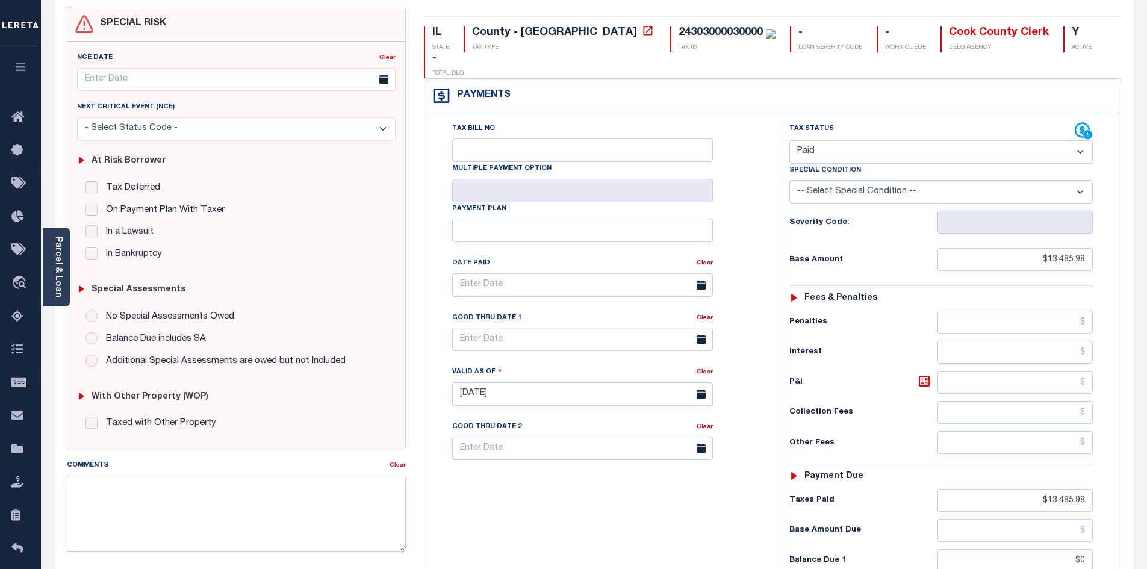
scroll to position [1, 0]
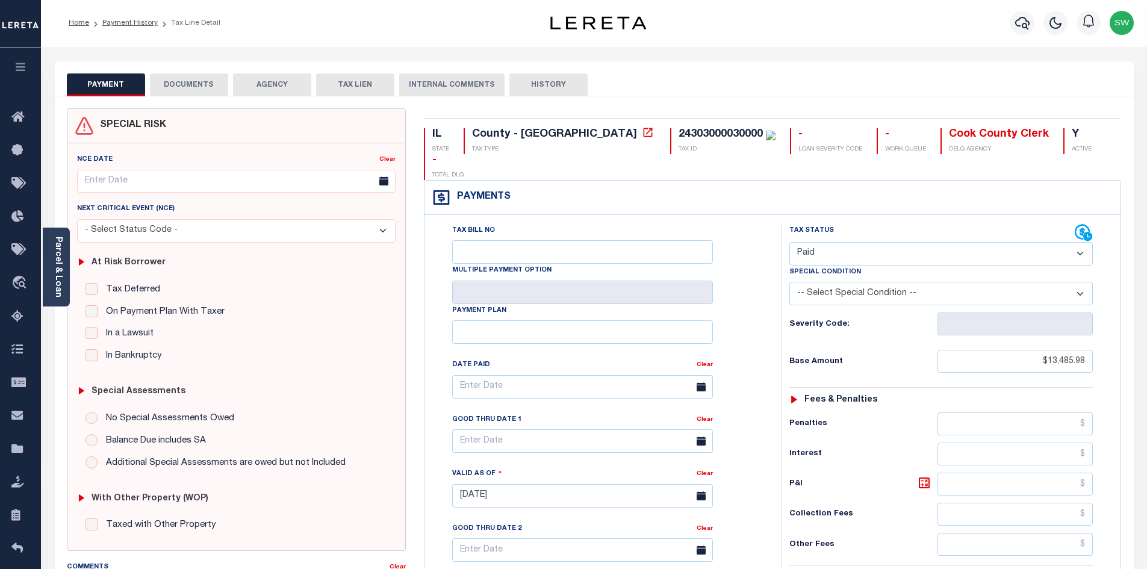
click at [746, 83] on div "PAYMENT DOCUMENTS AGENCY DELINQUENT PAYEE TAX LIEN HISTORY" at bounding box center [594, 84] width 1054 height 22
click at [732, 181] on div "Payments Warning! Search Status is not "Completed", amounts can not be keyed." at bounding box center [772, 198] width 696 height 34
click at [1083, 243] on select "- Select Status Code - Open Due/Unpaid Paid Incomplete No Tax Due Internal Refu…" at bounding box center [940, 254] width 303 height 23
select select "PYD"
click at [789, 243] on select "- Select Status Code - Open Due/Unpaid Paid Incomplete No Tax Due Internal Refu…" at bounding box center [940, 254] width 303 height 23
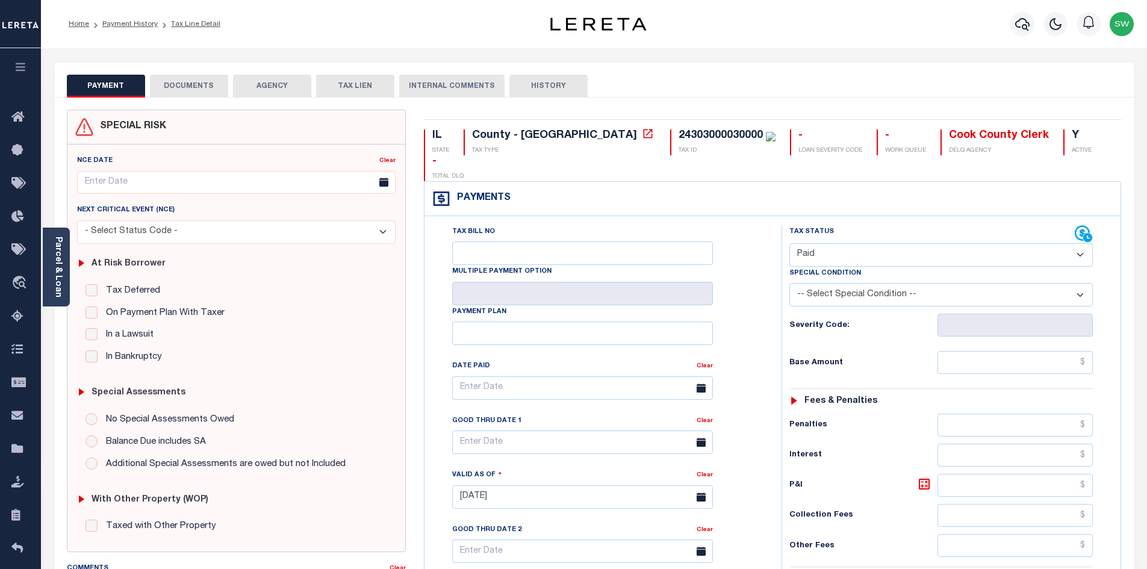
type input "[DATE]"
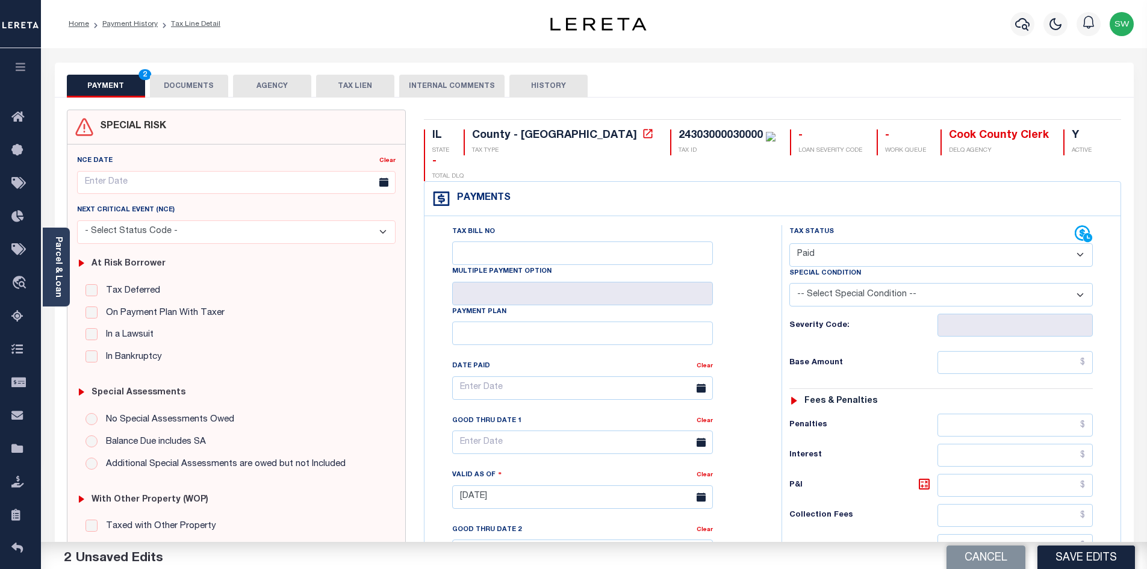
click at [760, 278] on div "Tax Bill No Multiple Payment Option Payment Plan Clear" at bounding box center [599, 394] width 327 height 338
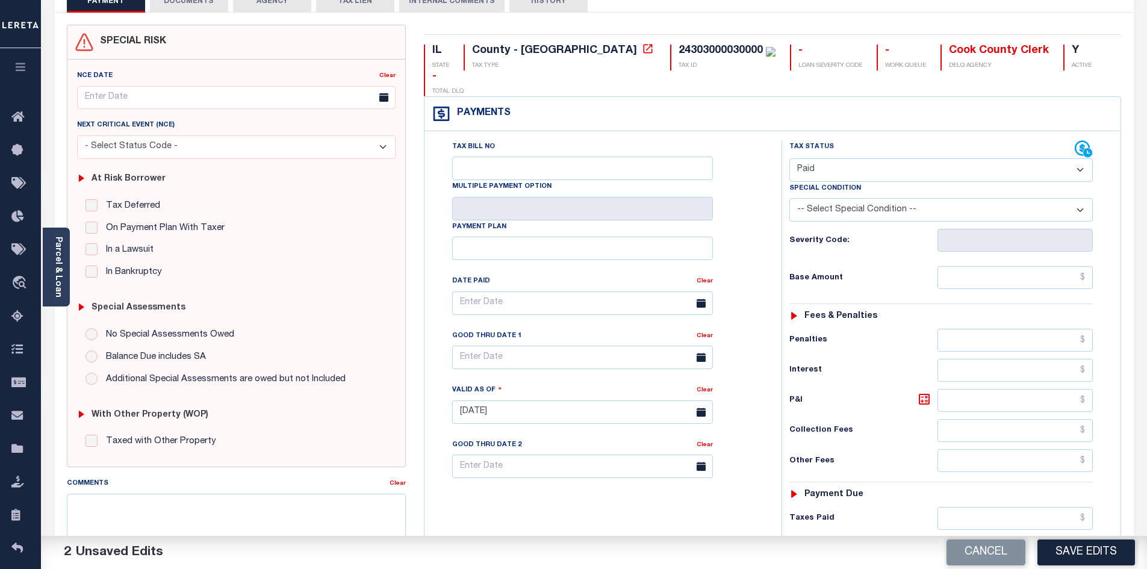
scroll to position [317, 0]
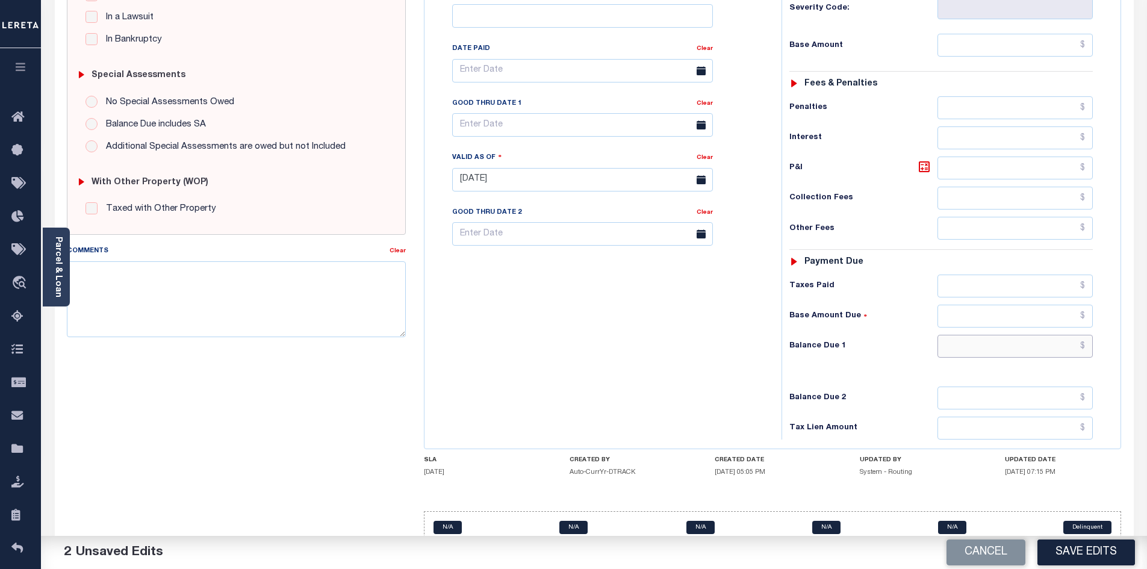
click at [995, 335] on input "text" at bounding box center [1015, 346] width 156 height 23
type input "$0.00"
click at [654, 367] on div "Tax Bill No Multiple Payment Option Payment Plan Clear" at bounding box center [599, 173] width 345 height 531
click at [1085, 545] on button "Save Edits" at bounding box center [1086, 552] width 98 height 26
checkbox input "false"
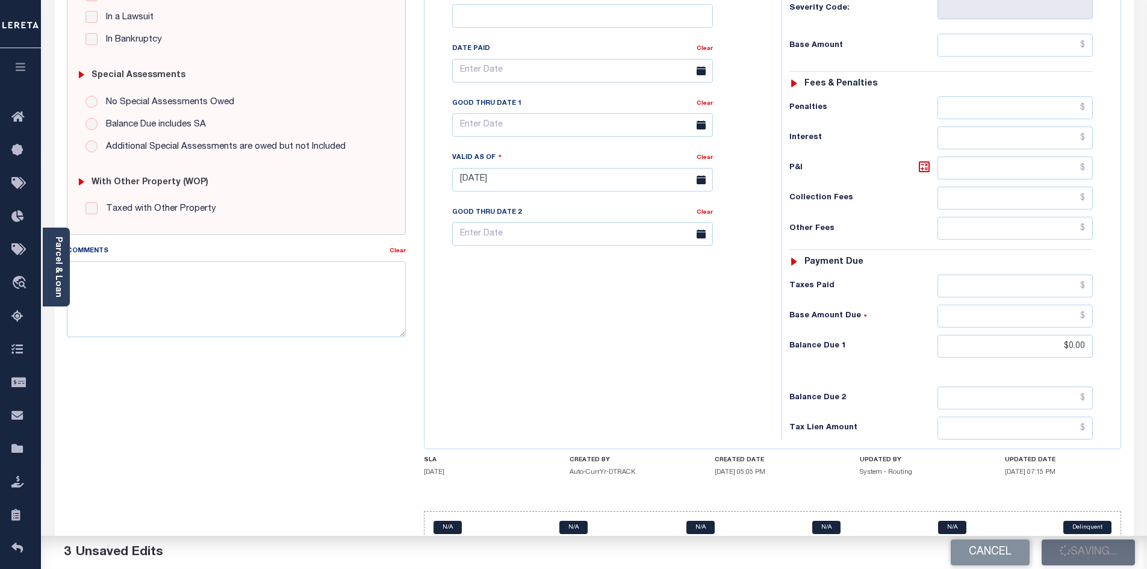
checkbox input "false"
type input "$0"
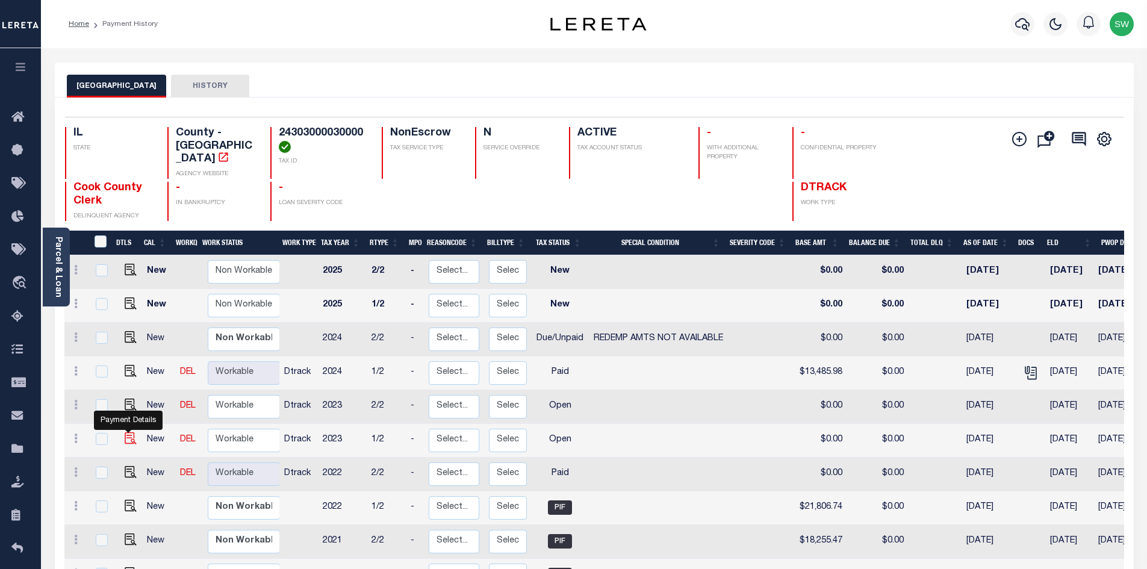
click at [134, 432] on img "" at bounding box center [131, 438] width 12 height 12
checkbox input "true"
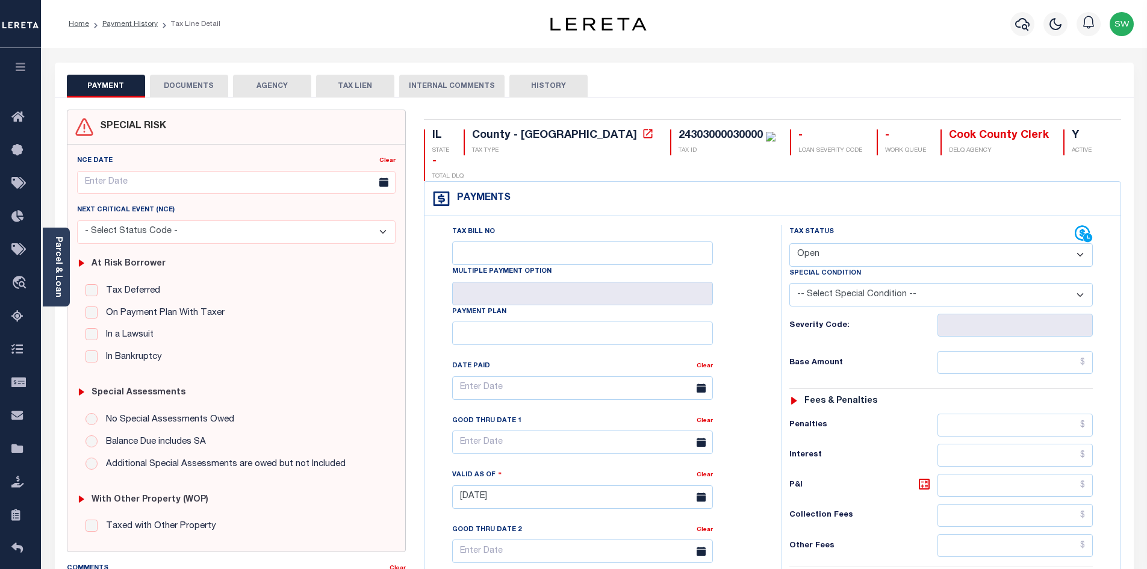
click at [1080, 243] on select "- Select Status Code - Open Due/Unpaid Paid Incomplete No Tax Due Internal Refu…" at bounding box center [940, 254] width 303 height 23
select select "PYD"
click at [789, 243] on select "- Select Status Code - Open Due/Unpaid Paid Incomplete No Tax Due Internal Refu…" at bounding box center [940, 254] width 303 height 23
type input "[DATE]"
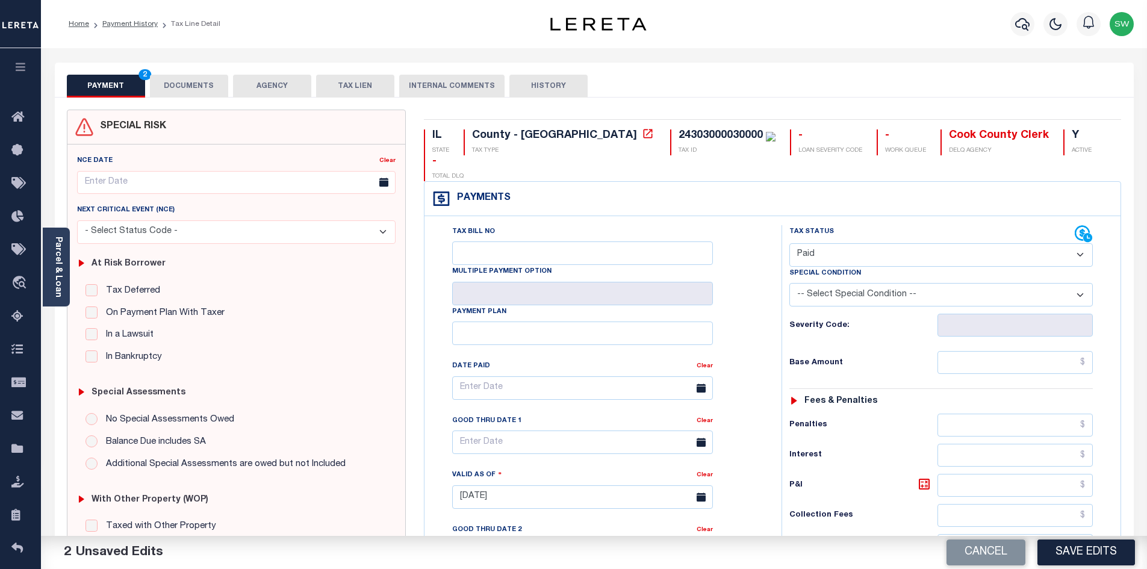
click at [762, 293] on div "Tax Bill No Multiple Payment Option Payment Plan Clear" at bounding box center [599, 394] width 327 height 338
click at [962, 351] on input "text" at bounding box center [1015, 362] width 156 height 23
paste input "$14,895.67"
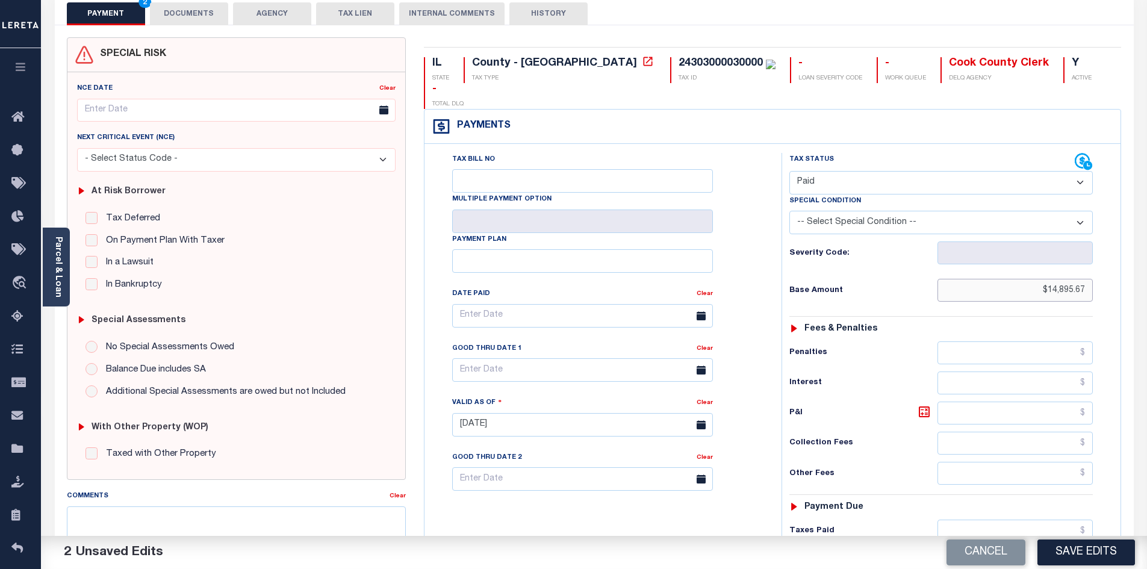
scroll to position [101, 0]
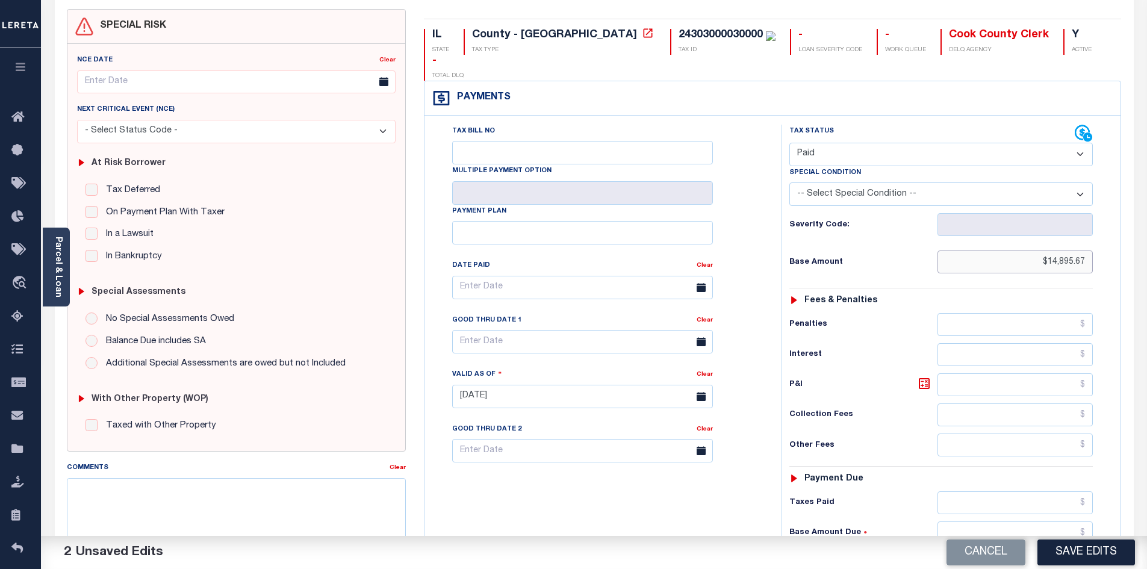
type input "$14,895.67"
click at [980, 491] on input "text" at bounding box center [1015, 502] width 156 height 23
paste input "$14,895.67"
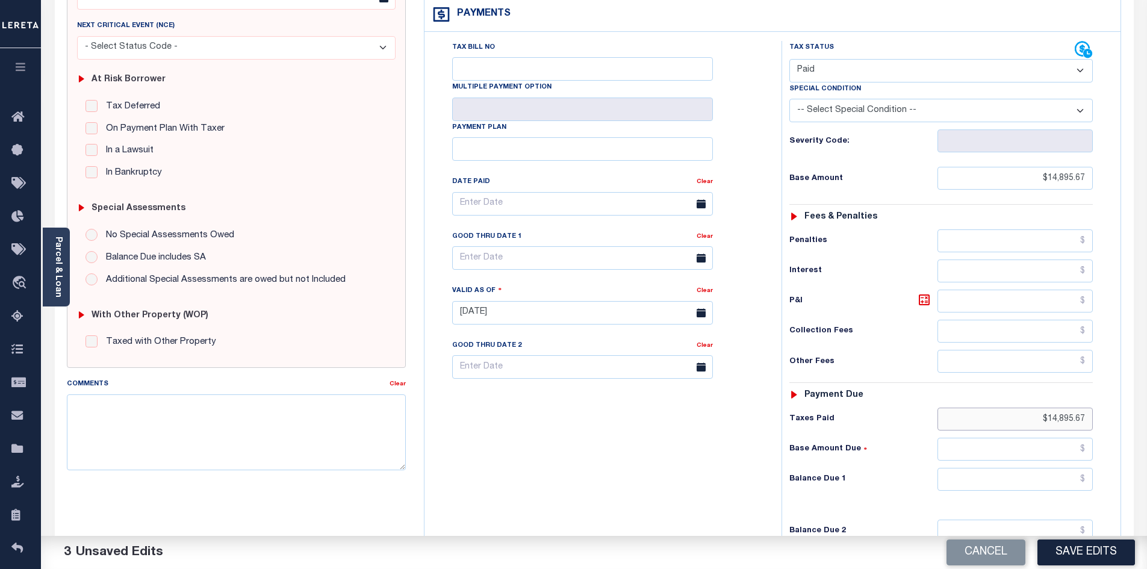
scroll to position [190, 0]
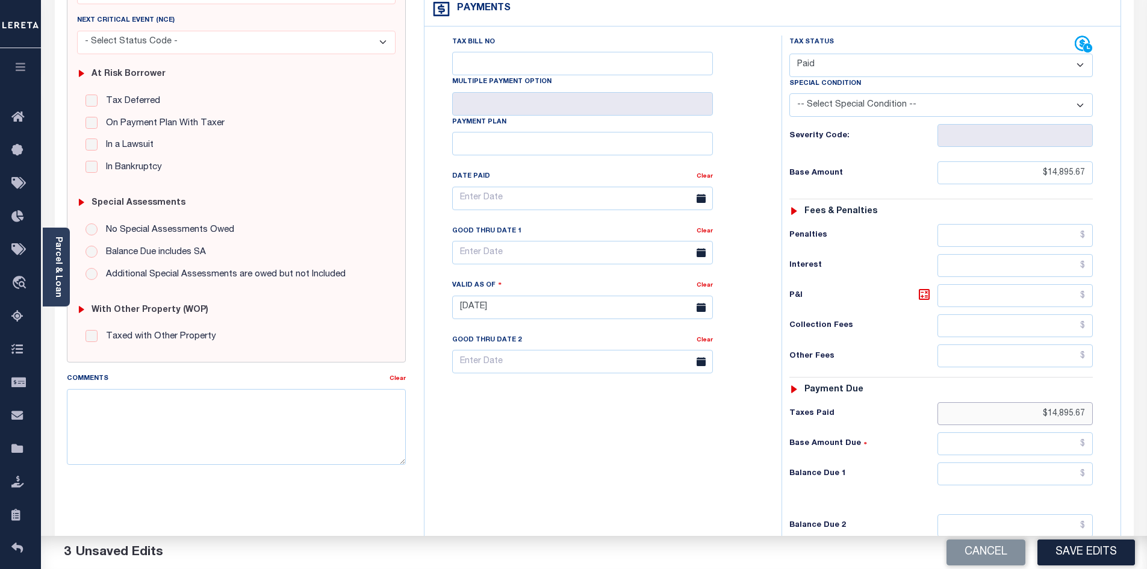
type input "$14,895.67"
click at [1046, 462] on input "text" at bounding box center [1015, 473] width 156 height 23
type input "$0.00"
click at [698, 459] on div "Tax Bill No Multiple Payment Option Payment Plan Clear" at bounding box center [599, 301] width 345 height 531
click at [1089, 552] on button "Save Edits" at bounding box center [1086, 552] width 98 height 26
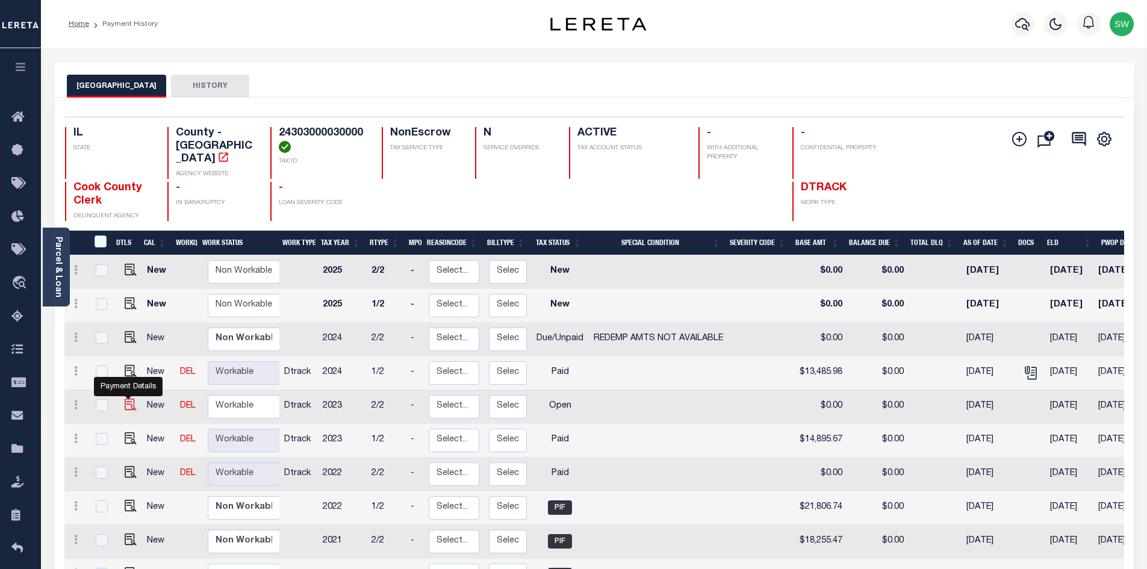
click at [132, 398] on img "" at bounding box center [131, 404] width 12 height 12
checkbox input "true"
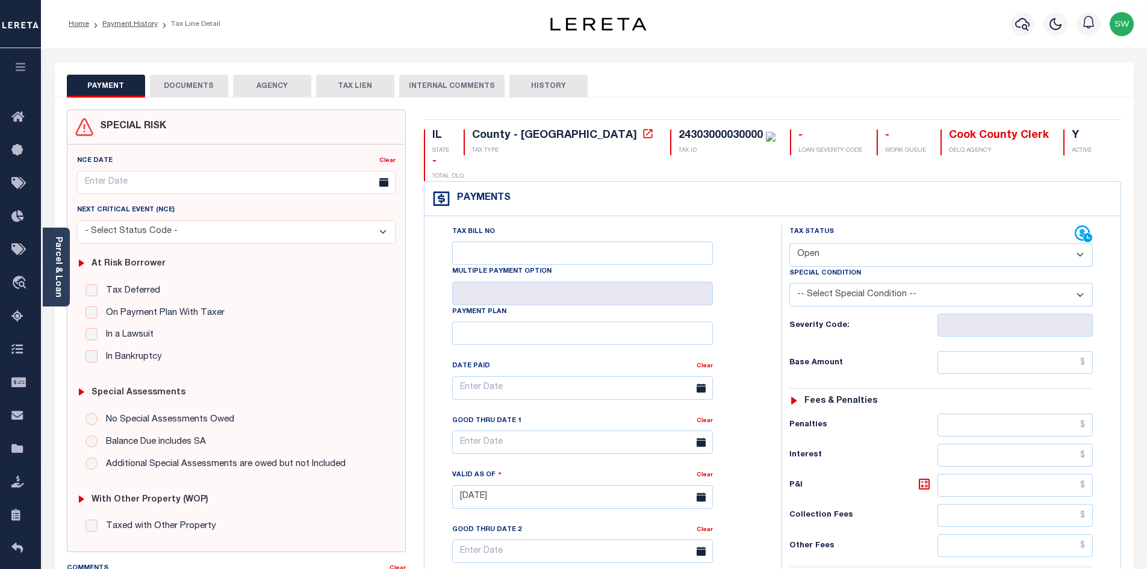
click at [1079, 243] on select "- Select Status Code - Open Due/Unpaid Paid Incomplete No Tax Due Internal Refu…" at bounding box center [940, 254] width 303 height 23
select select "PYD"
click at [789, 243] on select "- Select Status Code - Open Due/Unpaid Paid Incomplete No Tax Due Internal Refu…" at bounding box center [940, 254] width 303 height 23
type input "[DATE]"
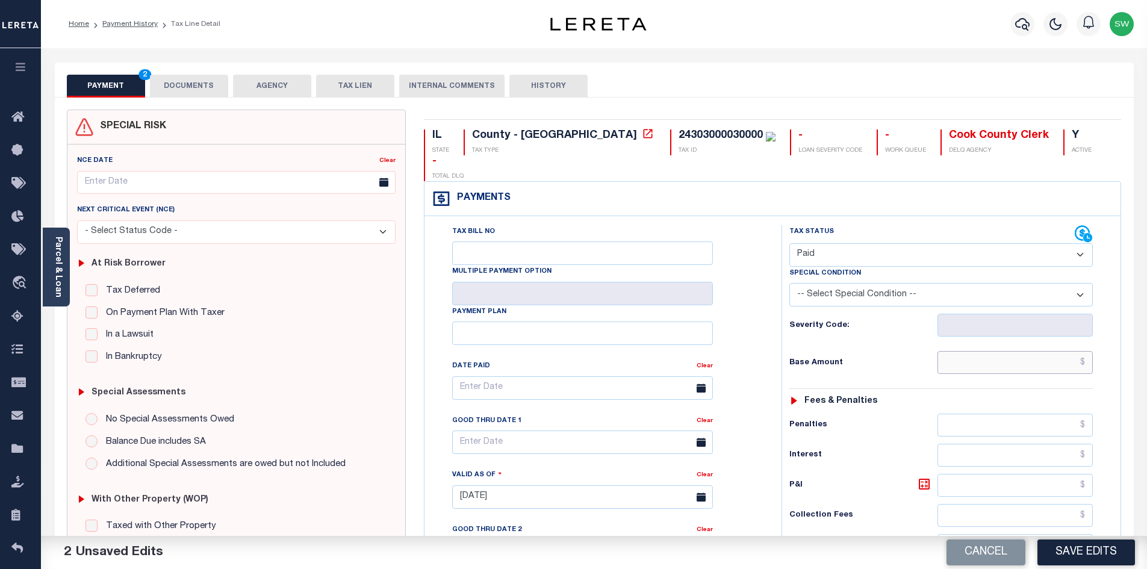
click at [978, 351] on input "text" at bounding box center [1015, 362] width 156 height 23
paste input "$9,624.29"
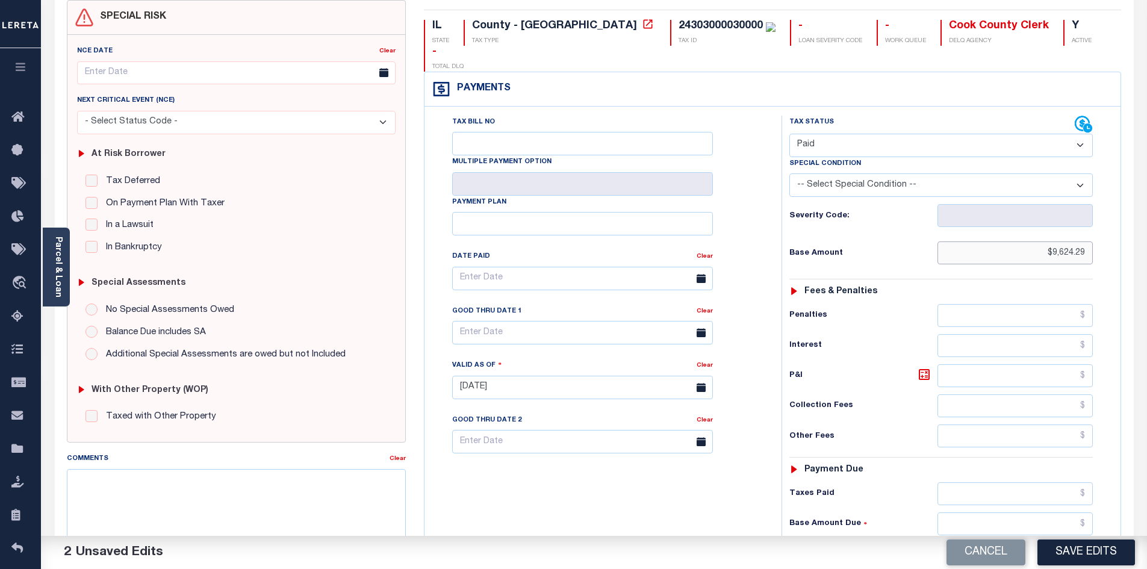
scroll to position [110, 0]
type input "$9,624.29"
click at [979, 482] on input "text" at bounding box center [1015, 493] width 156 height 23
paste input "$9,624.29"
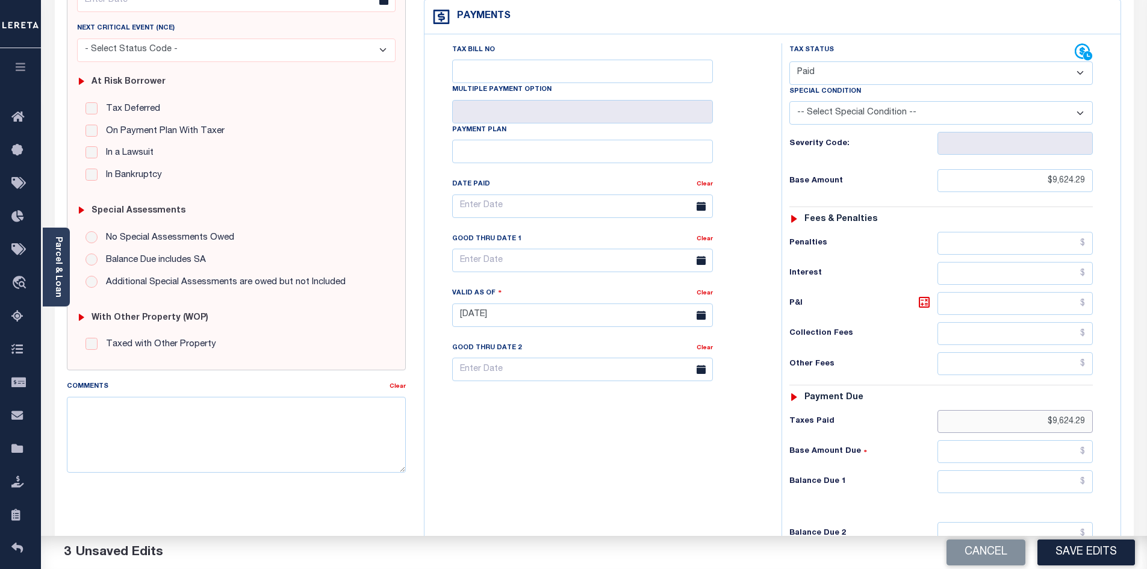
scroll to position [209, 0]
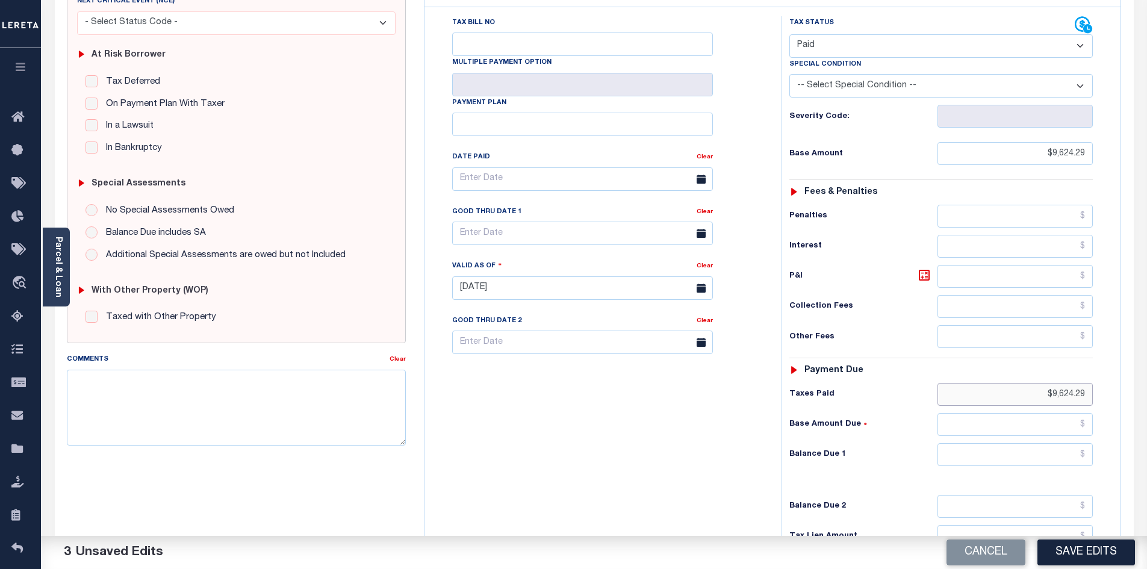
type input "$9,624.29"
click at [1041, 443] on input "text" at bounding box center [1015, 454] width 156 height 23
type input "$0.00"
click at [512, 391] on div "Tax Bill No Multiple Payment Option Payment Plan Clear" at bounding box center [599, 281] width 345 height 531
click at [1100, 548] on button "Save Edits" at bounding box center [1086, 552] width 98 height 26
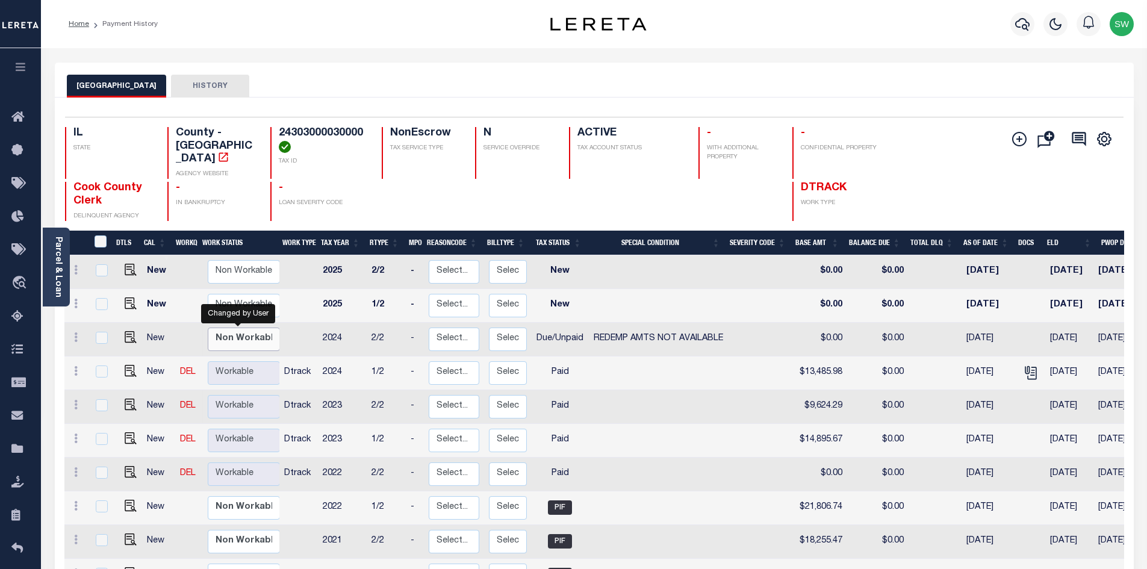
click at [260, 327] on select "Non Workable Workable" at bounding box center [244, 338] width 72 height 23
checkbox input "true"
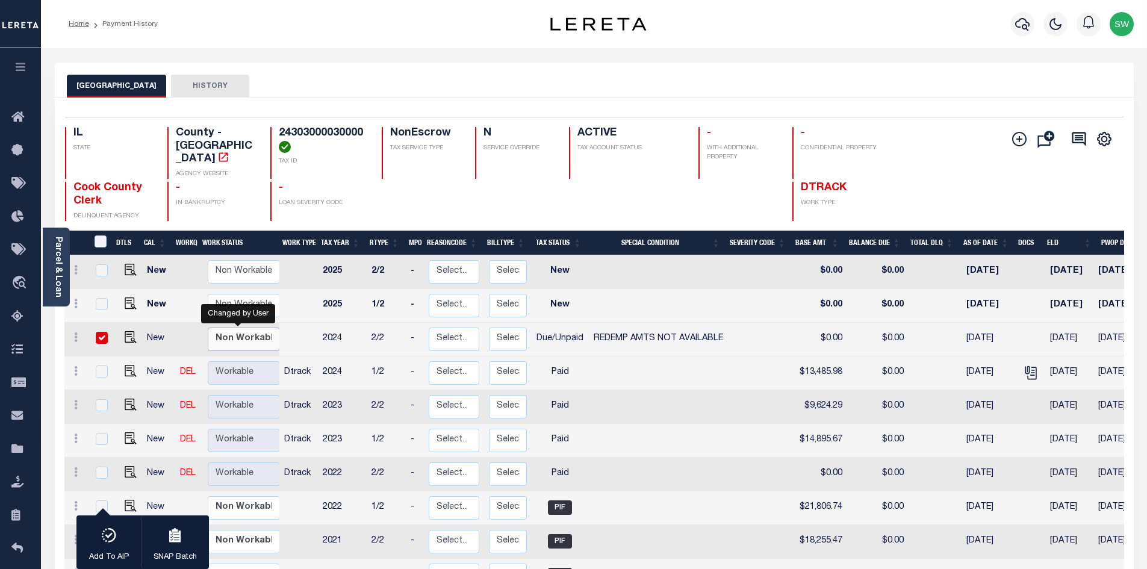
click at [208, 327] on select "Non Workable Workable" at bounding box center [244, 338] width 72 height 23
checkbox input "false"
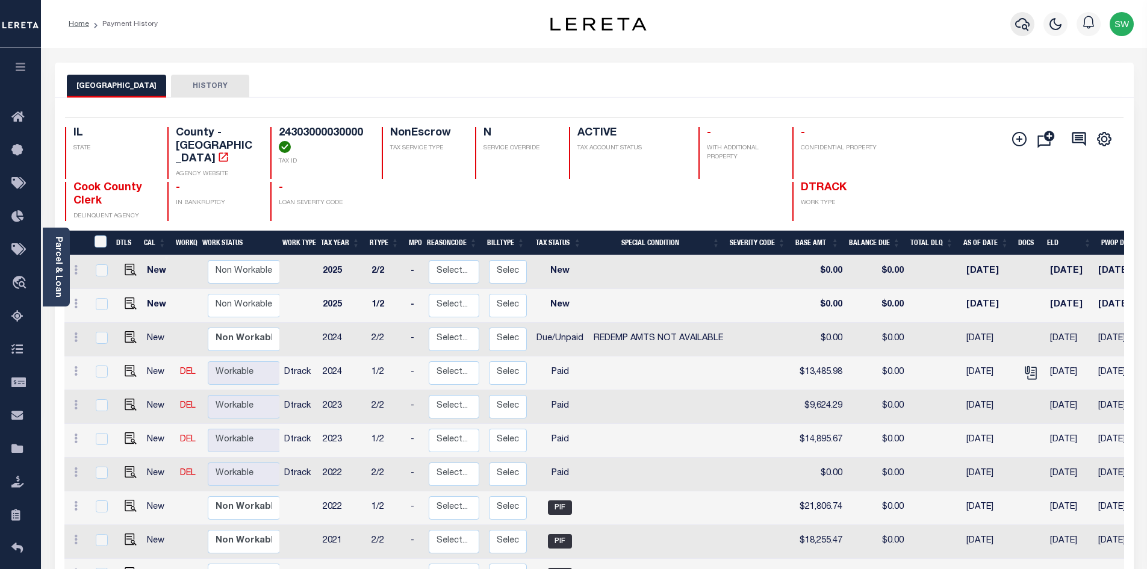
click at [1022, 31] on icon "button" at bounding box center [1022, 24] width 14 height 14
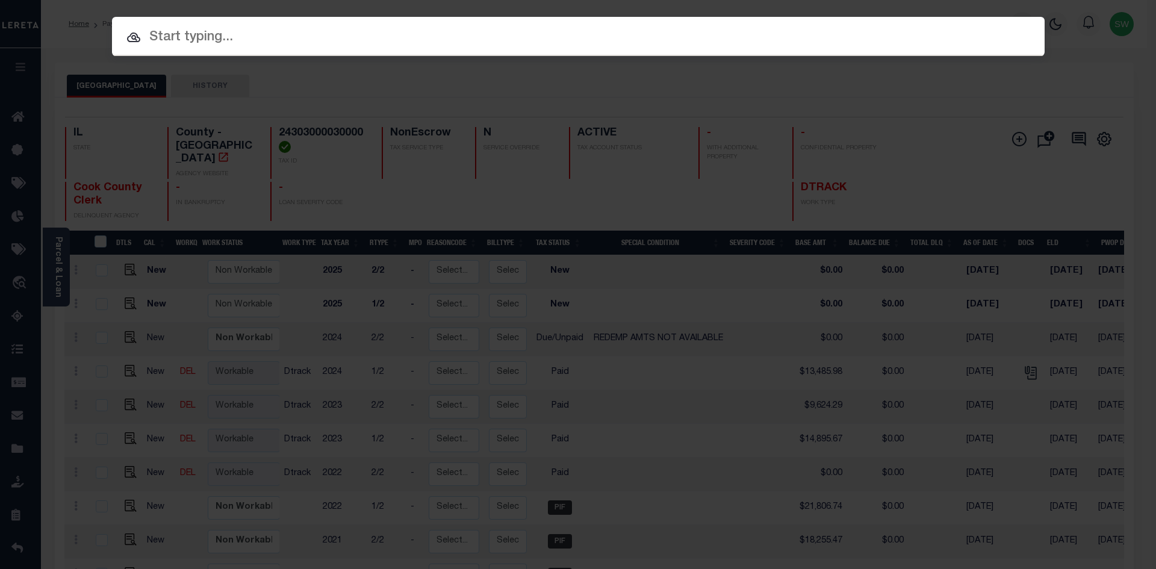
click at [163, 47] on input "text" at bounding box center [578, 37] width 932 height 21
paste input "20860"
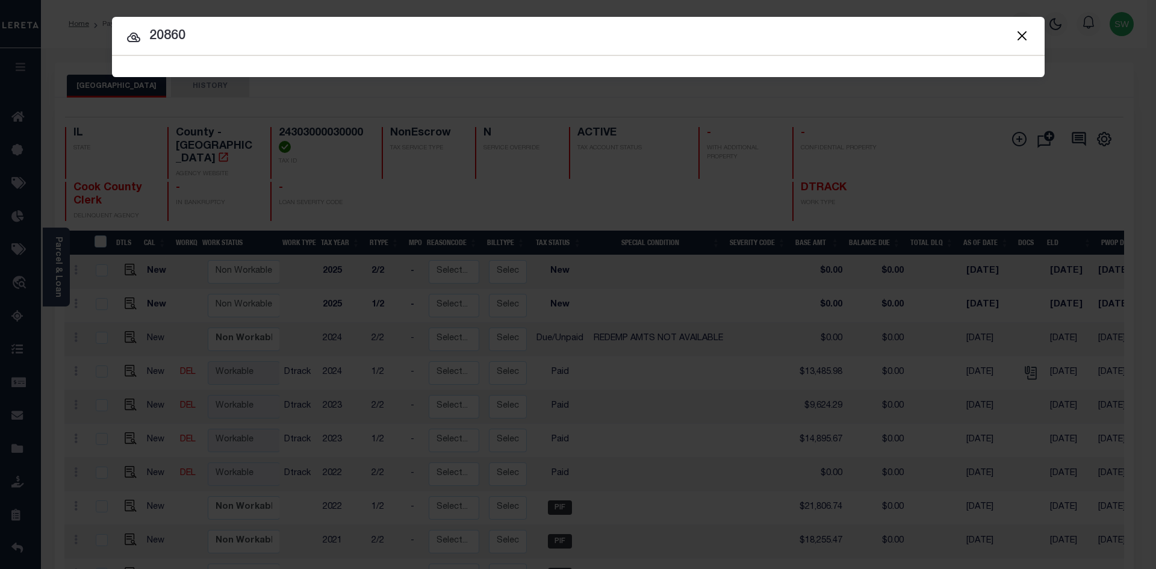
type input "20860"
click at [134, 38] on icon at bounding box center [133, 37] width 14 height 14
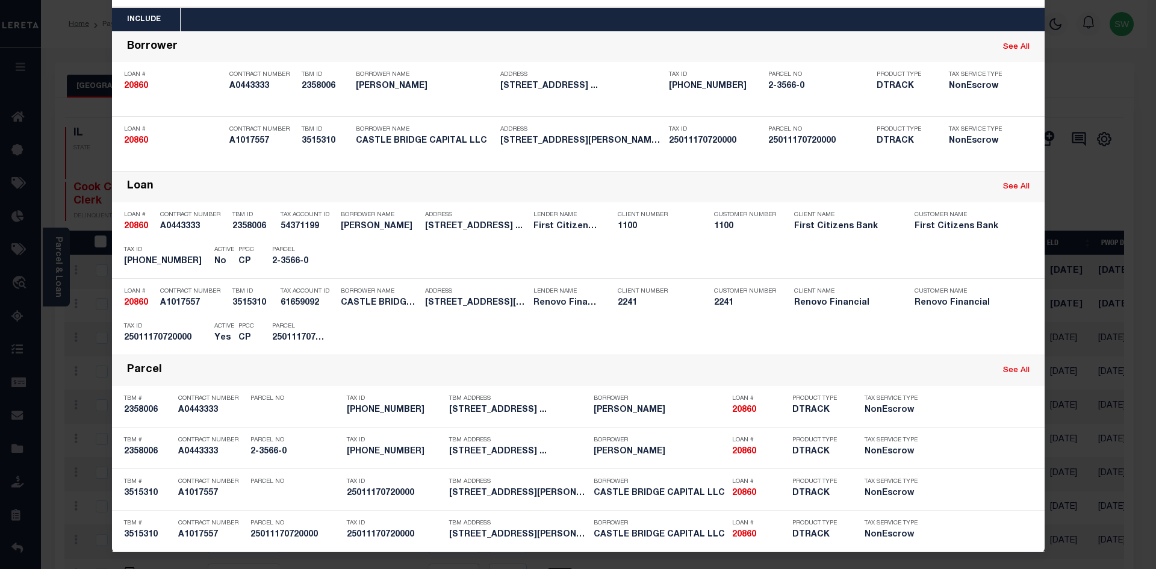
scroll to position [50, 0]
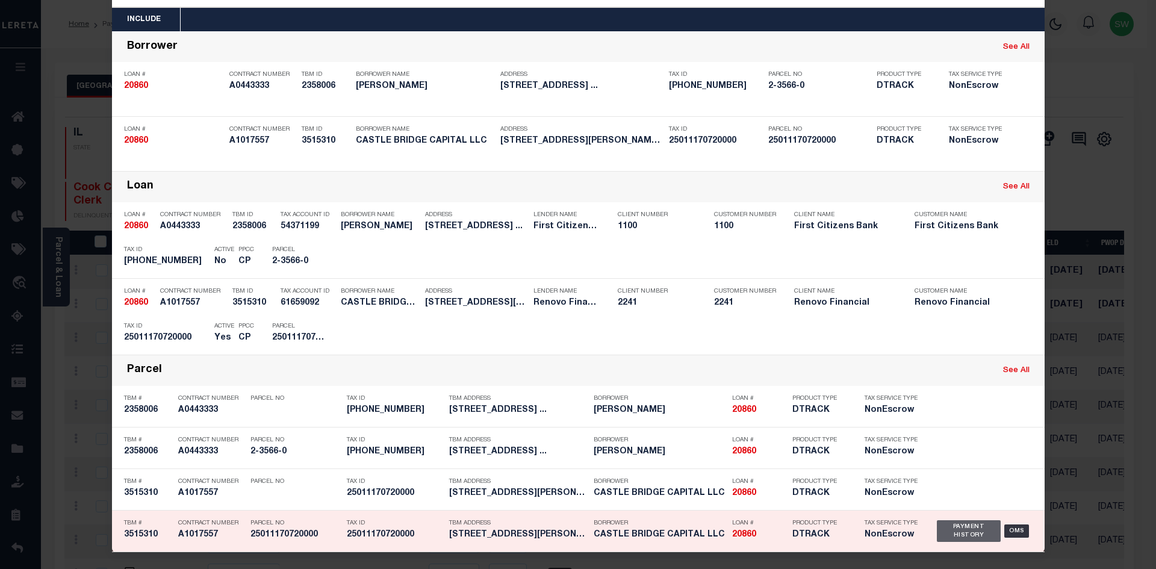
click at [956, 531] on div "Payment History" at bounding box center [969, 531] width 64 height 22
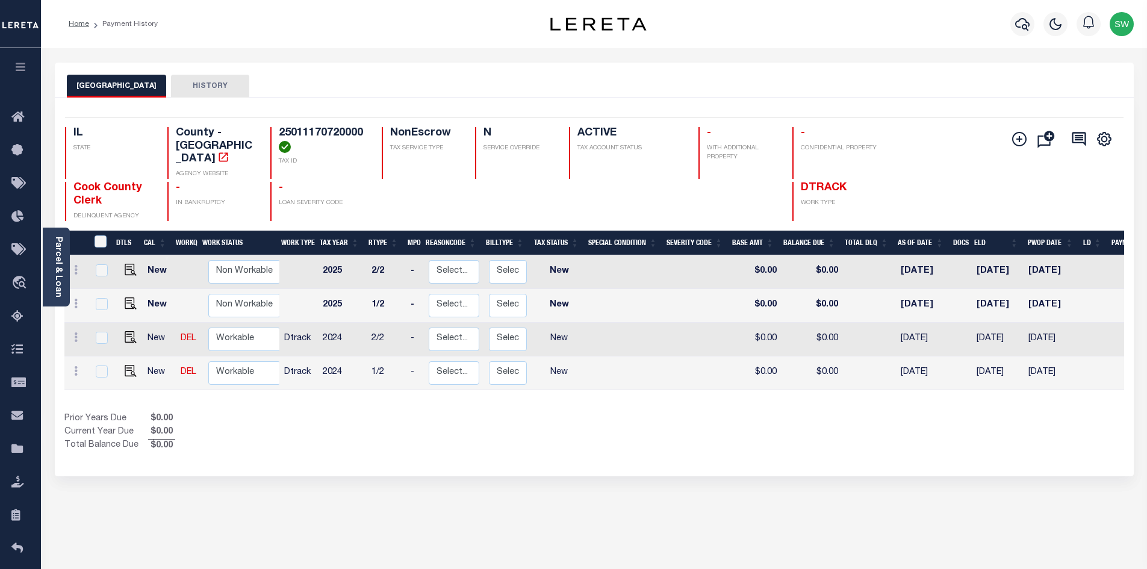
click at [627, 433] on div "Show Tax Lines before Bill Release Date Prior Years Due $0.00 Current Year Due …" at bounding box center [593, 432] width 1059 height 40
click at [556, 421] on div "Prior Years Due $0.00 Current Year Due $0.00 Total Balance Due $0.00" at bounding box center [329, 432] width 530 height 40
click at [590, 456] on div "Selected 4 Results 1 Items per page 25 50 100 IL STATE TAX ID N" at bounding box center [594, 287] width 1079 height 379
click at [503, 430] on div "Prior Years Due $0.00 Current Year Due $0.00 Total Balance Due $0.00" at bounding box center [329, 432] width 530 height 40
drag, startPoint x: 423, startPoint y: 423, endPoint x: 392, endPoint y: 383, distance: 50.7
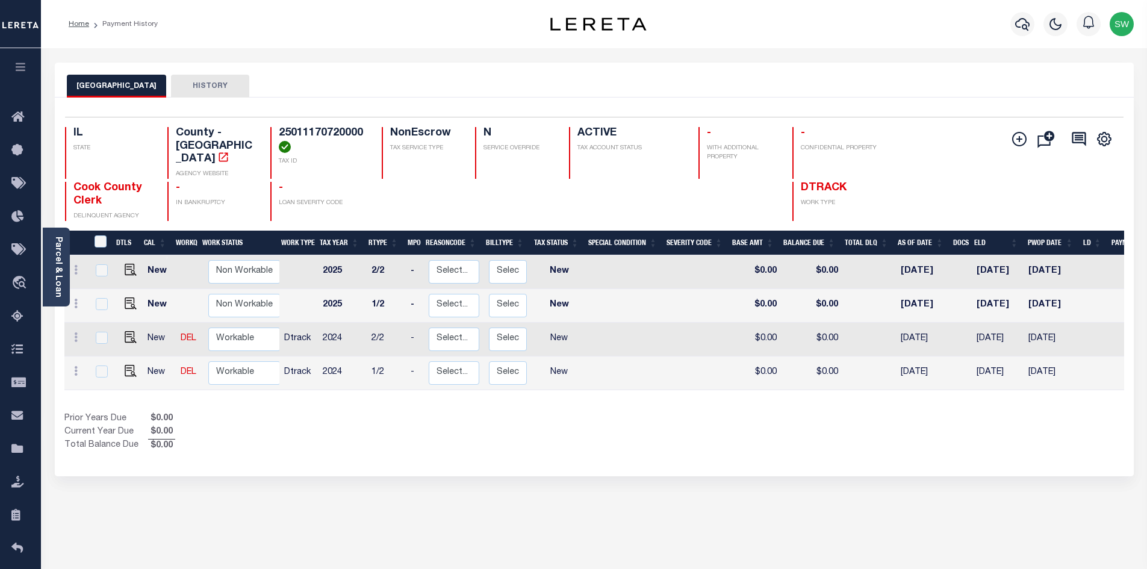
click at [423, 423] on div "Prior Years Due $0.00 Current Year Due $0.00 Total Balance Due $0.00" at bounding box center [329, 432] width 530 height 40
click at [126, 365] on img "" at bounding box center [131, 371] width 12 height 12
checkbox input "true"
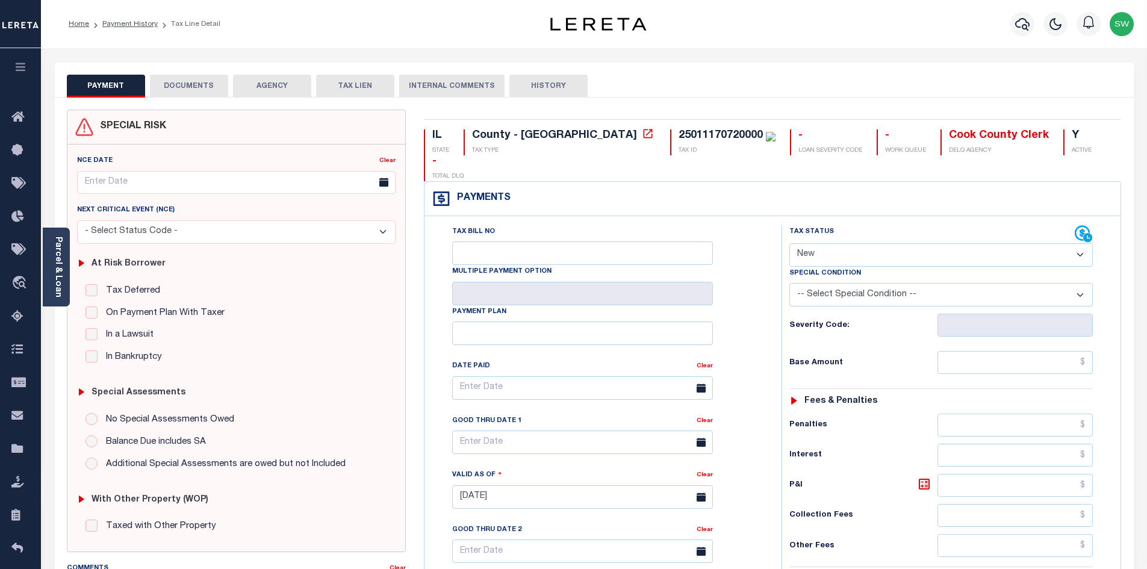
drag, startPoint x: 1078, startPoint y: 228, endPoint x: 1076, endPoint y: 234, distance: 6.5
click at [1078, 243] on select "- Select Status Code - Open Due/Unpaid Paid Incomplete No Tax Due Internal Refu…" at bounding box center [940, 254] width 303 height 23
select select "PYD"
click at [789, 243] on select "- Select Status Code - Open Due/Unpaid Paid Incomplete No Tax Due Internal Refu…" at bounding box center [940, 254] width 303 height 23
type input "[DATE]"
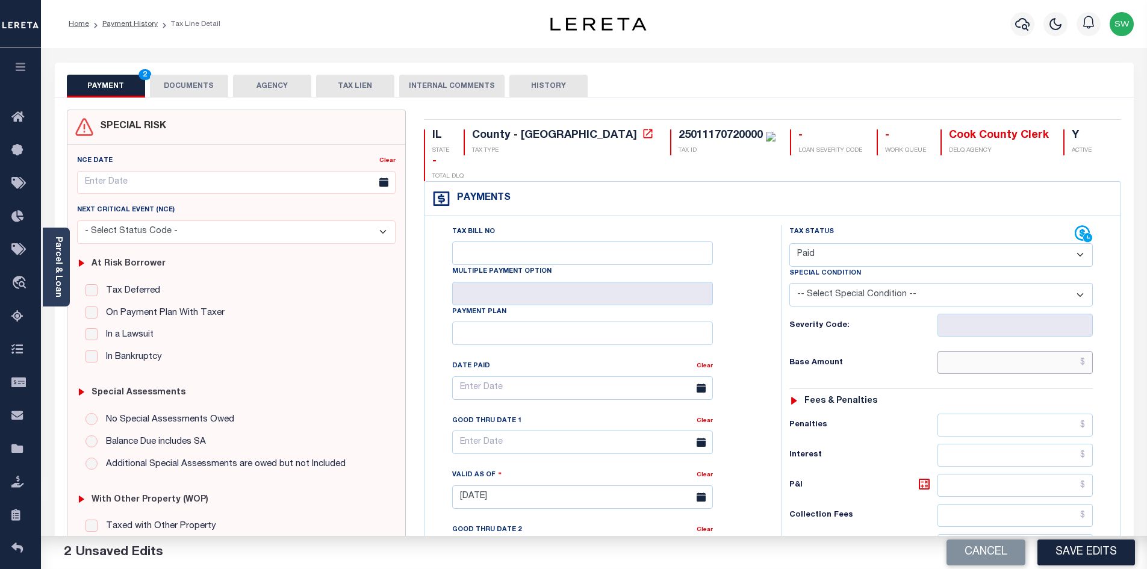
click at [1021, 351] on input "text" at bounding box center [1015, 362] width 156 height 23
paste input "934.26"
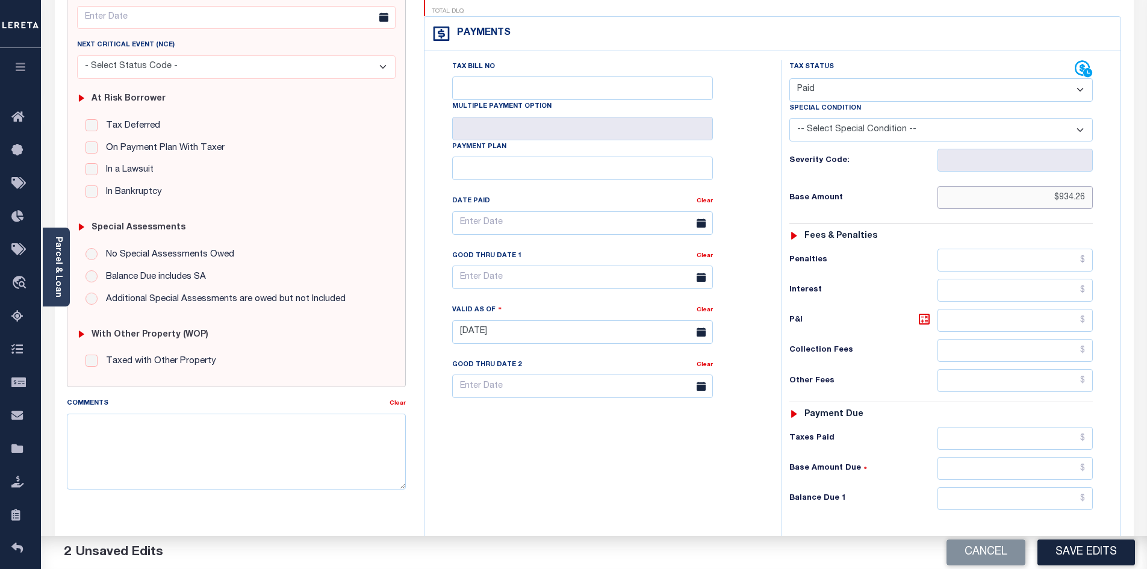
scroll to position [166, 0]
type input "$934.26"
click at [974, 426] on input "text" at bounding box center [1015, 437] width 156 height 23
paste input "934.26"
type input "$934.26"
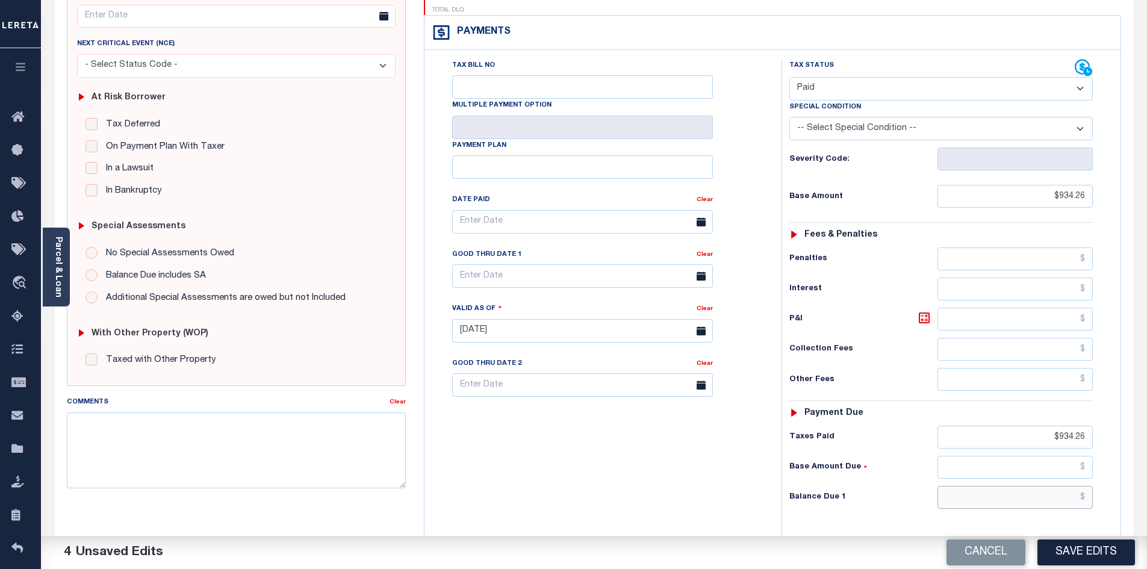
click at [1035, 486] on input "text" at bounding box center [1015, 497] width 156 height 23
type input "$0.00"
click at [682, 520] on div "Tax Bill No Multiple Payment Option Payment Plan Clear" at bounding box center [599, 324] width 345 height 531
click at [1100, 553] on button "Save Edits" at bounding box center [1086, 552] width 98 height 26
checkbox input "false"
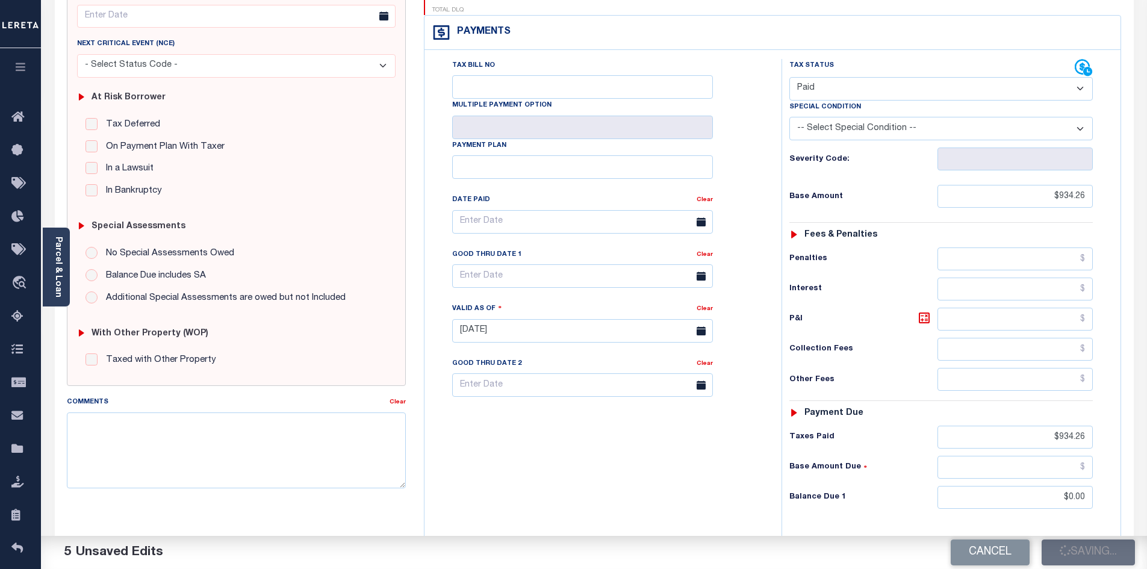
checkbox input "false"
type input "$934.26"
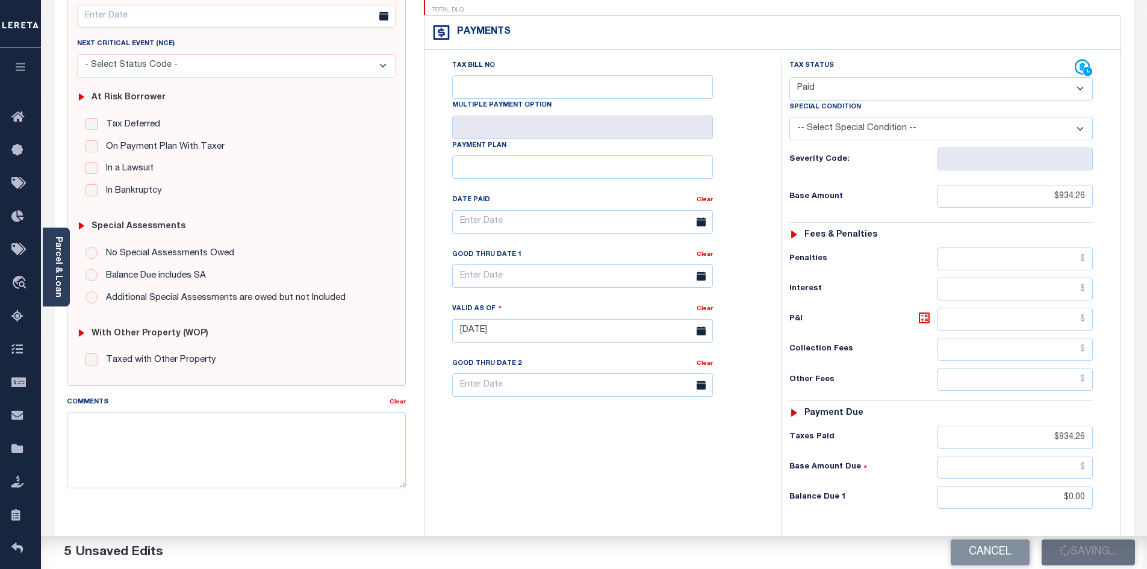
type input "$0"
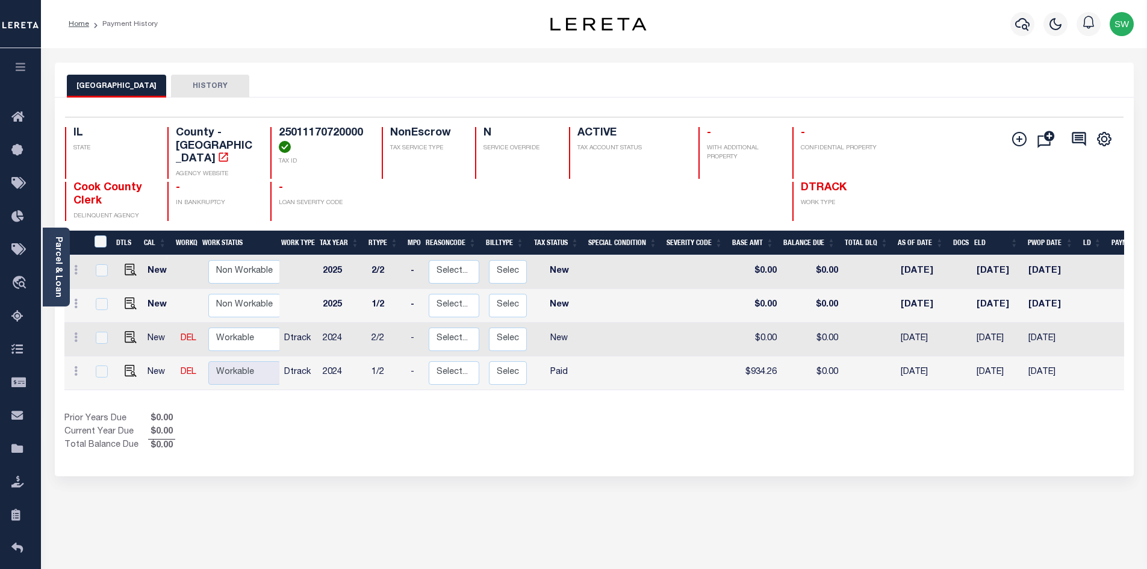
click at [748, 441] on div "Selected 4 Results 1 Items per page 25 50 100 IL STATE TAX ID N" at bounding box center [594, 287] width 1079 height 379
click at [494, 412] on div "Prior Years Due $0.00 Current Year Due $0.00 Total Balance Due $0.00" at bounding box center [329, 432] width 530 height 40
click at [507, 427] on div "Prior Years Due $0.00 Current Year Due $0.00 Total Balance Due $0.00" at bounding box center [329, 432] width 530 height 40
click at [128, 331] on img "" at bounding box center [131, 337] width 12 height 12
checkbox input "true"
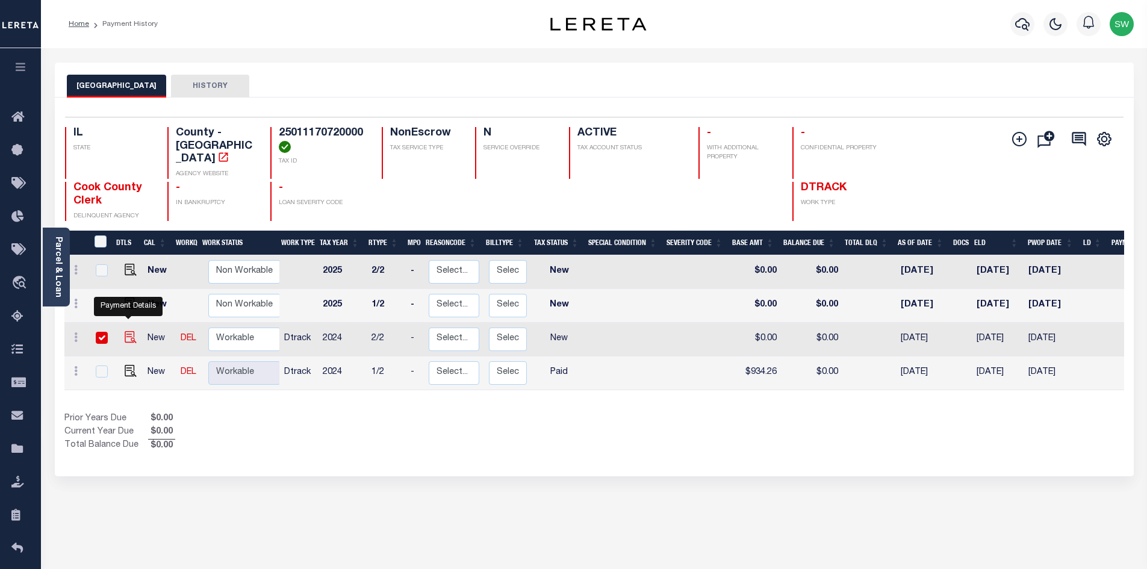
checkbox input "true"
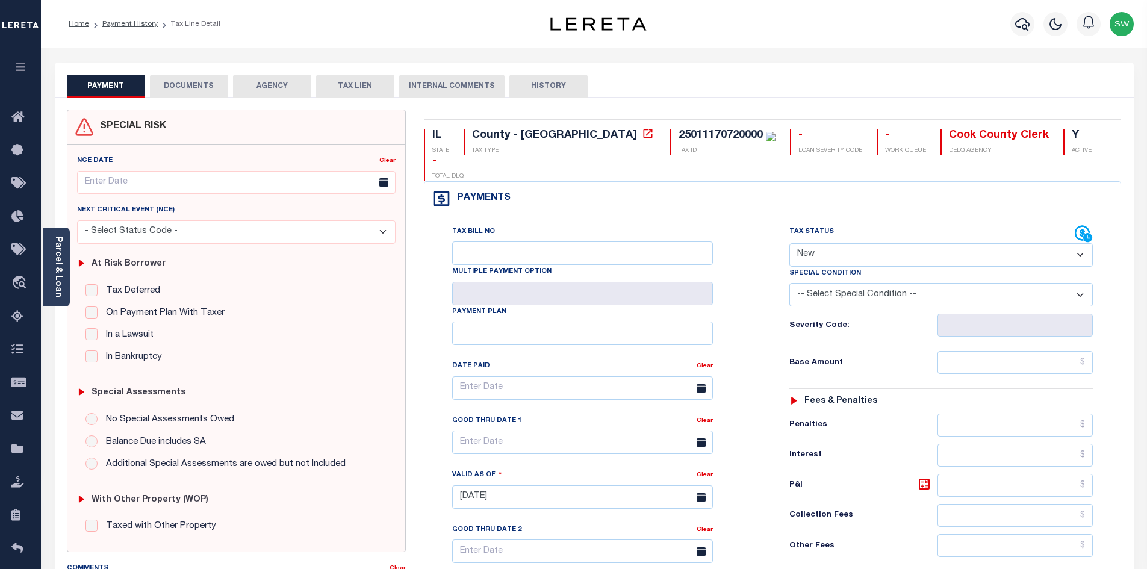
click at [1081, 243] on select "- Select Status Code - Open Due/Unpaid Paid Incomplete No Tax Due Internal Refu…" at bounding box center [940, 254] width 303 height 23
click at [923, 243] on select "- Select Status Code - Open Due/Unpaid Paid Incomplete No Tax Due Internal Refu…" at bounding box center [940, 254] width 303 height 23
click at [1085, 243] on select "- Select Status Code - Open Due/Unpaid Paid Incomplete No Tax Due Internal Refu…" at bounding box center [940, 254] width 303 height 23
select select "DUE"
click at [789, 243] on select "- Select Status Code - Open Due/Unpaid Paid Incomplete No Tax Due Internal Refu…" at bounding box center [940, 254] width 303 height 23
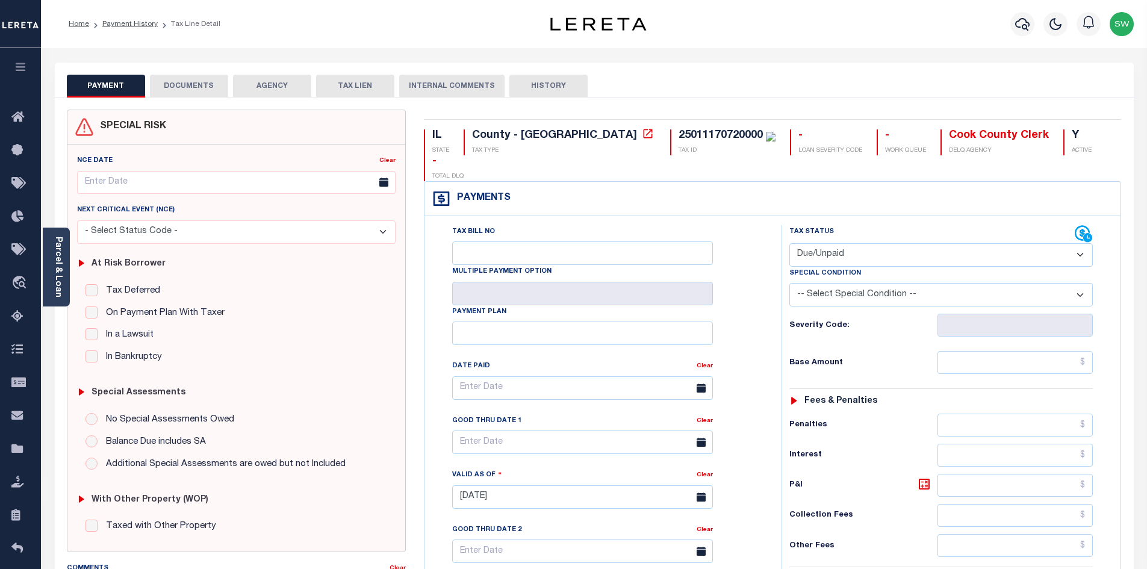
type input "[DATE]"
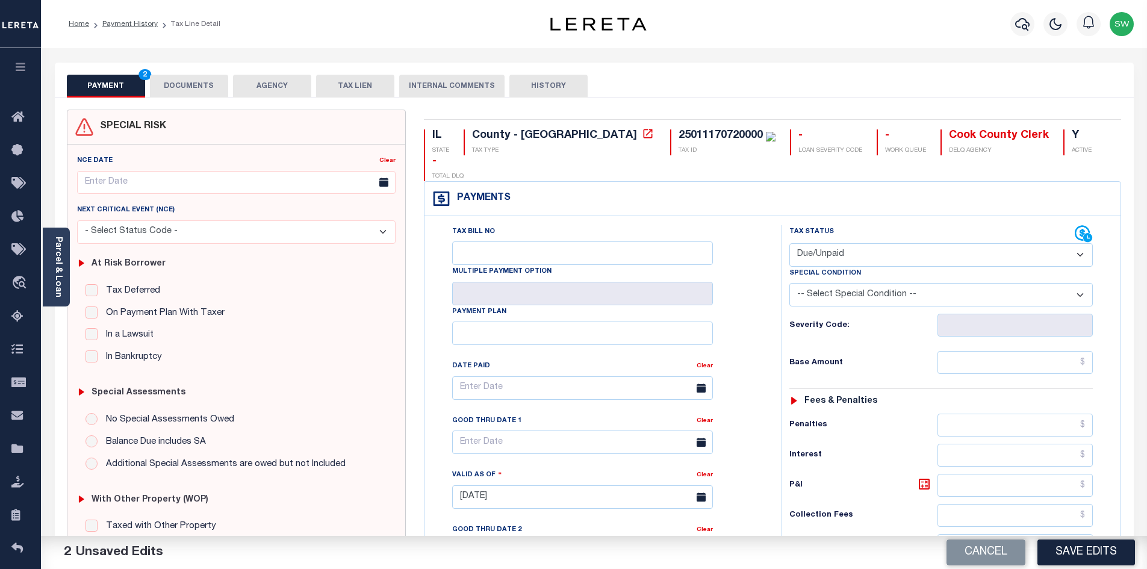
click at [1082, 283] on select "-- Select Special Condition -- 3RD PARTY TAX LIEN AGENCY TAX LIEN (A.K.A Inside…" at bounding box center [940, 294] width 303 height 23
select select "24"
click at [789, 283] on select "-- Select Special Condition -- 3RD PARTY TAX LIEN AGENCY TAX LIEN (A.K.A Inside…" at bounding box center [940, 294] width 303 height 23
click at [740, 265] on div "Tax Bill No Multiple Payment Option Payment Plan Clear" at bounding box center [599, 394] width 327 height 338
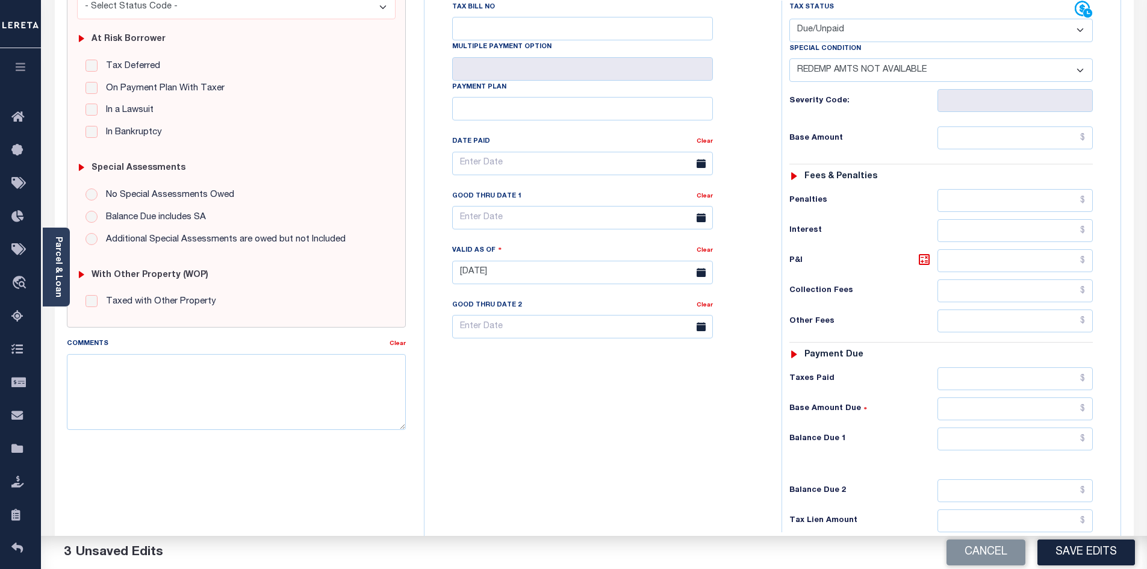
scroll to position [241, 0]
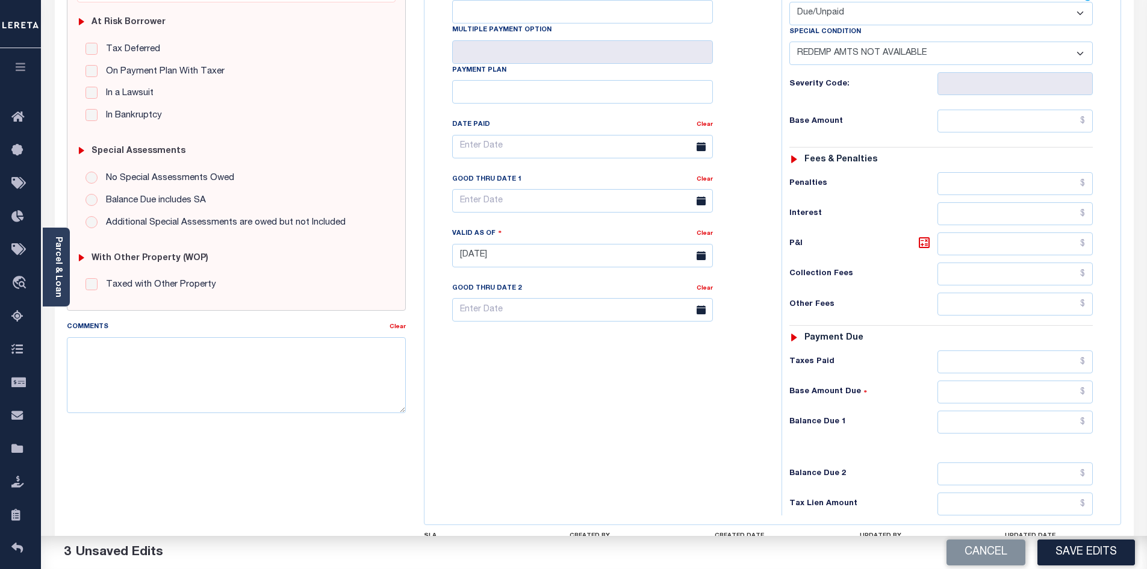
click at [717, 448] on div "Tax Bill No Multiple Payment Option Payment Plan Clear" at bounding box center [599, 249] width 345 height 531
click at [979, 410] on input "text" at bounding box center [1015, 421] width 156 height 23
type input "$0.00"
click at [712, 386] on div "Tax Bill No Multiple Payment Option Payment Plan Clear" at bounding box center [599, 249] width 345 height 531
click at [1067, 561] on button "Save Edits" at bounding box center [1086, 552] width 98 height 26
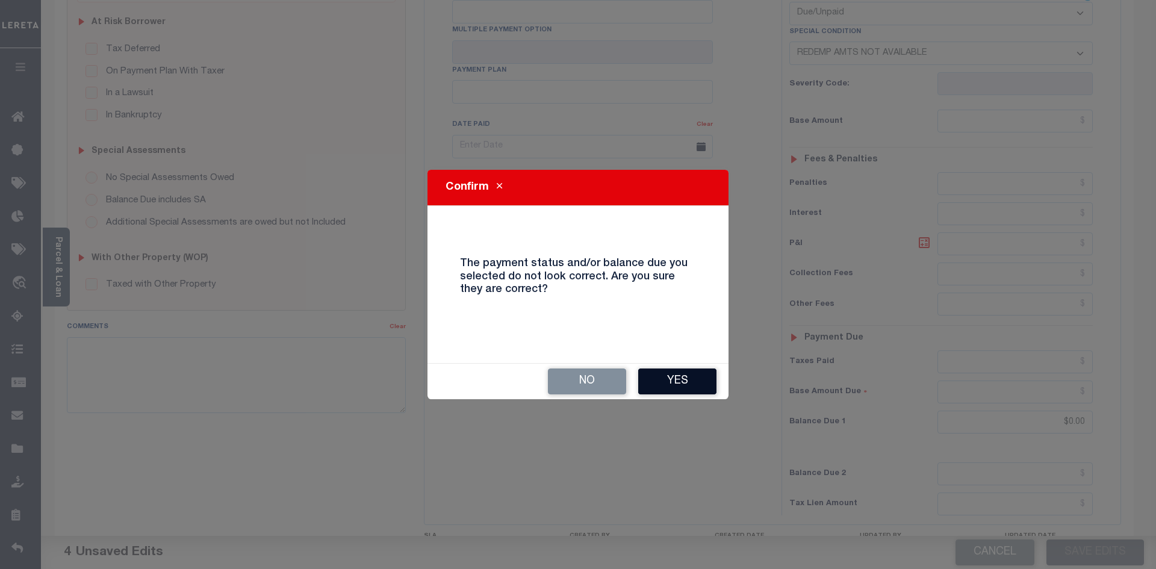
click at [704, 380] on button "Yes" at bounding box center [677, 381] width 78 height 26
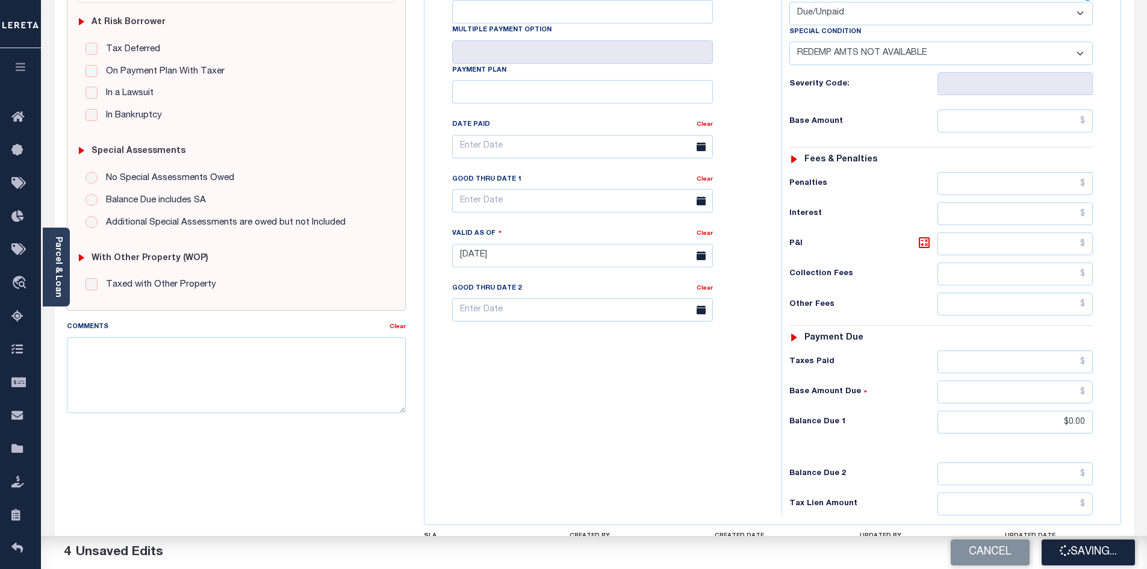
checkbox input "false"
type input "$0"
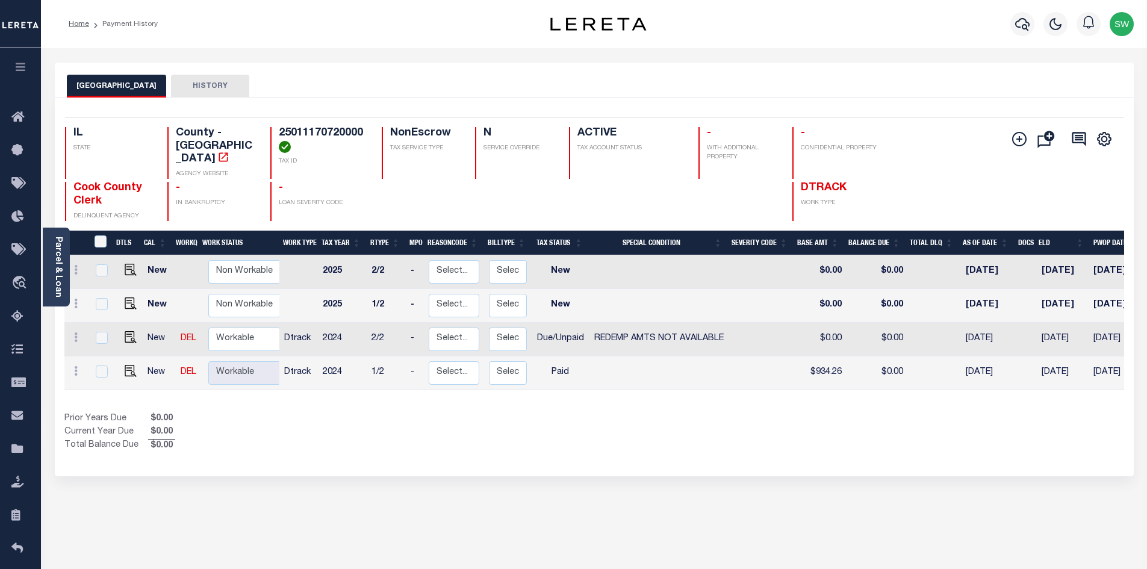
drag, startPoint x: 422, startPoint y: 427, endPoint x: 239, endPoint y: 332, distance: 206.2
click at [421, 427] on div "Prior Years Due $0.00 Current Year Due $0.00 Total Balance Due $0.00" at bounding box center [329, 432] width 530 height 40
click at [226, 327] on select "Non Workable Workable" at bounding box center [244, 338] width 72 height 23
checkbox input "true"
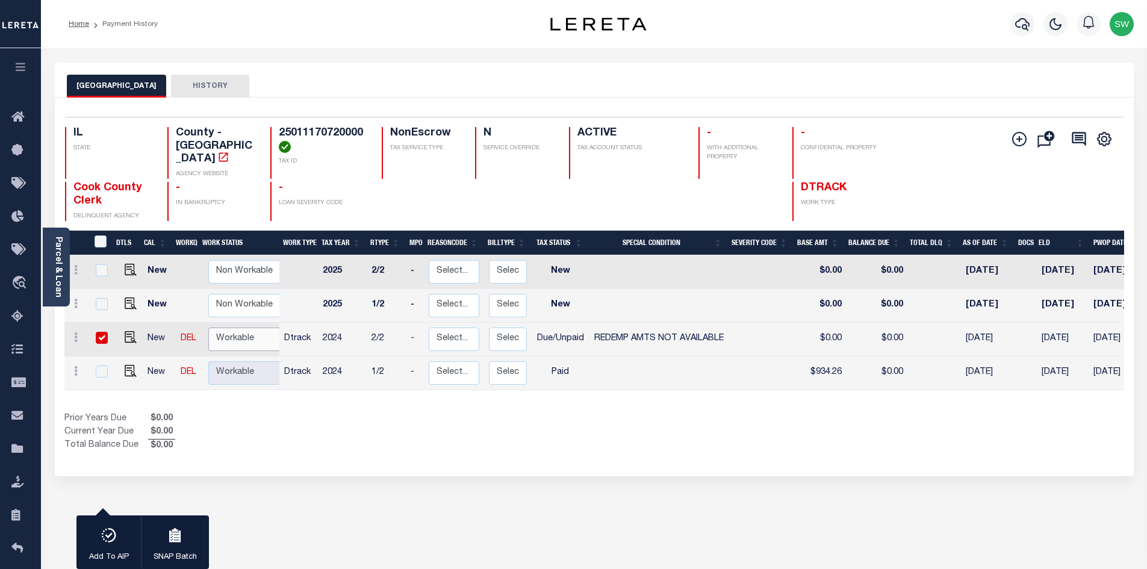
select select "true"
click at [208, 327] on select "Non Workable Workable" at bounding box center [244, 338] width 72 height 23
checkbox input "false"
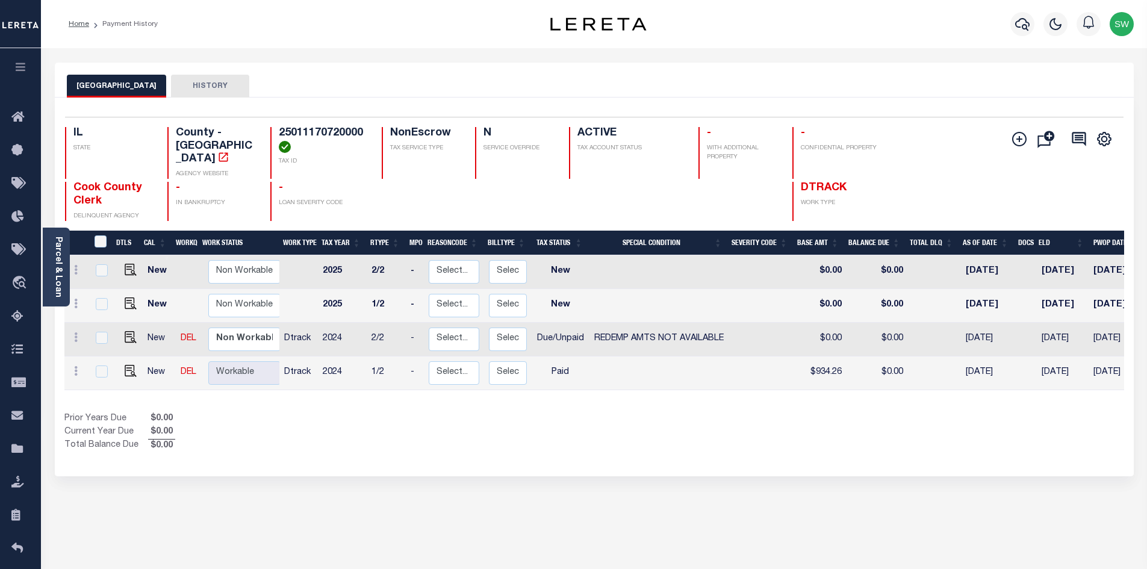
click at [404, 457] on div "1 Selected 4 Results 1 Items per page 25 50 100 IL STATE TAX ID" at bounding box center [594, 287] width 1079 height 379
click at [683, 398] on div "DTLS CAL WorkQ Work Status Work Type Tax Year RType MPO ReasonCode BillType Tax…" at bounding box center [593, 342] width 1059 height 222
drag, startPoint x: 664, startPoint y: 397, endPoint x: 501, endPoint y: 377, distance: 164.4
click at [663, 397] on div "DTLS CAL WorkQ Work Status Work Type Tax Year RType MPO ReasonCode BillType Tax…" at bounding box center [593, 342] width 1059 height 222
click at [665, 430] on div "Show Tax Lines before Bill Release Date Prior Years Due $0.00 Current Year Due …" at bounding box center [593, 432] width 1059 height 40
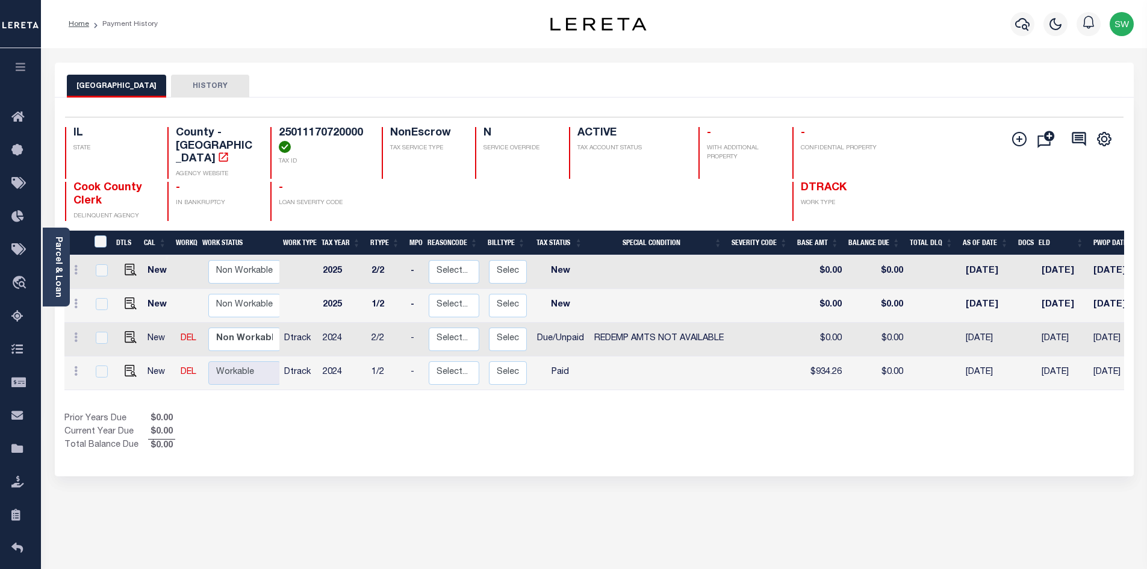
click at [590, 412] on div "Prior Years Due $0.00 Current Year Due $0.00 Total Balance Due $0.00" at bounding box center [329, 432] width 530 height 40
drag, startPoint x: 803, startPoint y: 429, endPoint x: 809, endPoint y: 421, distance: 10.4
click at [802, 429] on div "Show Tax Lines before Bill Release Date Prior Years Due $0.00 Current Year Due …" at bounding box center [593, 432] width 1059 height 40
click at [532, 424] on div "Prior Years Due $0.00 Current Year Due $0.00 Total Balance Due $0.00" at bounding box center [329, 432] width 530 height 40
click at [591, 393] on div "DTLS CAL WorkQ Work Status Work Type Tax Year RType MPO ReasonCode BillType Tax…" at bounding box center [593, 342] width 1059 height 222
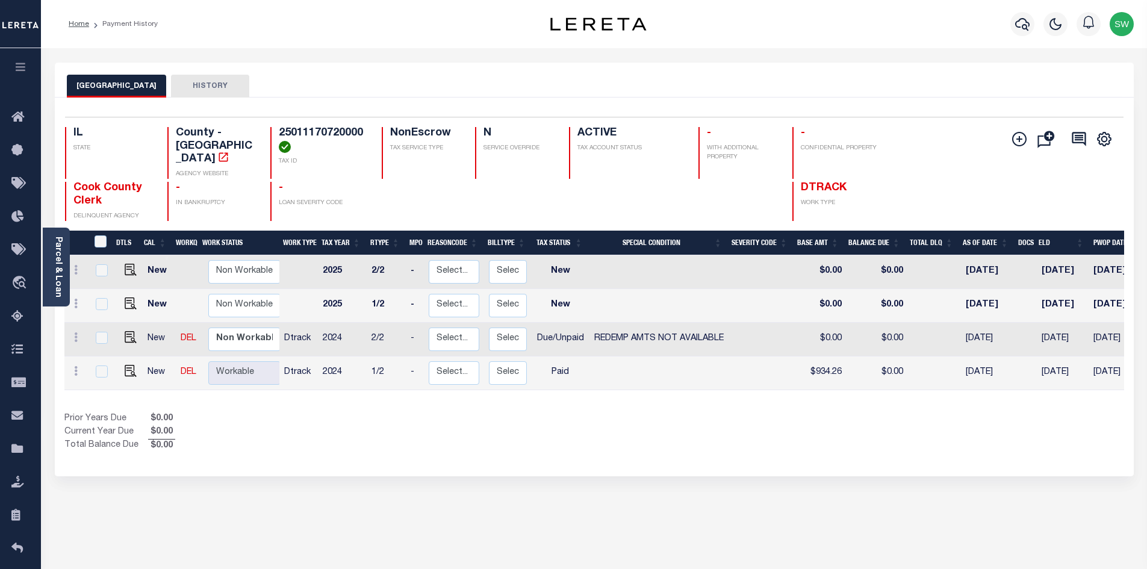
click at [573, 412] on div "Prior Years Due $0.00 Current Year Due $0.00 Total Balance Due $0.00" at bounding box center [329, 432] width 530 height 40
click at [515, 466] on div "COOK COUNTY HISTORY 1 Selected 4 1" at bounding box center [594, 403] width 1097 height 680
click at [128, 365] on img "" at bounding box center [131, 371] width 12 height 12
checkbox input "true"
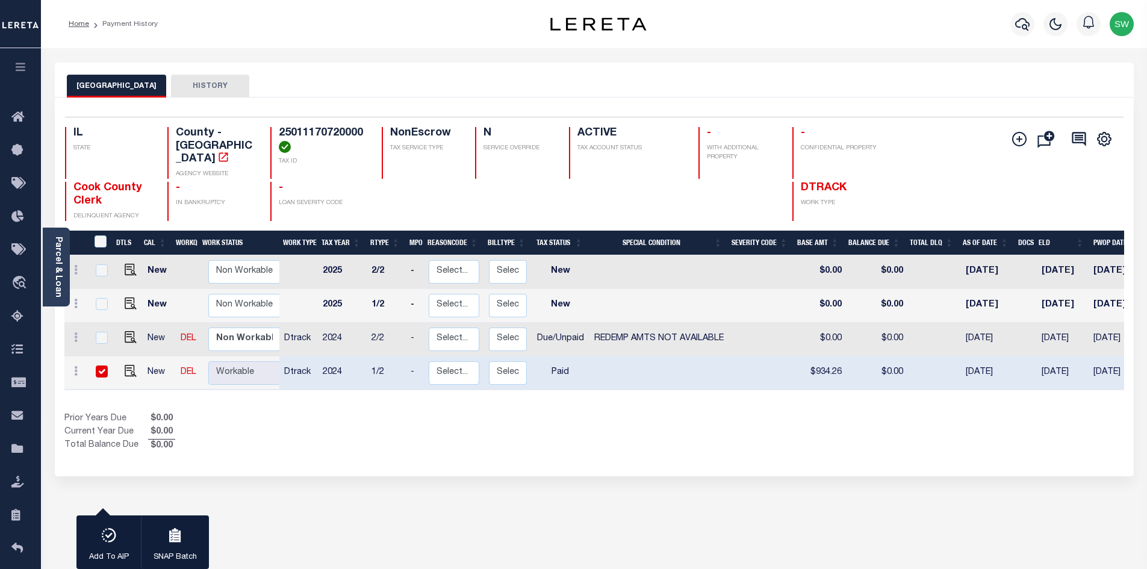
click at [615, 412] on div "Show Tax Lines before Bill Release Date Prior Years Due $0.00 Current Year Due …" at bounding box center [593, 432] width 1059 height 40
click at [280, 442] on div "1 Selected 4 Results 1 Items per page 25 50 100 IL STATE TAX ID" at bounding box center [594, 287] width 1079 height 379
drag, startPoint x: 486, startPoint y: 431, endPoint x: 676, endPoint y: 421, distance: 189.9
click at [485, 430] on div "Prior Years Due $0.00 Current Year Due $0.00 Total Balance Due $0.00" at bounding box center [329, 432] width 530 height 40
click at [545, 423] on div "Prior Years Due $0.00 Current Year Due $0.00 Total Balance Due $0.00" at bounding box center [329, 432] width 530 height 40
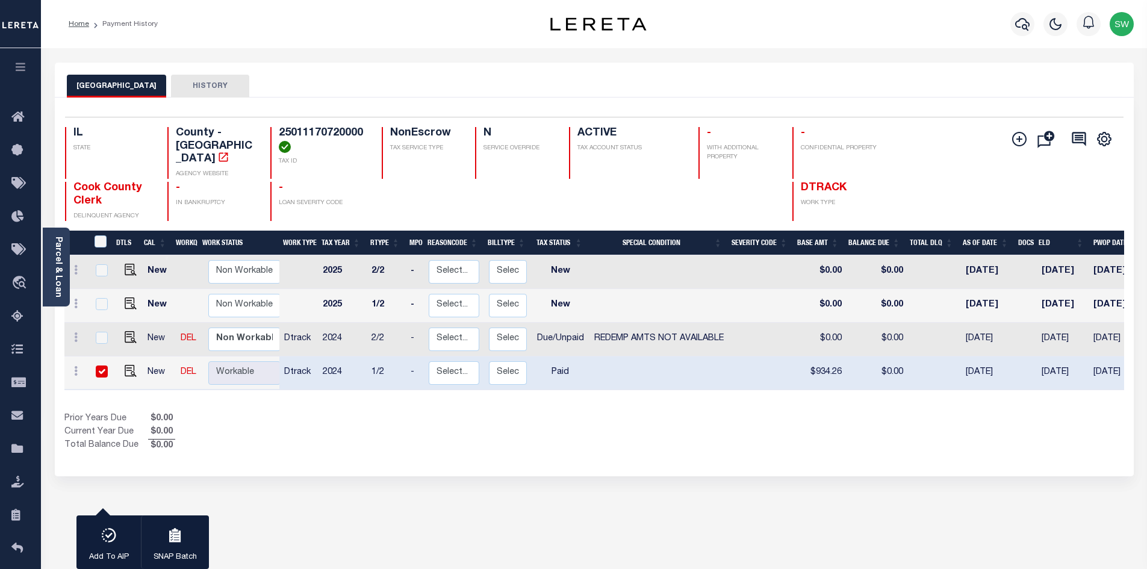
click at [527, 453] on div "1 Selected 4 Results 1 Items per page 25 50 100 IL STATE TAX ID" at bounding box center [594, 287] width 1079 height 379
drag, startPoint x: 477, startPoint y: 420, endPoint x: 499, endPoint y: 413, distance: 23.2
click at [478, 420] on div "Prior Years Due $0.00 Current Year Due $0.00 Total Balance Due $0.00" at bounding box center [329, 432] width 530 height 40
click at [1017, 26] on icon "button" at bounding box center [1022, 24] width 14 height 14
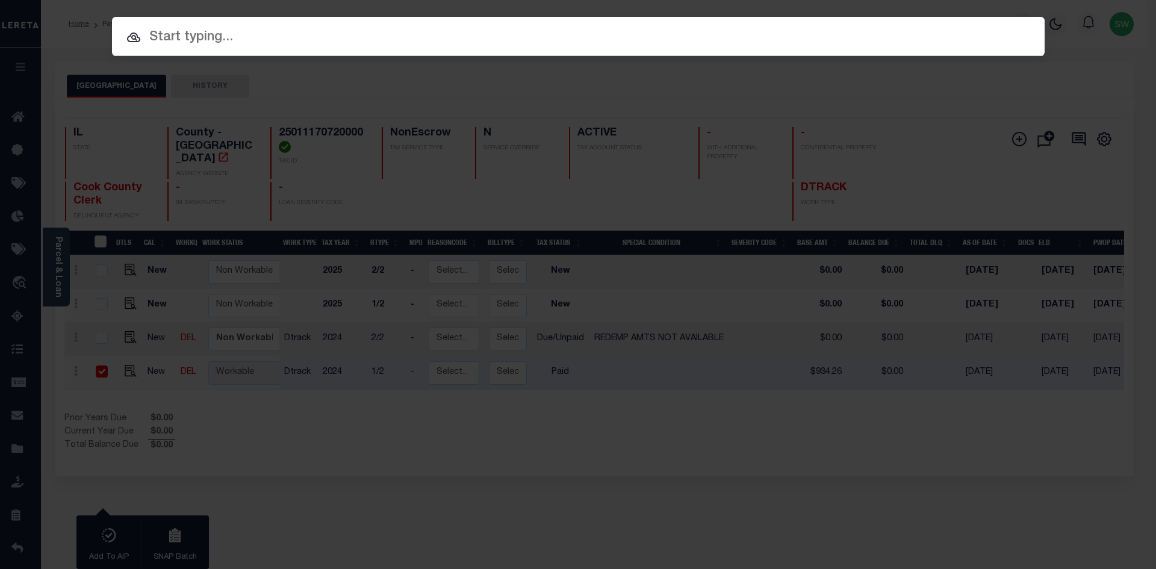
click at [175, 41] on input "text" at bounding box center [578, 37] width 932 height 21
paste input "11433222"
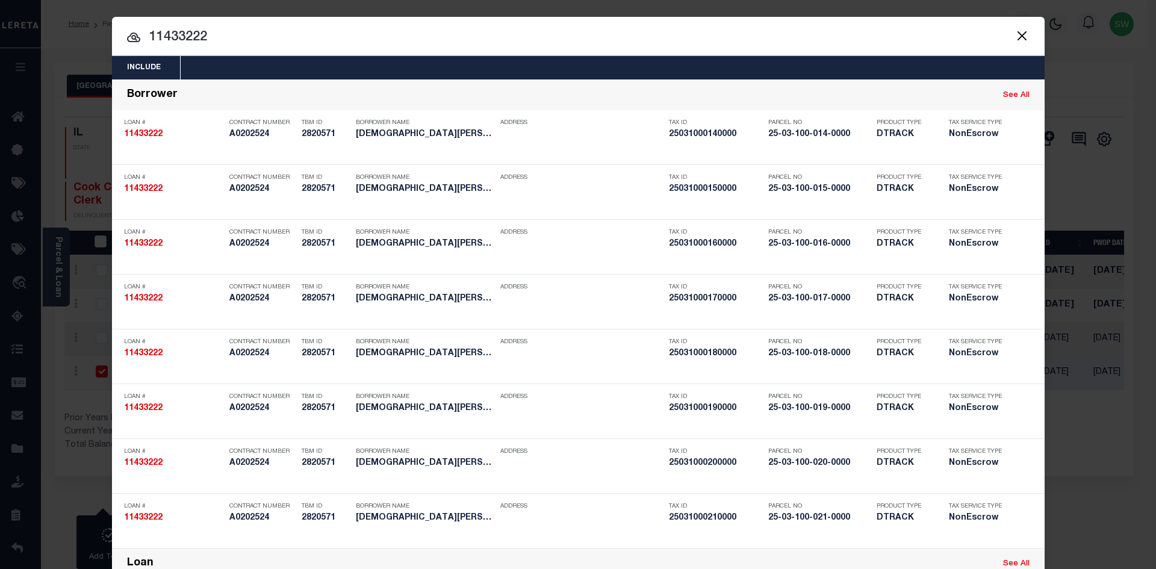
type input "11433222"
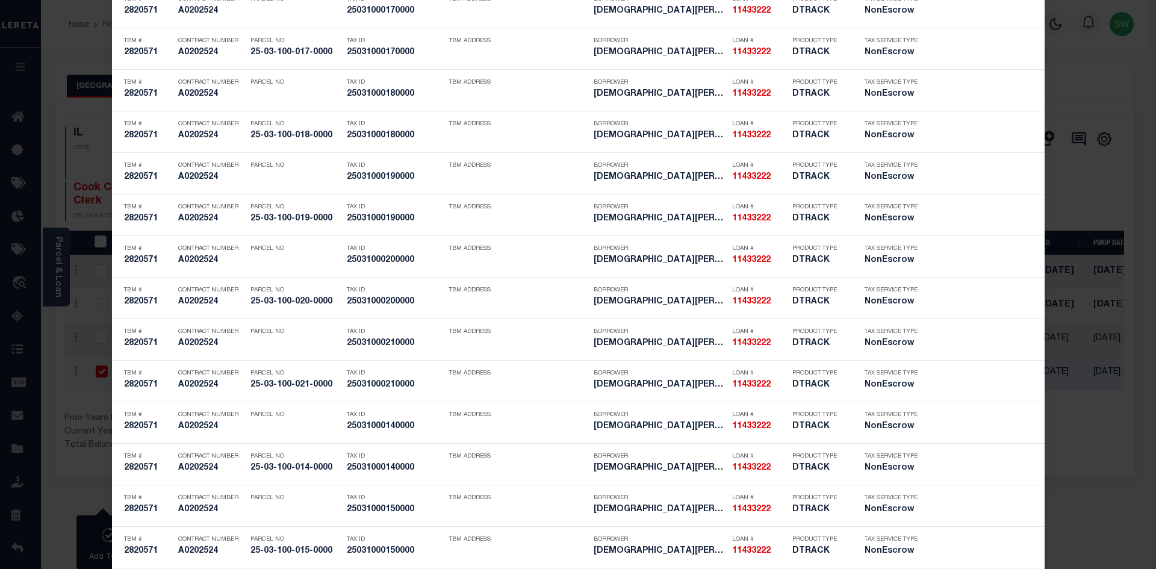
scroll to position [1252, 0]
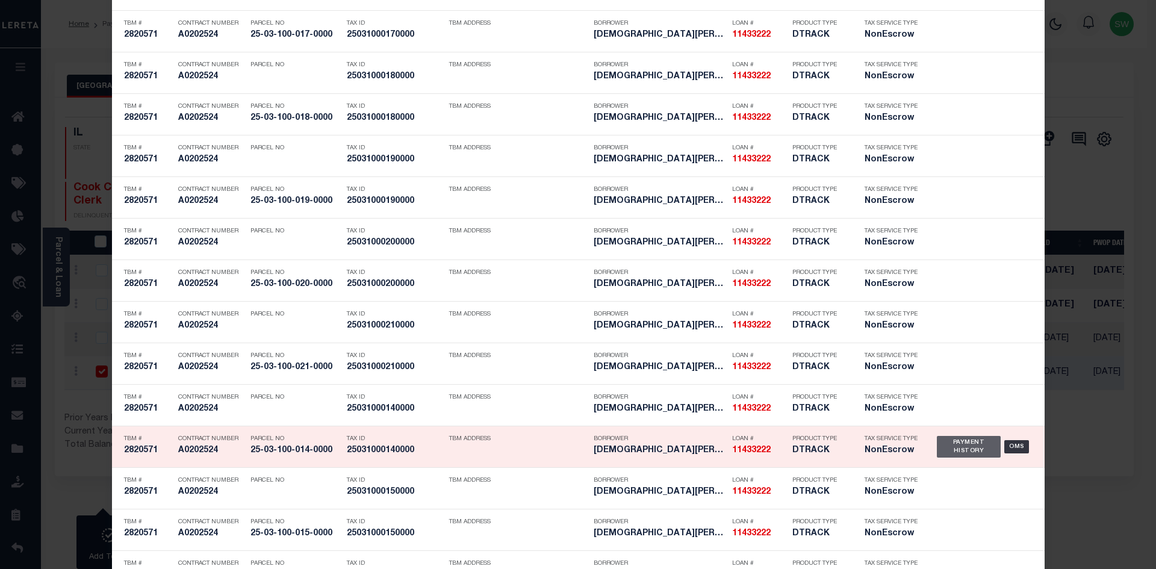
click at [949, 451] on div "Payment History" at bounding box center [969, 447] width 64 height 22
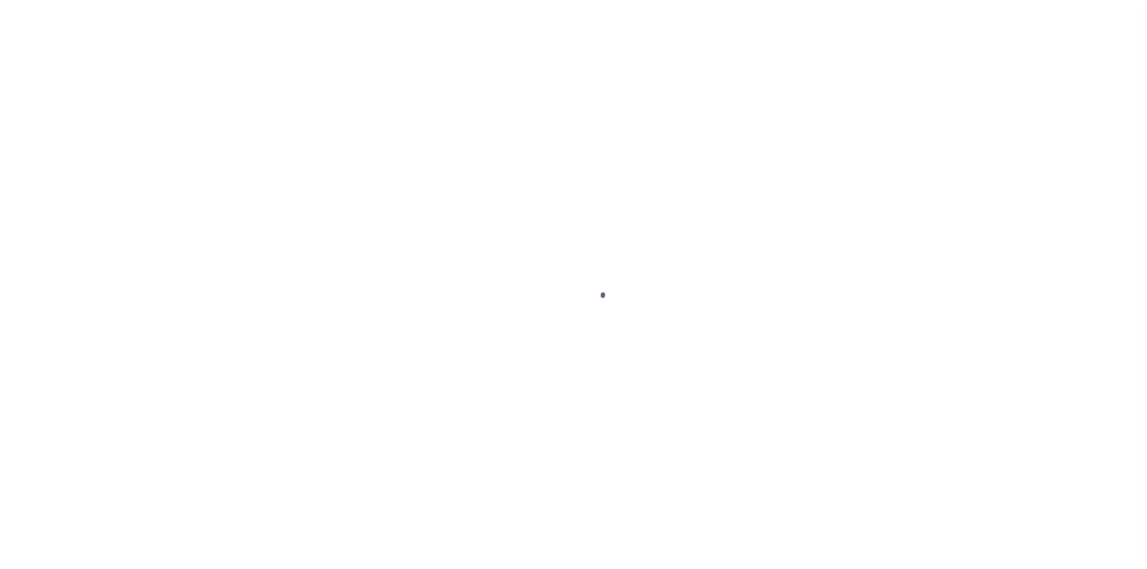
select select "PYD"
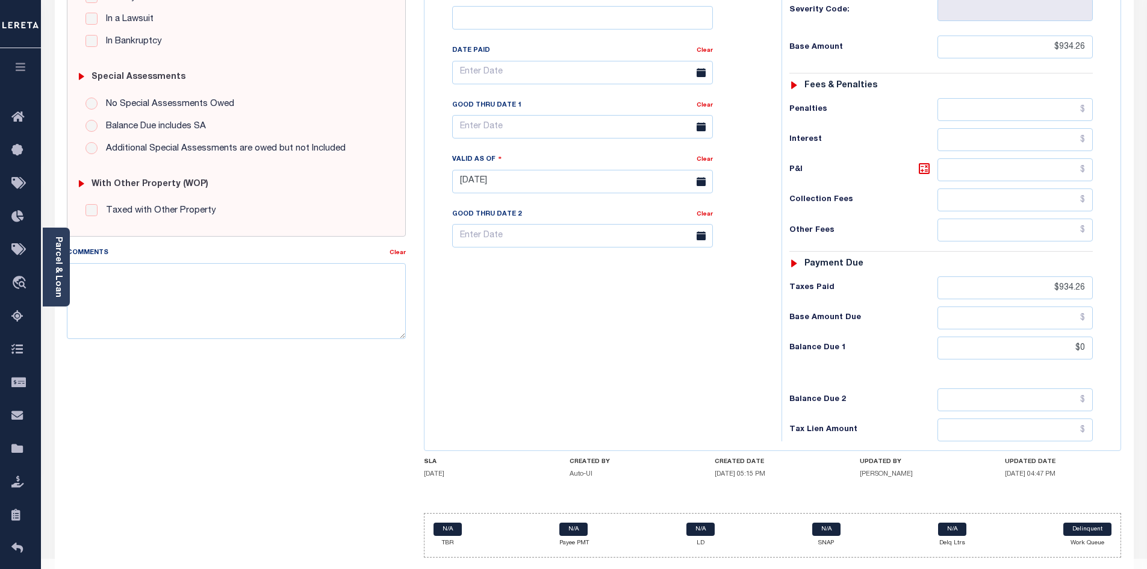
scroll to position [317, 0]
click at [631, 369] on div "Tax Bill No Multiple Payment Option Payment Plan Clear" at bounding box center [599, 173] width 345 height 531
drag, startPoint x: 264, startPoint y: 359, endPoint x: 300, endPoint y: 354, distance: 36.5
click at [264, 360] on div "SPECIAL RISK NCE Date Clear - Select Status Code -" at bounding box center [237, 178] width 358 height 773
click at [679, 334] on div "Tax Bill No Multiple Payment Option Payment Plan Clear" at bounding box center [599, 173] width 345 height 531
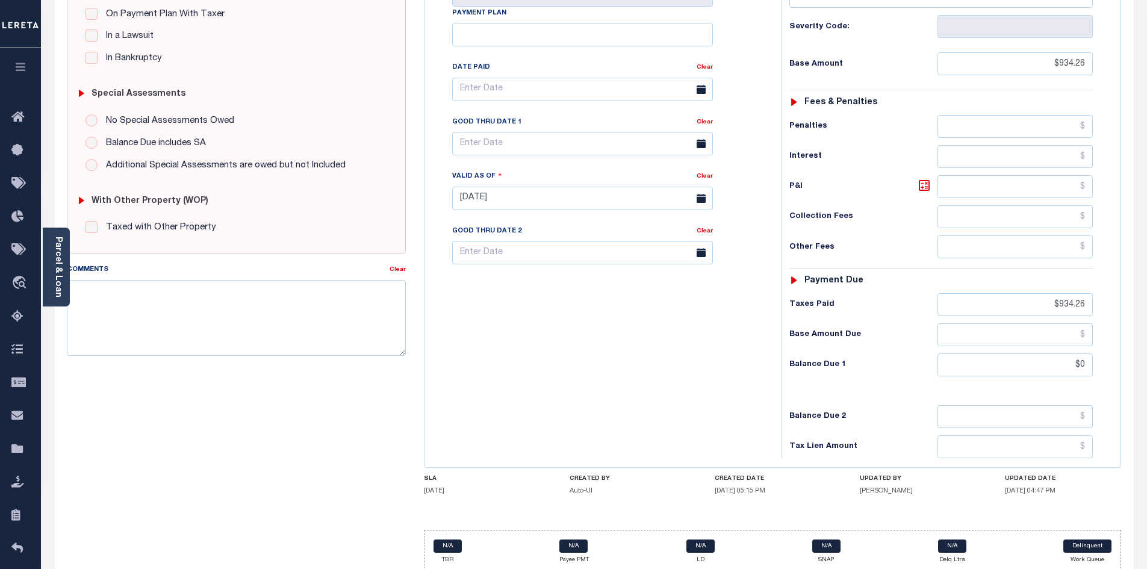
scroll to position [300, 0]
click at [680, 355] on div "Tax Bill No Multiple Payment Option Payment Plan Clear" at bounding box center [599, 190] width 345 height 531
click at [306, 374] on div "SPECIAL RISK NCE Date Clear - Select Status Code -" at bounding box center [237, 195] width 358 height 773
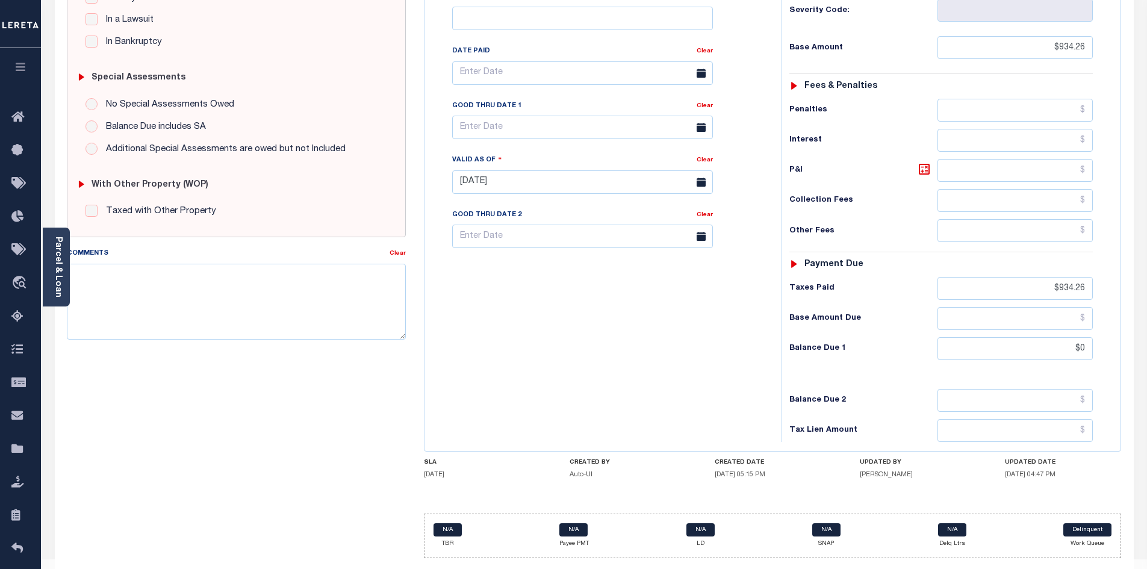
scroll to position [317, 0]
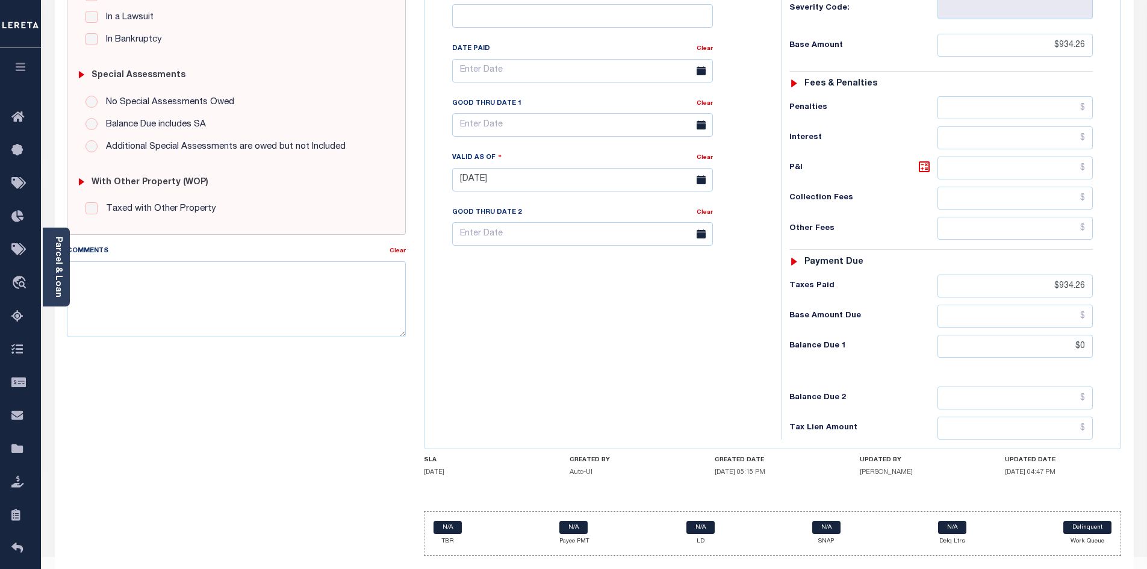
click at [657, 319] on div "Tax Bill No Multiple Payment Option Payment Plan Clear" at bounding box center [599, 173] width 345 height 531
click at [944, 557] on footer "2025 © LERETA. Tax Admin v.1.0.0.1" at bounding box center [594, 575] width 1106 height 36
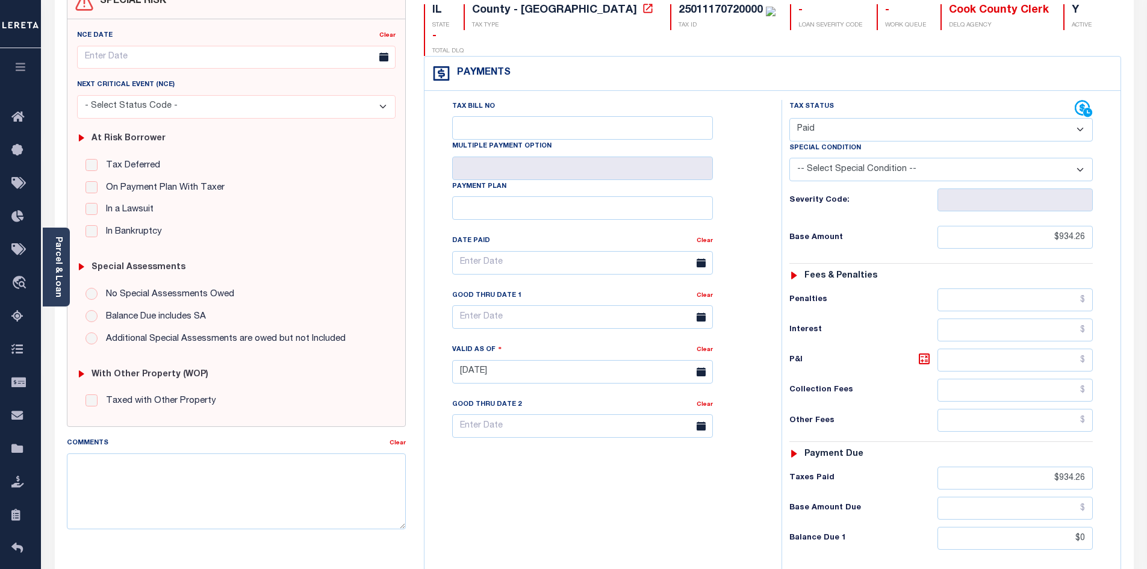
scroll to position [0, 0]
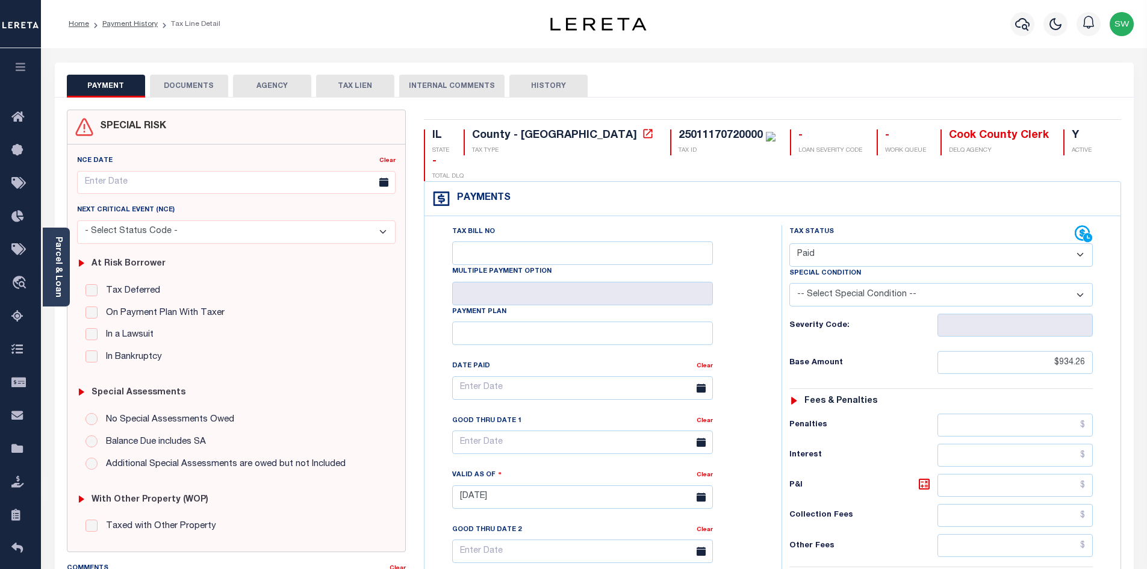
click at [653, 96] on div "PAYMENT DOCUMENTS AGENCY DELINQUENT PAYEE TAX LIEN HISTORY" at bounding box center [594, 86] width 1054 height 22
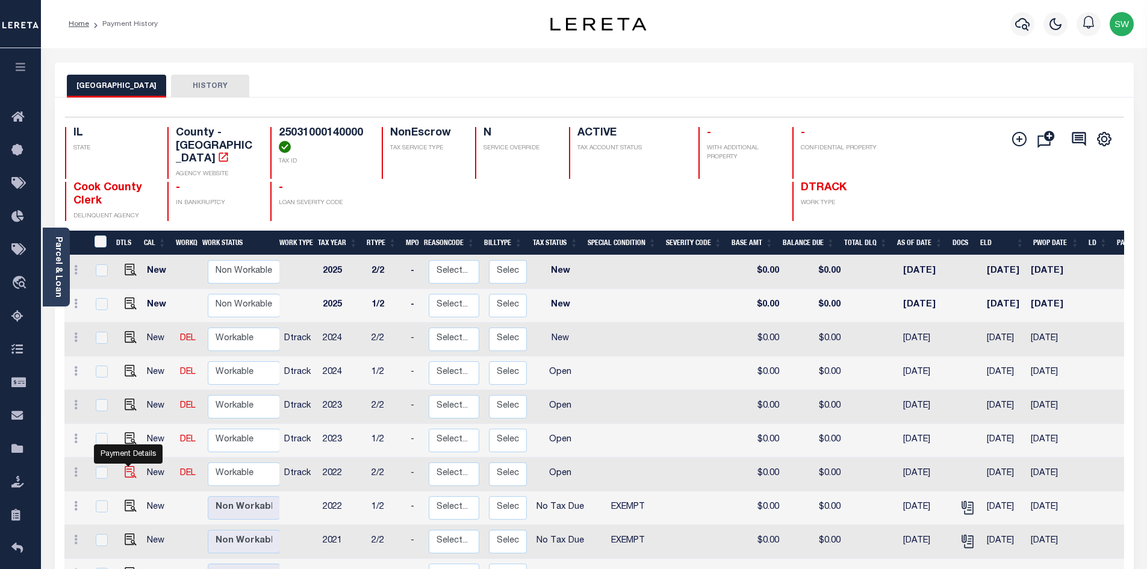
click at [131, 466] on img "" at bounding box center [131, 472] width 12 height 12
checkbox input "true"
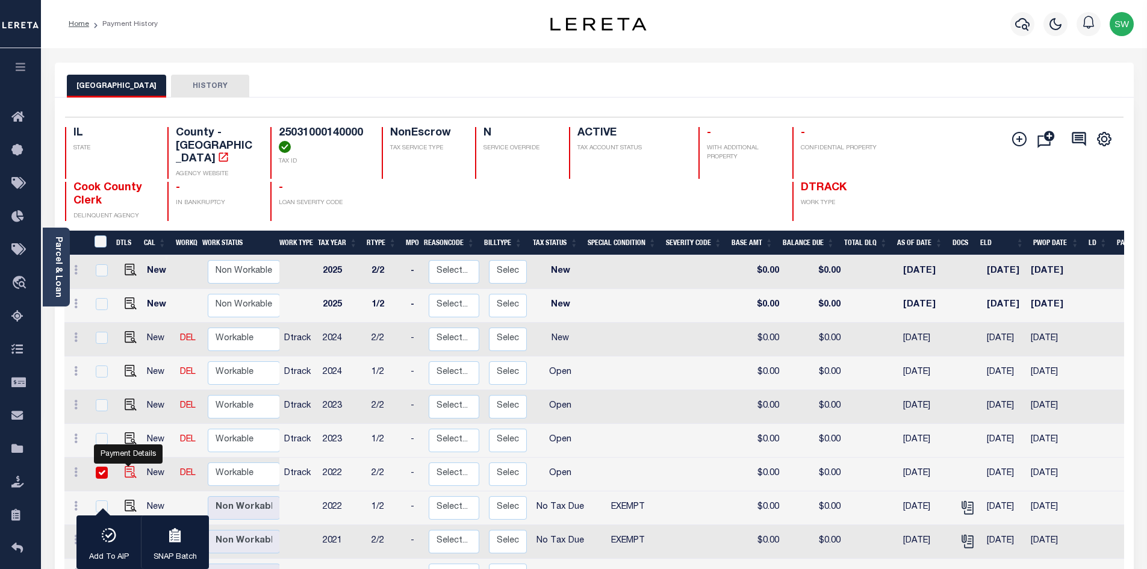
click at [125, 466] on img "" at bounding box center [131, 472] width 12 height 12
checkbox input "false"
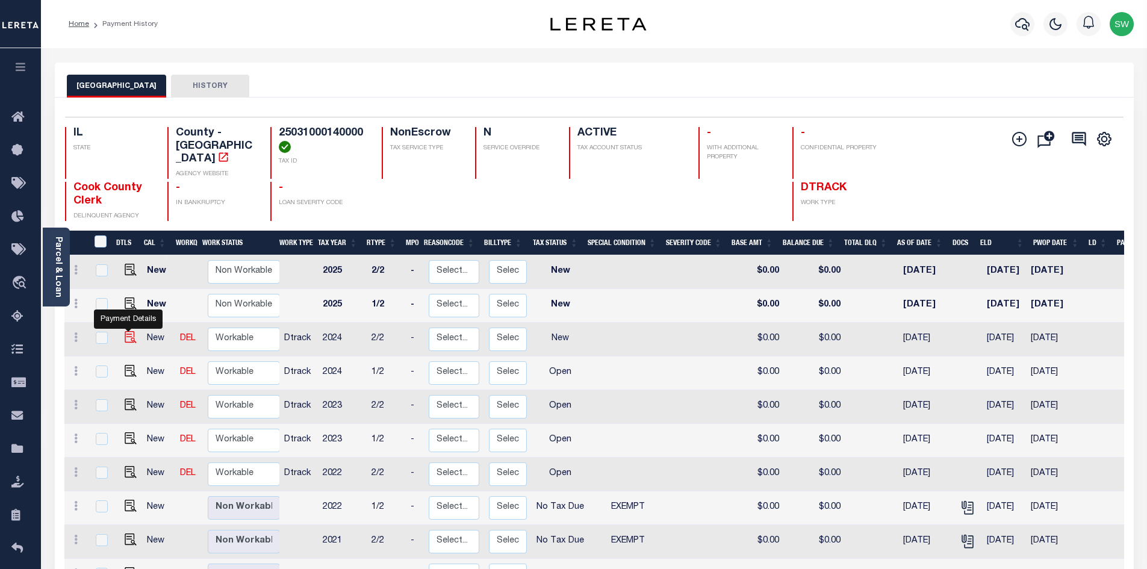
click at [132, 331] on img "" at bounding box center [131, 337] width 12 height 12
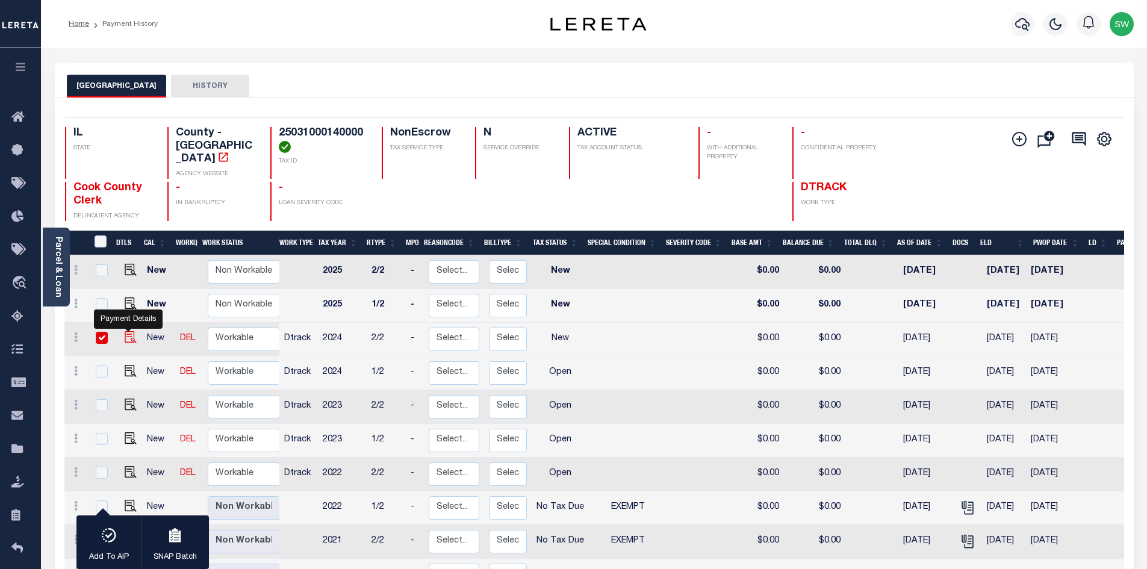
checkbox input "true"
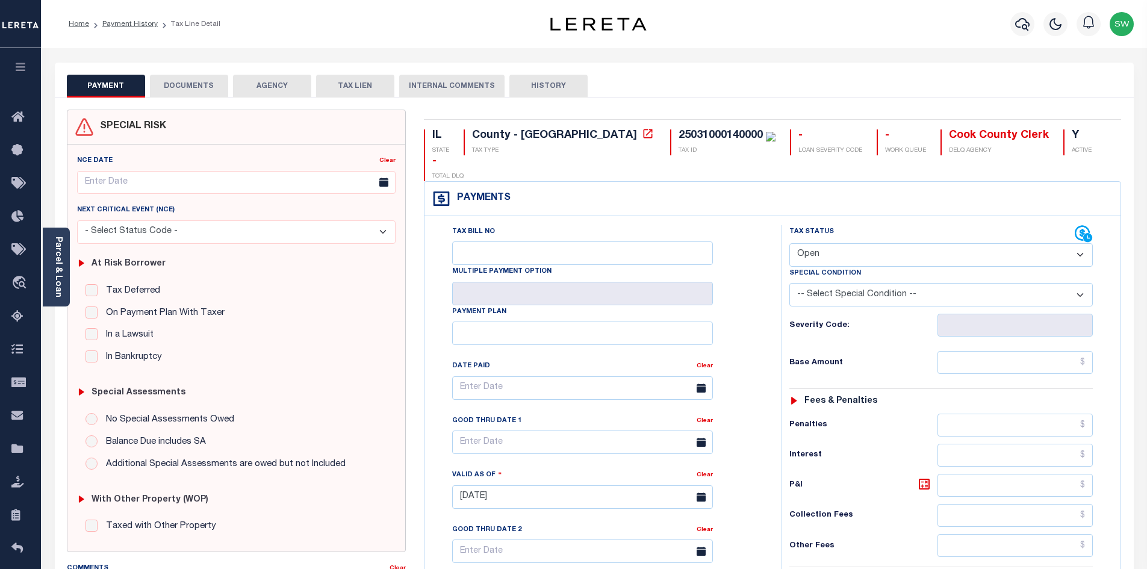
click at [1079, 243] on select "- Select Status Code - Open Due/Unpaid Paid Incomplete No Tax Due Internal Refu…" at bounding box center [940, 254] width 303 height 23
click at [1085, 243] on select "- Select Status Code - Open Due/Unpaid Paid Incomplete No Tax Due Internal Refu…" at bounding box center [940, 254] width 303 height 23
click at [1081, 243] on select "- Select Status Code - Open Due/Unpaid Paid Incomplete No Tax Due Internal Refu…" at bounding box center [940, 254] width 303 height 23
click at [1080, 243] on select "- Select Status Code - Open Due/Unpaid Paid Incomplete No Tax Due Internal Refu…" at bounding box center [940, 254] width 303 height 23
select select "NTX"
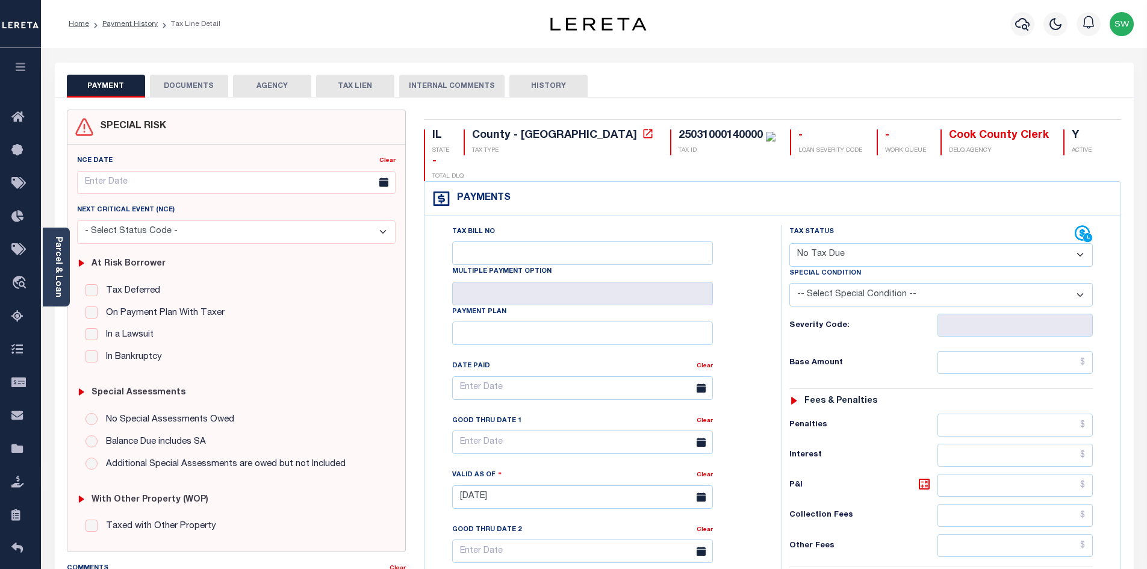
click at [789, 243] on select "- Select Status Code - Open Due/Unpaid Paid Incomplete No Tax Due Internal Refu…" at bounding box center [940, 254] width 303 height 23
type input "[DATE]"
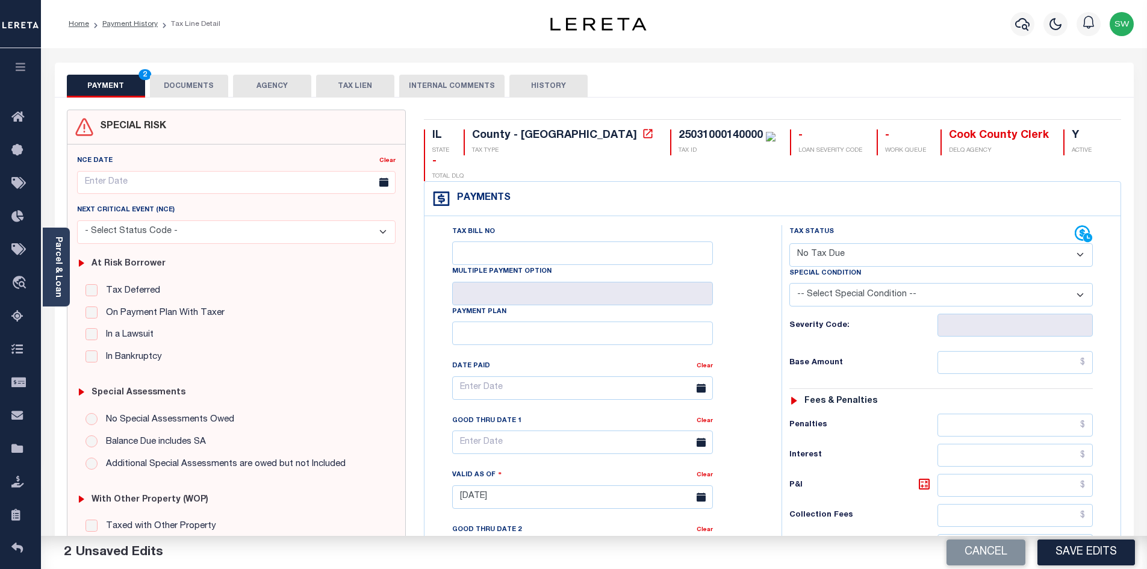
click at [768, 316] on div "Tax Bill No Multiple Payment Option Payment Plan Clear" at bounding box center [599, 490] width 345 height 531
click at [1082, 283] on select "-- Select Special Condition -- 3RD PARTY TAX LIEN AGENCY TAX LIEN (A.K.A Inside…" at bounding box center [940, 294] width 303 height 23
select select "5"
click at [789, 283] on select "-- Select Special Condition -- 3RD PARTY TAX LIEN AGENCY TAX LIEN (A.K.A Inside…" at bounding box center [940, 294] width 303 height 23
click at [761, 332] on div "Tax Bill No Multiple Payment Option Payment Plan Clear" at bounding box center [599, 394] width 327 height 338
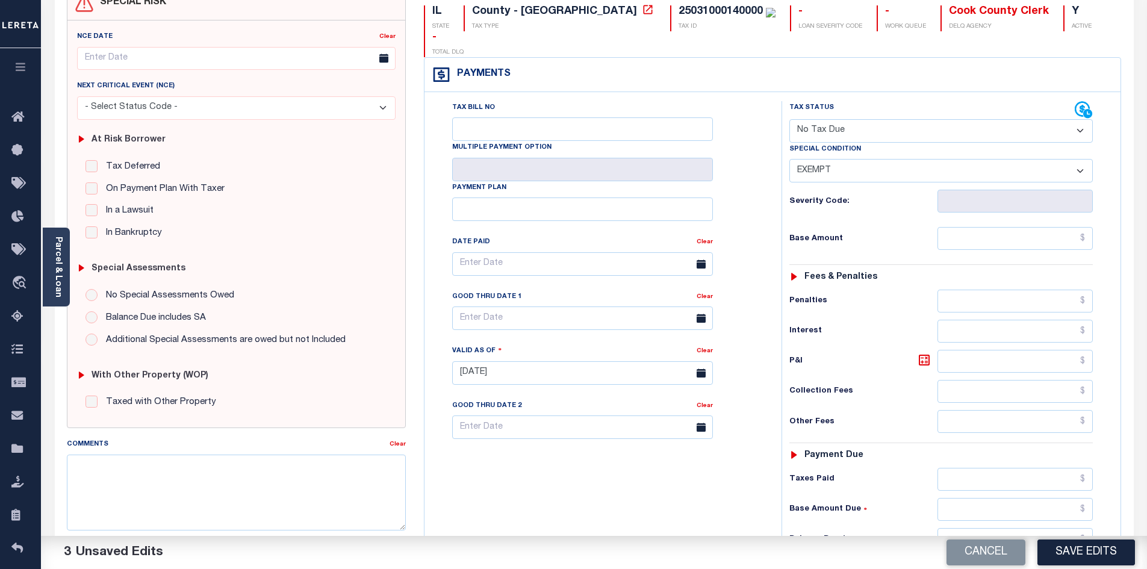
scroll to position [147, 0]
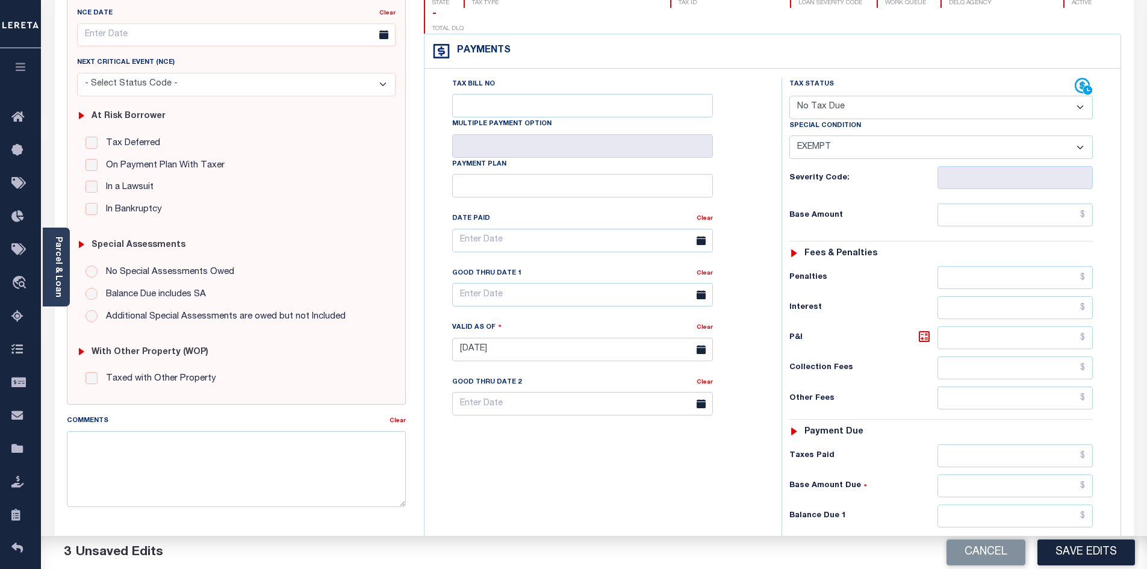
click at [989, 504] on div "Tax Status Status - Select Status Code -" at bounding box center [944, 343] width 327 height 531
click at [986, 504] on input "text" at bounding box center [1015, 515] width 156 height 23
type input "$0.00"
click at [663, 476] on div "Tax Bill No Multiple Payment Option Payment Plan Clear" at bounding box center [599, 343] width 345 height 531
click at [1080, 542] on button "Save Edits" at bounding box center [1086, 552] width 98 height 26
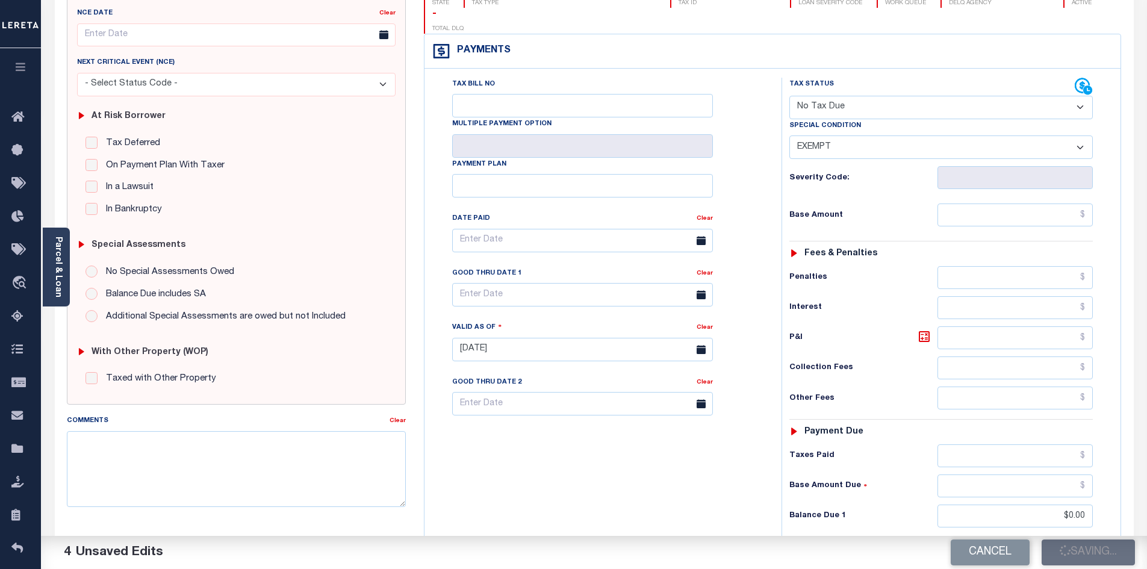
click at [1098, 551] on div "Cancel Saving..." at bounding box center [870, 553] width 553 height 34
click at [385, 521] on div "SPECIAL RISK NCE Date Clear - Select Status Code -" at bounding box center [237, 348] width 358 height 773
click at [1087, 563] on div "Cancel Saving..." at bounding box center [870, 553] width 553 height 34
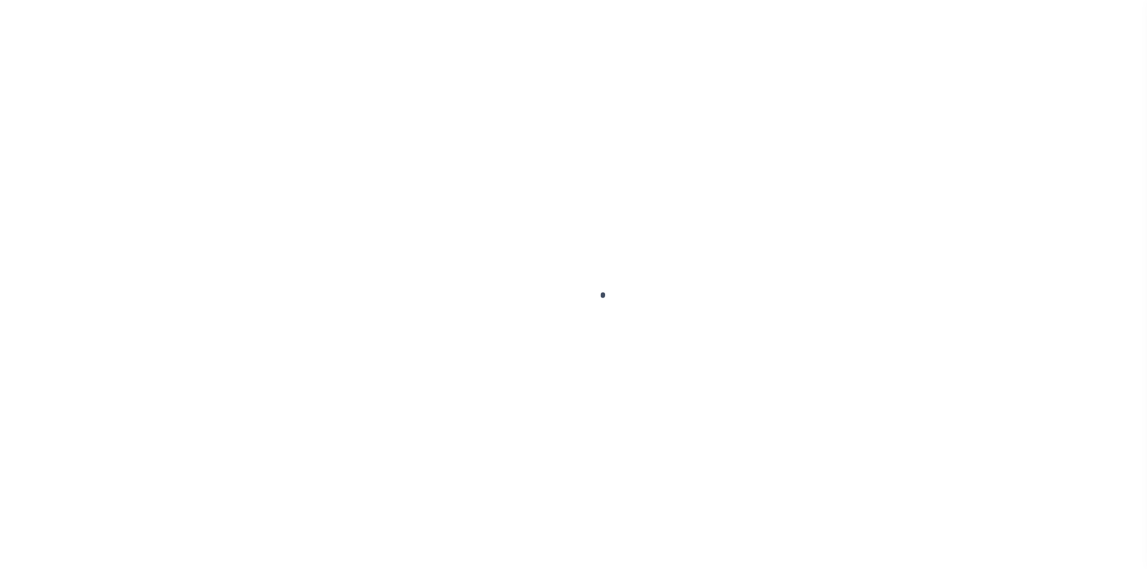
select select "NTX"
select select "5"
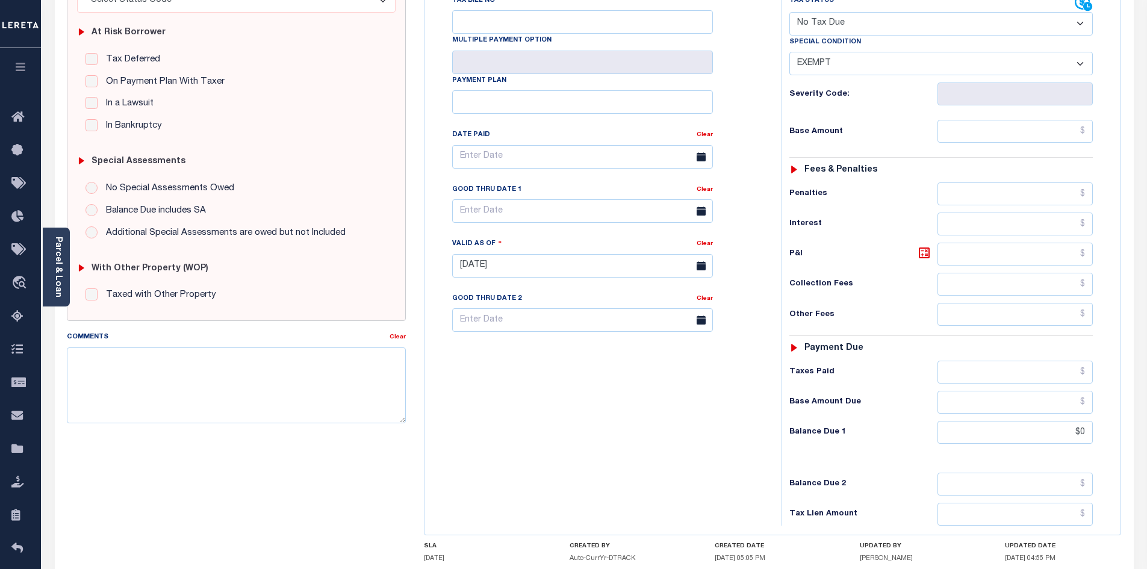
scroll to position [244, 0]
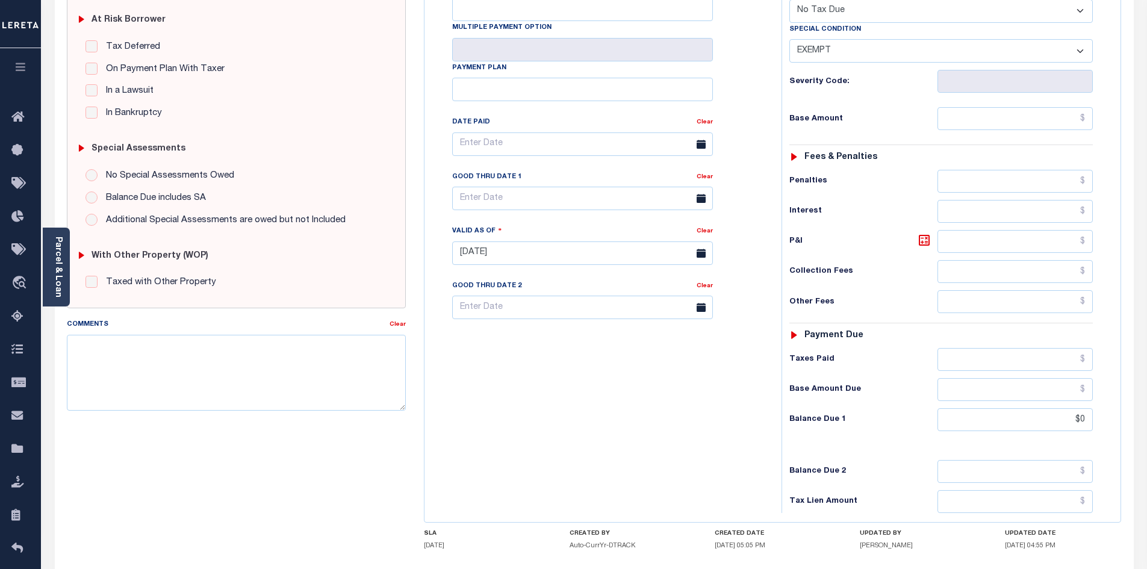
click at [727, 460] on div "Tax Bill No Multiple Payment Option Payment Plan Clear" at bounding box center [599, 246] width 345 height 531
click at [209, 363] on textarea "Comments" at bounding box center [236, 373] width 339 height 76
drag, startPoint x: 583, startPoint y: 369, endPoint x: 808, endPoint y: 438, distance: 234.8
click at [583, 370] on div "Tax Bill No Multiple Payment Option Payment Plan Clear" at bounding box center [599, 246] width 345 height 531
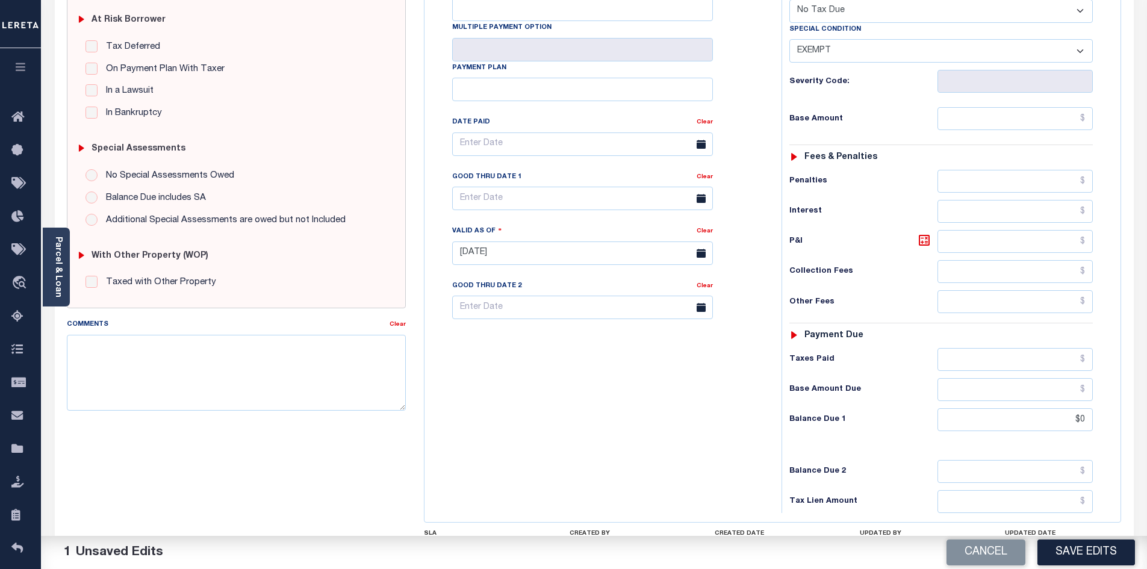
click at [1072, 556] on button "Save Edits" at bounding box center [1086, 552] width 98 height 26
click at [649, 445] on div "Tax Bill No Multiple Payment Option Payment Plan Clear" at bounding box center [599, 246] width 345 height 531
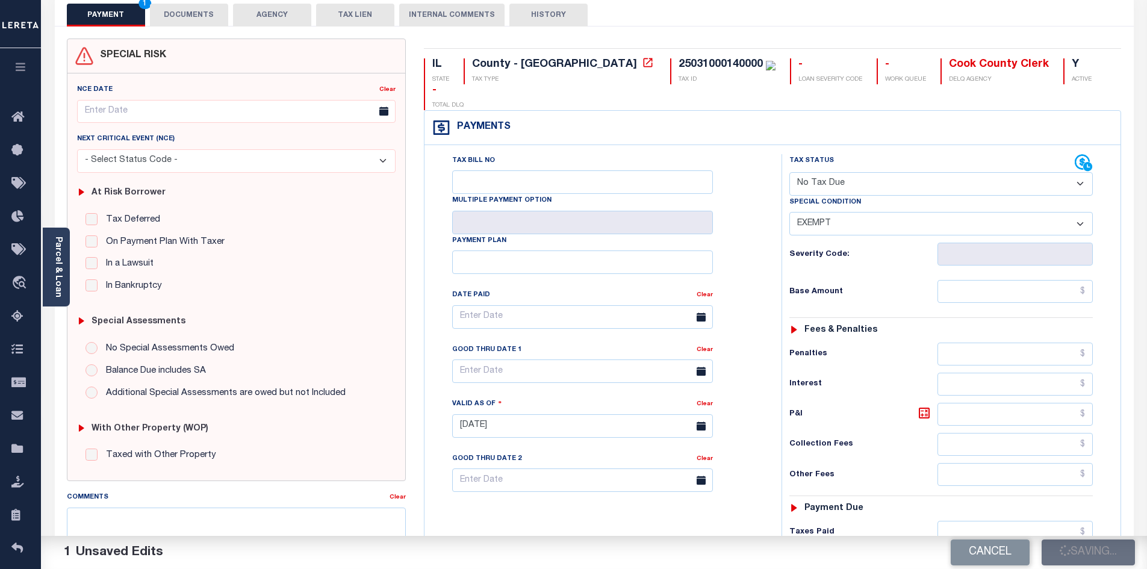
scroll to position [70, 0]
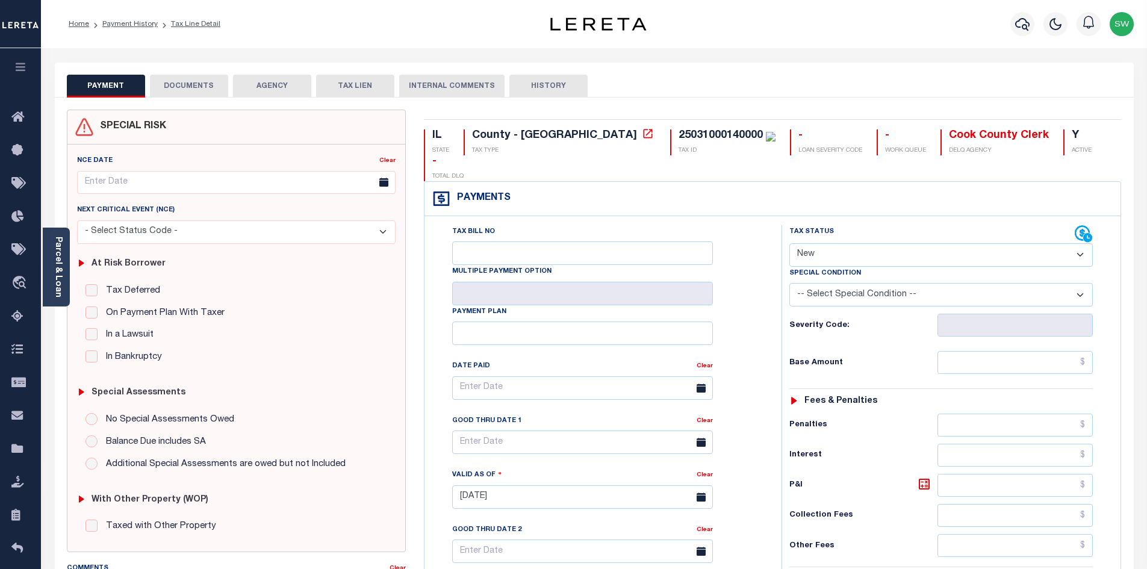
click at [1080, 243] on select "- Select Status Code - Open Due/Unpaid Paid Incomplete No Tax Due Internal Refu…" at bounding box center [940, 254] width 303 height 23
select select "DUE"
click at [789, 243] on select "- Select Status Code - Open Due/Unpaid Paid Incomplete No Tax Due Internal Refu…" at bounding box center [940, 254] width 303 height 23
type input "[DATE]"
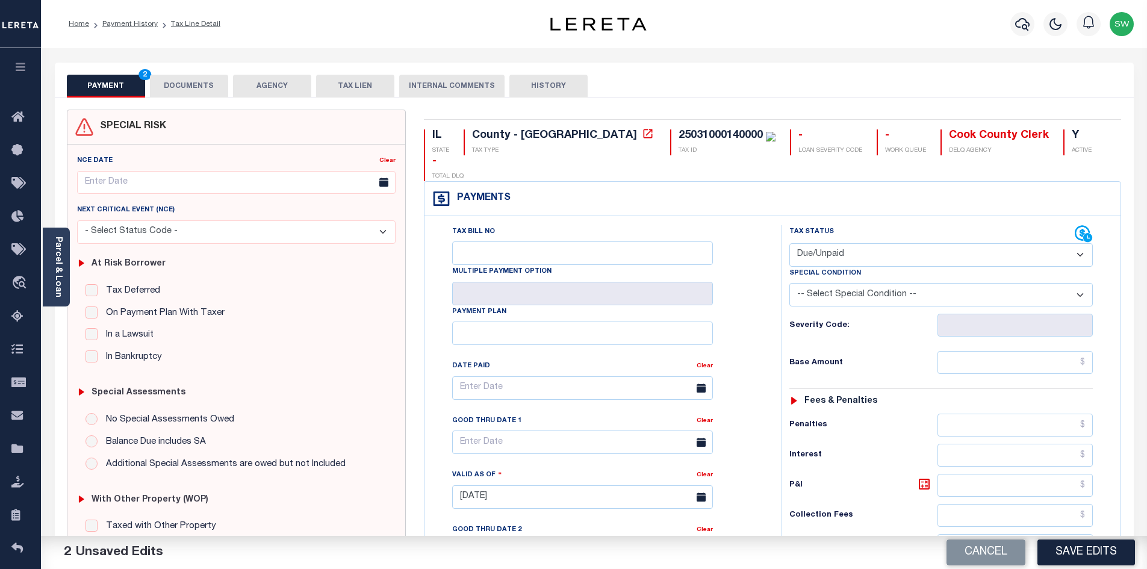
drag, startPoint x: 1083, startPoint y: 270, endPoint x: 1065, endPoint y: 280, distance: 21.1
click at [1083, 283] on select "-- Select Special Condition -- 3RD PARTY TAX LIEN AGENCY TAX LIEN (A.K.A Inside…" at bounding box center [940, 294] width 303 height 23
select select "24"
click at [789, 283] on select "-- Select Special Condition -- 3RD PARTY TAX LIEN AGENCY TAX LIEN (A.K.A Inside…" at bounding box center [940, 294] width 303 height 23
click at [748, 105] on div "SPECIAL RISK NCE Date Clear" at bounding box center [594, 499] width 1079 height 803
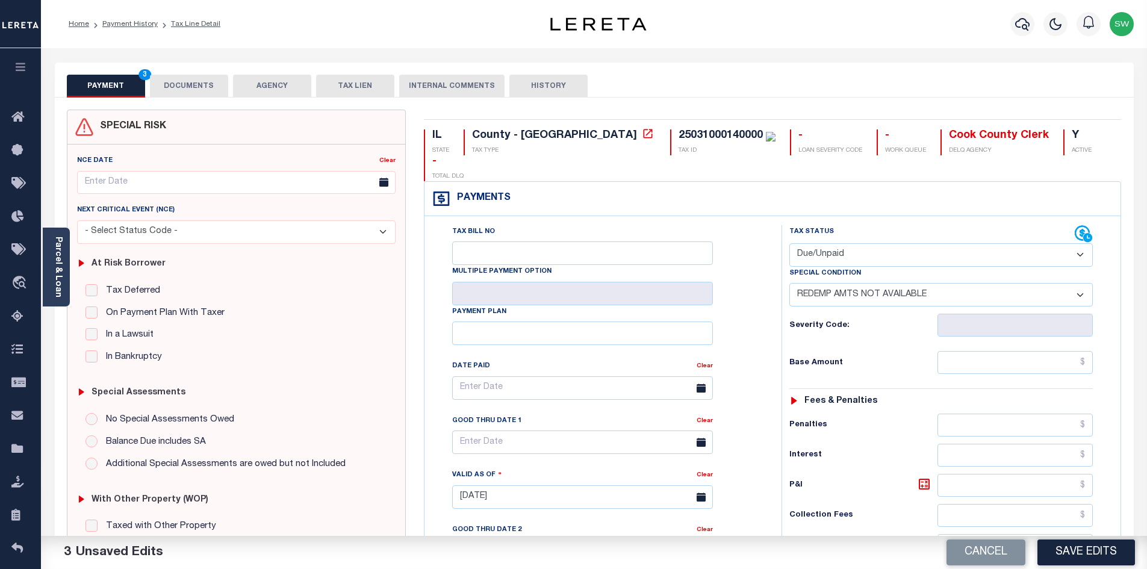
click at [1145, 259] on div "Parcel & Loan Tax Bill Details 25031000140000 TAX ID" at bounding box center [594, 483] width 1106 height 870
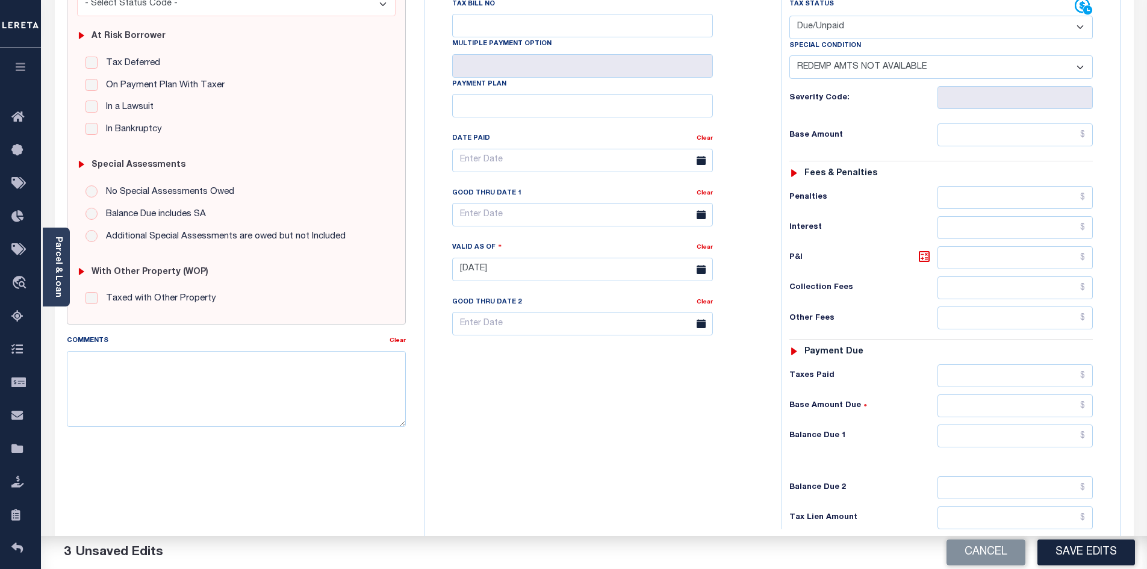
scroll to position [230, 0]
click at [1000, 422] on input "text" at bounding box center [1015, 433] width 156 height 23
type input "$0.00"
click at [661, 494] on div "Tax Bill No Multiple Payment Option Payment Plan Clear" at bounding box center [599, 260] width 345 height 531
click at [1075, 553] on button "Save Edits" at bounding box center [1086, 552] width 98 height 26
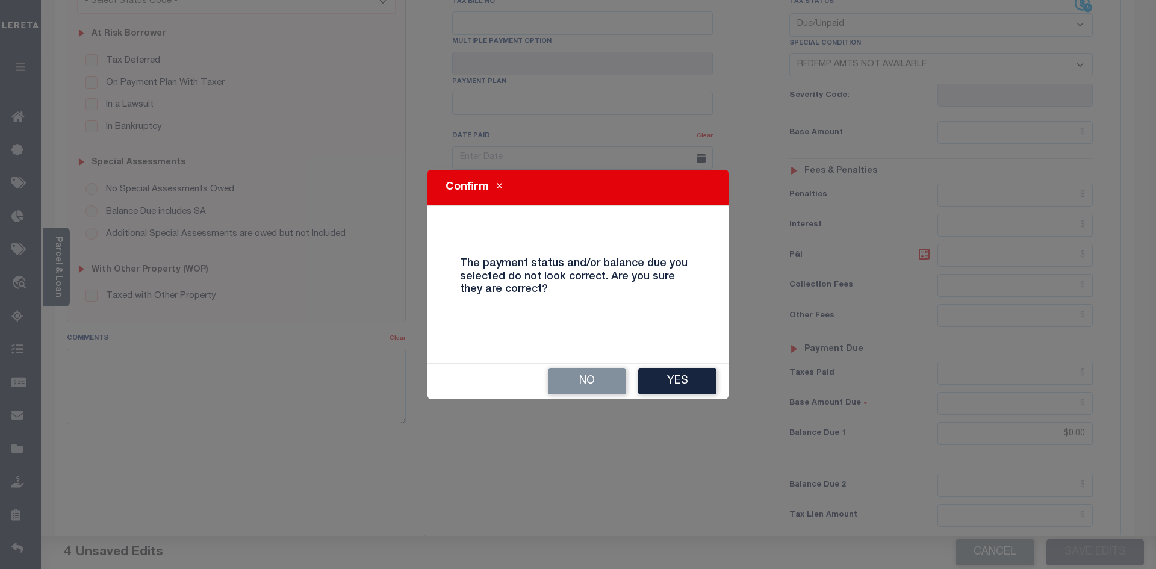
click at [664, 383] on button "Yes" at bounding box center [677, 381] width 78 height 26
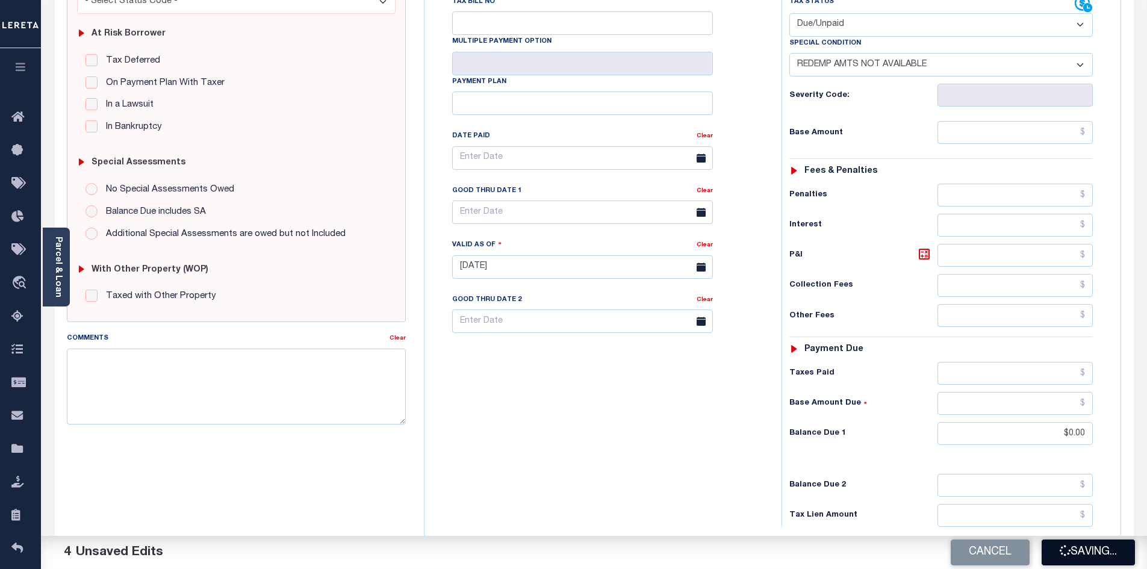
click at [1110, 552] on button "Saving..." at bounding box center [1087, 552] width 93 height 26
click at [748, 458] on div "Tax Bill No Multiple Payment Option Payment Plan Clear" at bounding box center [599, 260] width 345 height 531
click at [670, 391] on div "Tax Bill No Multiple Payment Option Payment Plan Clear" at bounding box center [599, 260] width 345 height 531
